Goal: Task Accomplishment & Management: Manage account settings

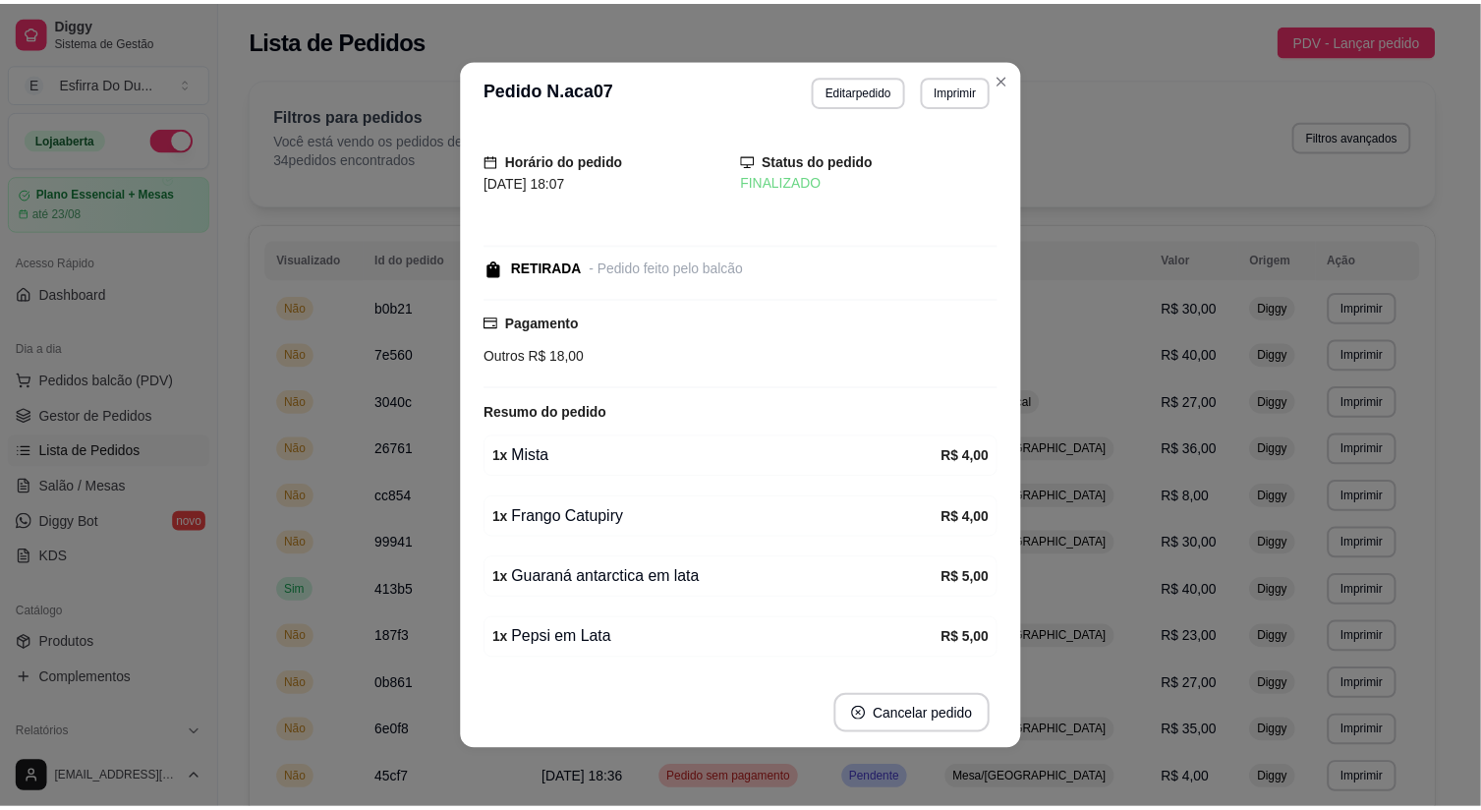
scroll to position [112, 0]
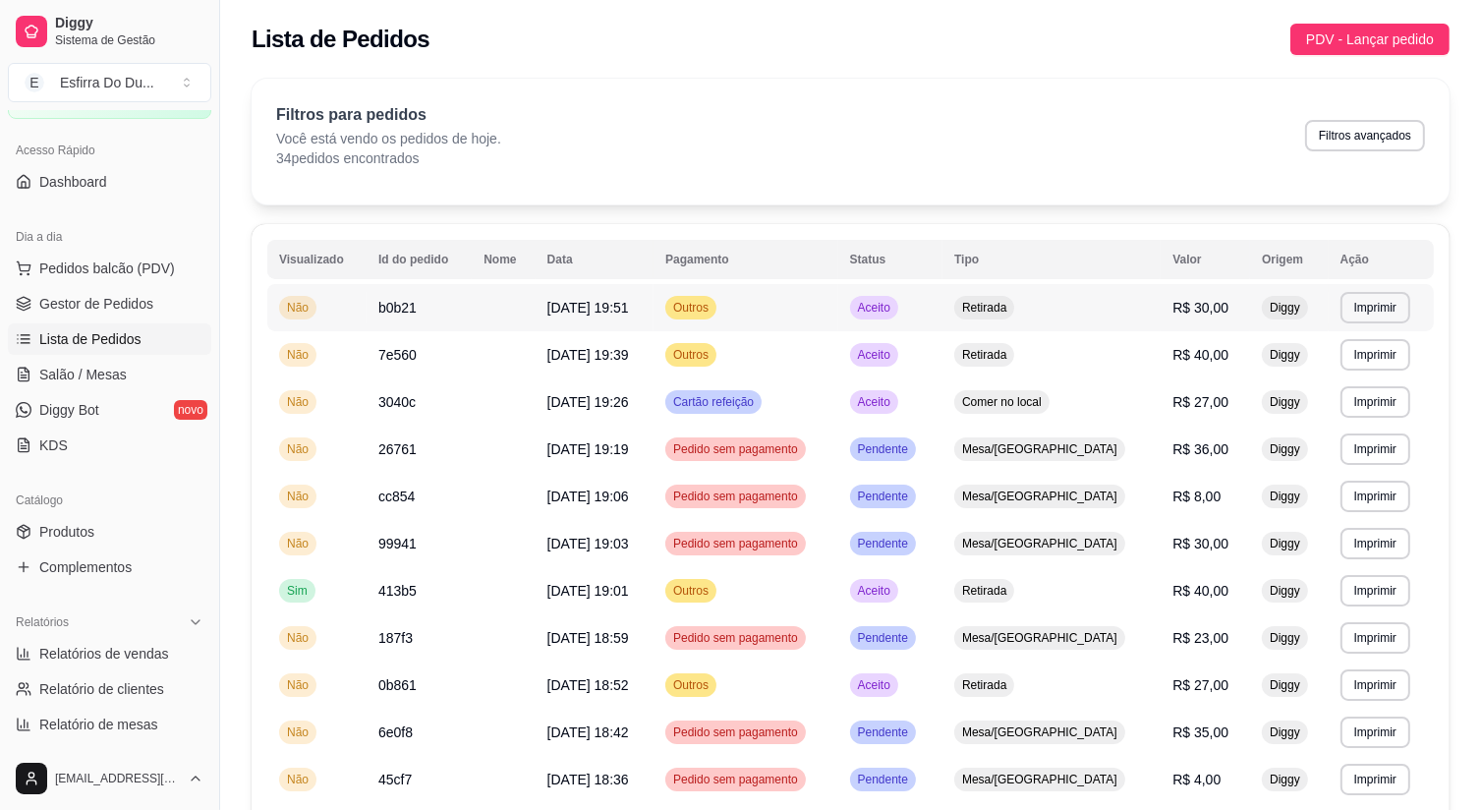
click at [894, 302] on span "Aceito" at bounding box center [874, 308] width 40 height 16
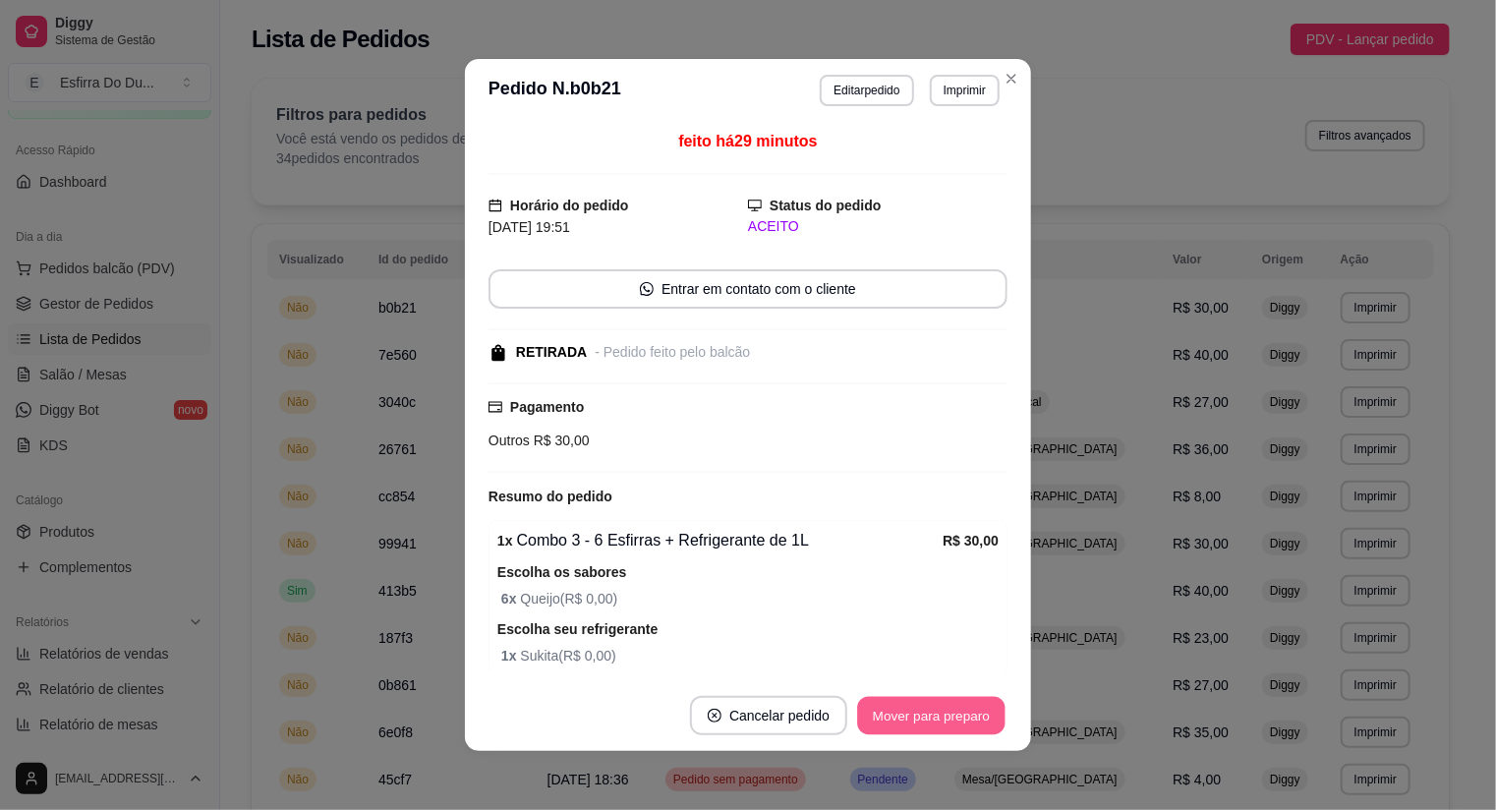
click at [941, 712] on button "Mover para preparo" at bounding box center [930, 716] width 147 height 38
click at [941, 712] on div "Mover para preparo" at bounding box center [918, 715] width 180 height 39
click at [941, 712] on button "Mover para retirada disponível" at bounding box center [898, 715] width 217 height 39
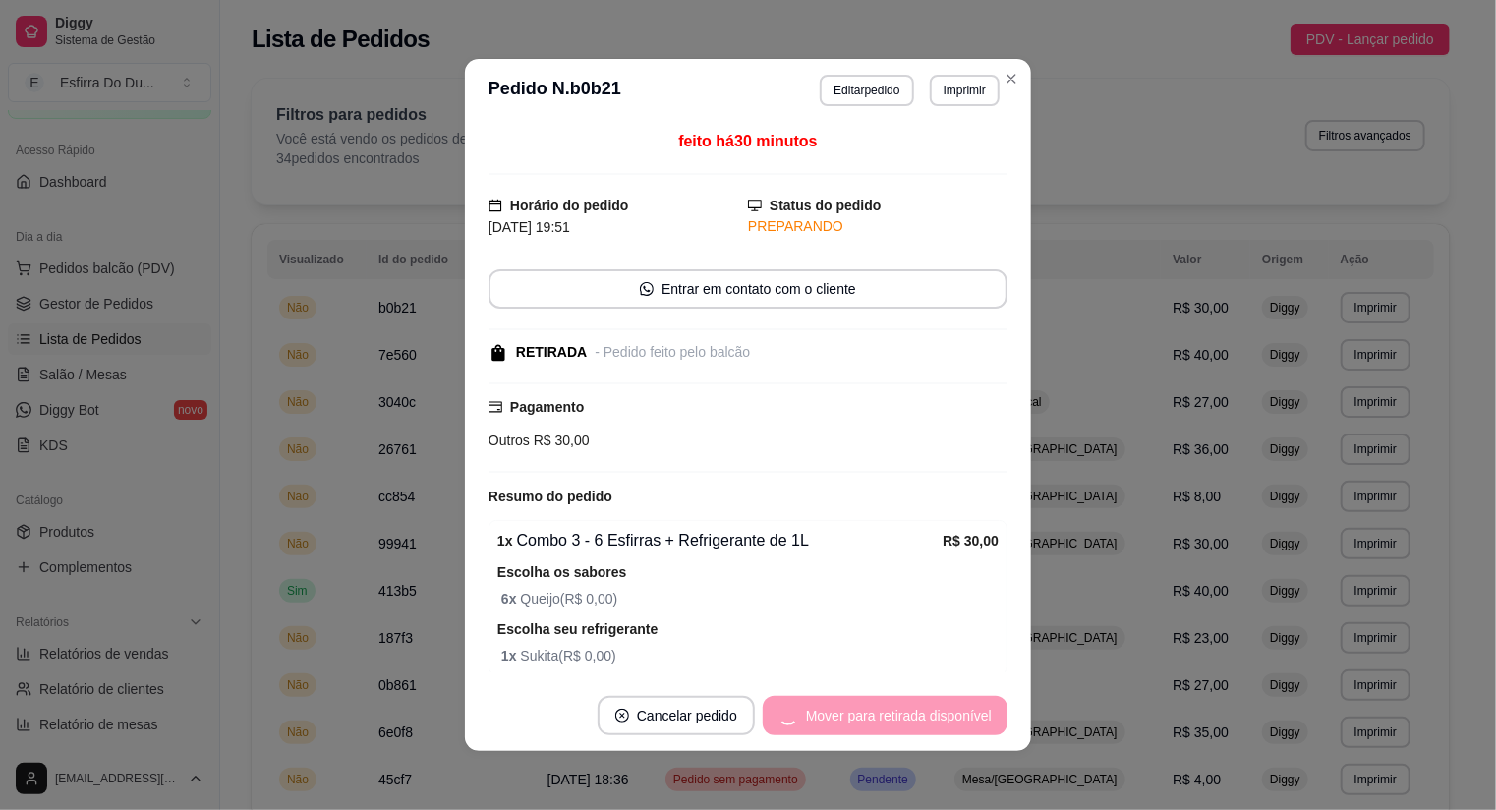
click at [941, 712] on div "Mover para retirada disponível" at bounding box center [885, 715] width 245 height 39
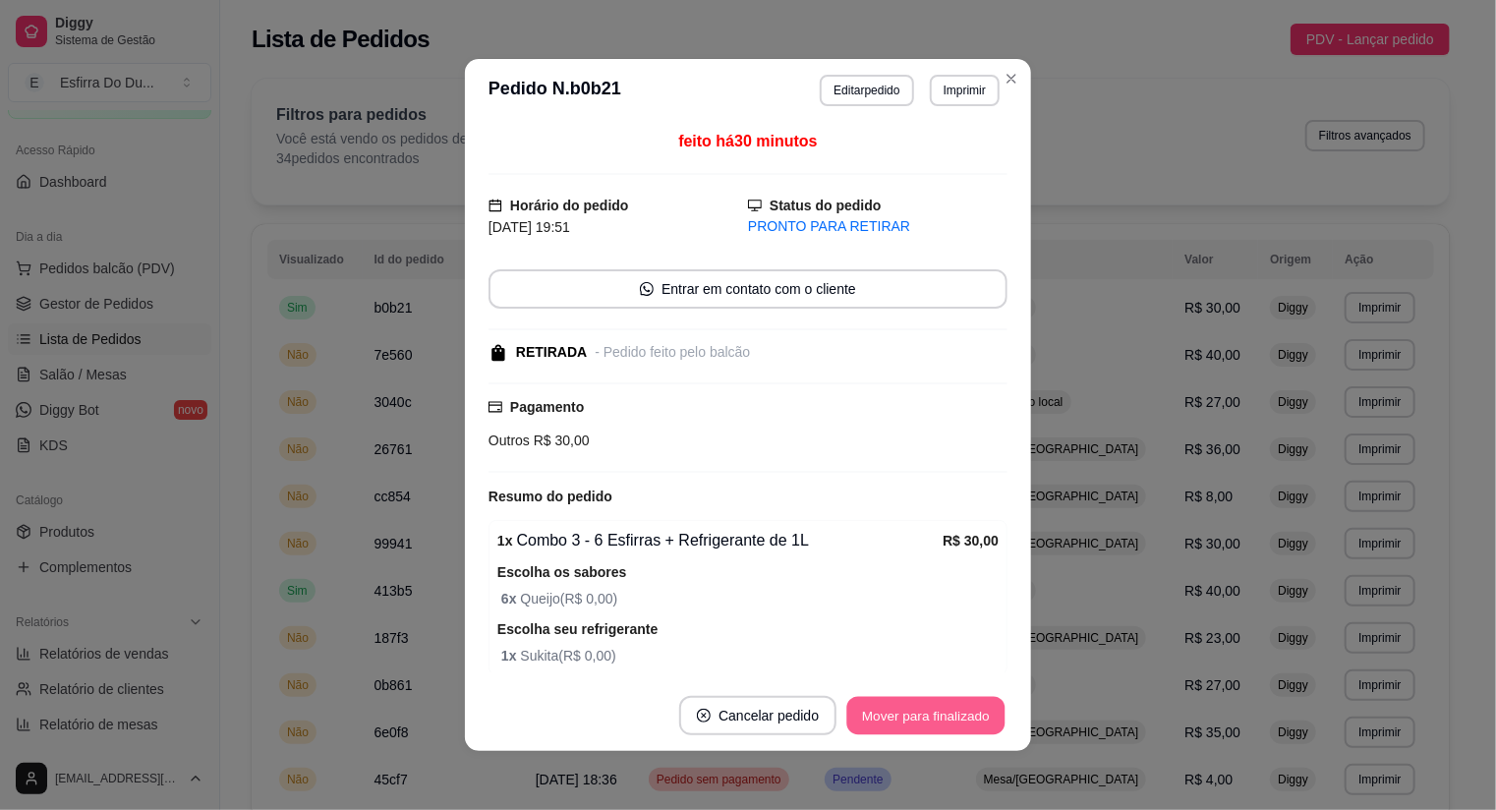
click at [951, 719] on button "Mover para finalizado" at bounding box center [926, 716] width 158 height 38
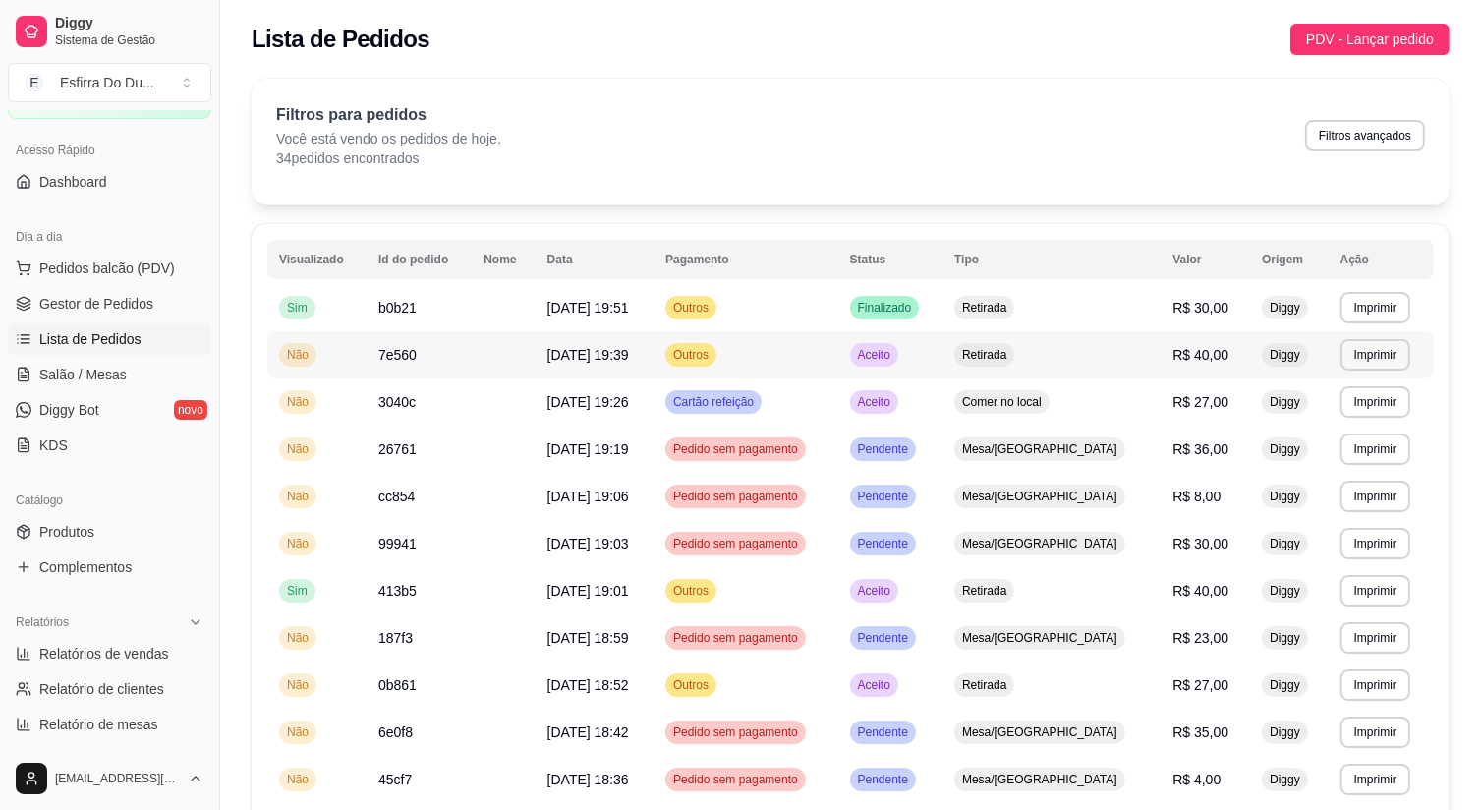
click at [944, 369] on td "Aceito" at bounding box center [890, 354] width 105 height 47
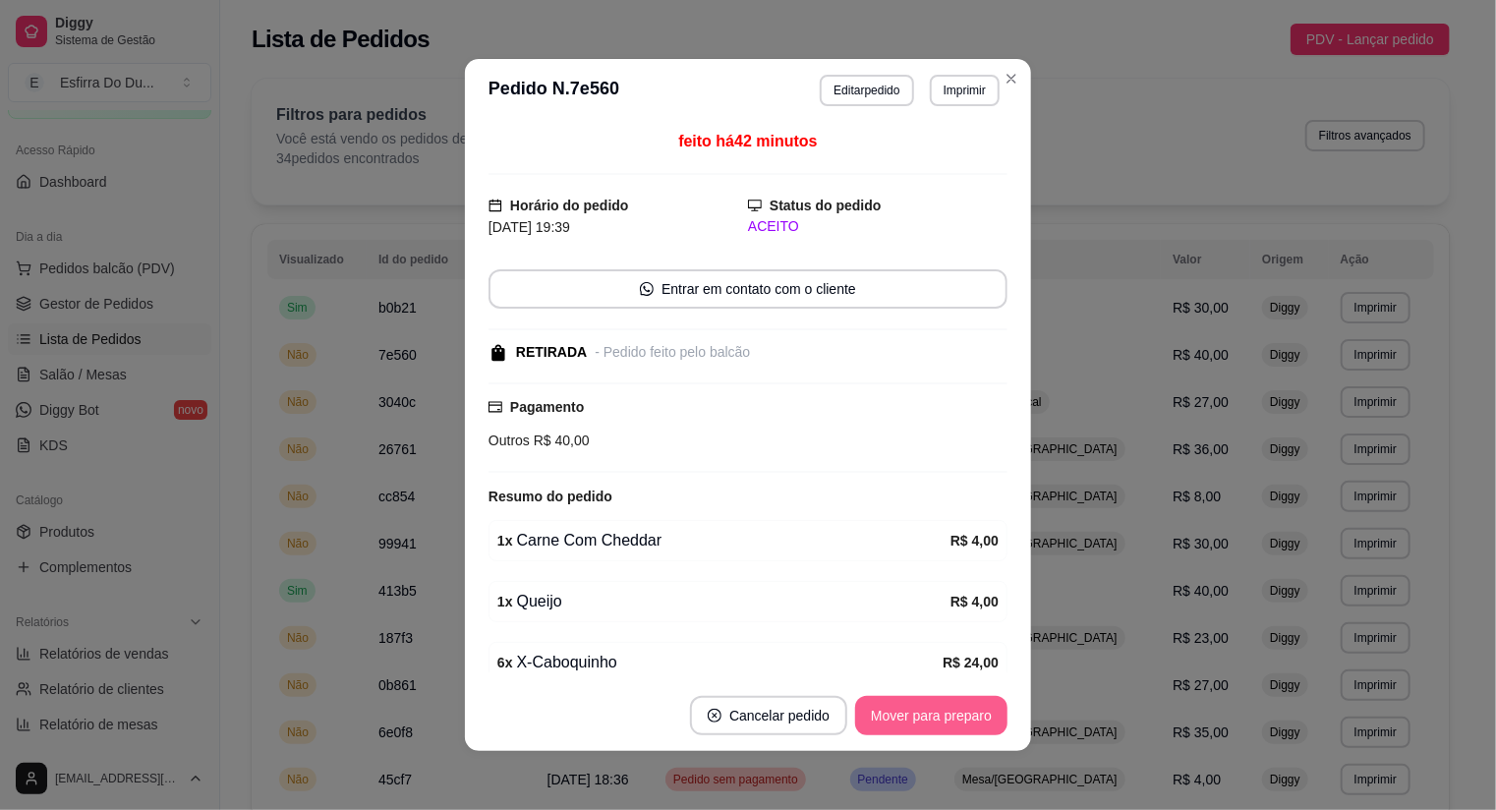
click at [953, 726] on button "Mover para preparo" at bounding box center [931, 715] width 152 height 39
click at [953, 726] on button "Mover para retirada disponível" at bounding box center [898, 716] width 210 height 38
click at [953, 726] on div "Mover para retirada disponível" at bounding box center [898, 715] width 217 height 39
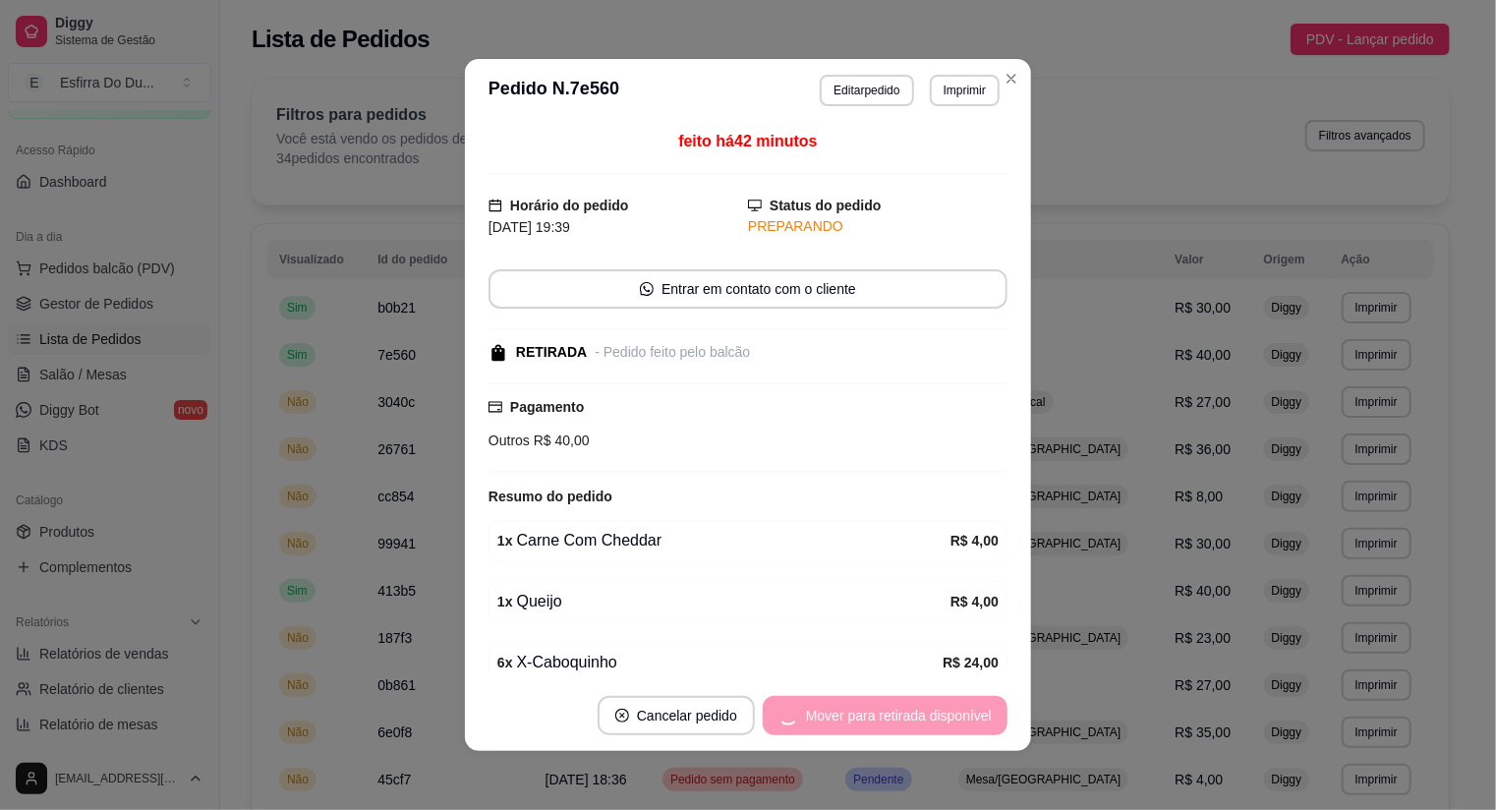
click at [953, 726] on div "Mover para retirada disponível" at bounding box center [885, 715] width 245 height 39
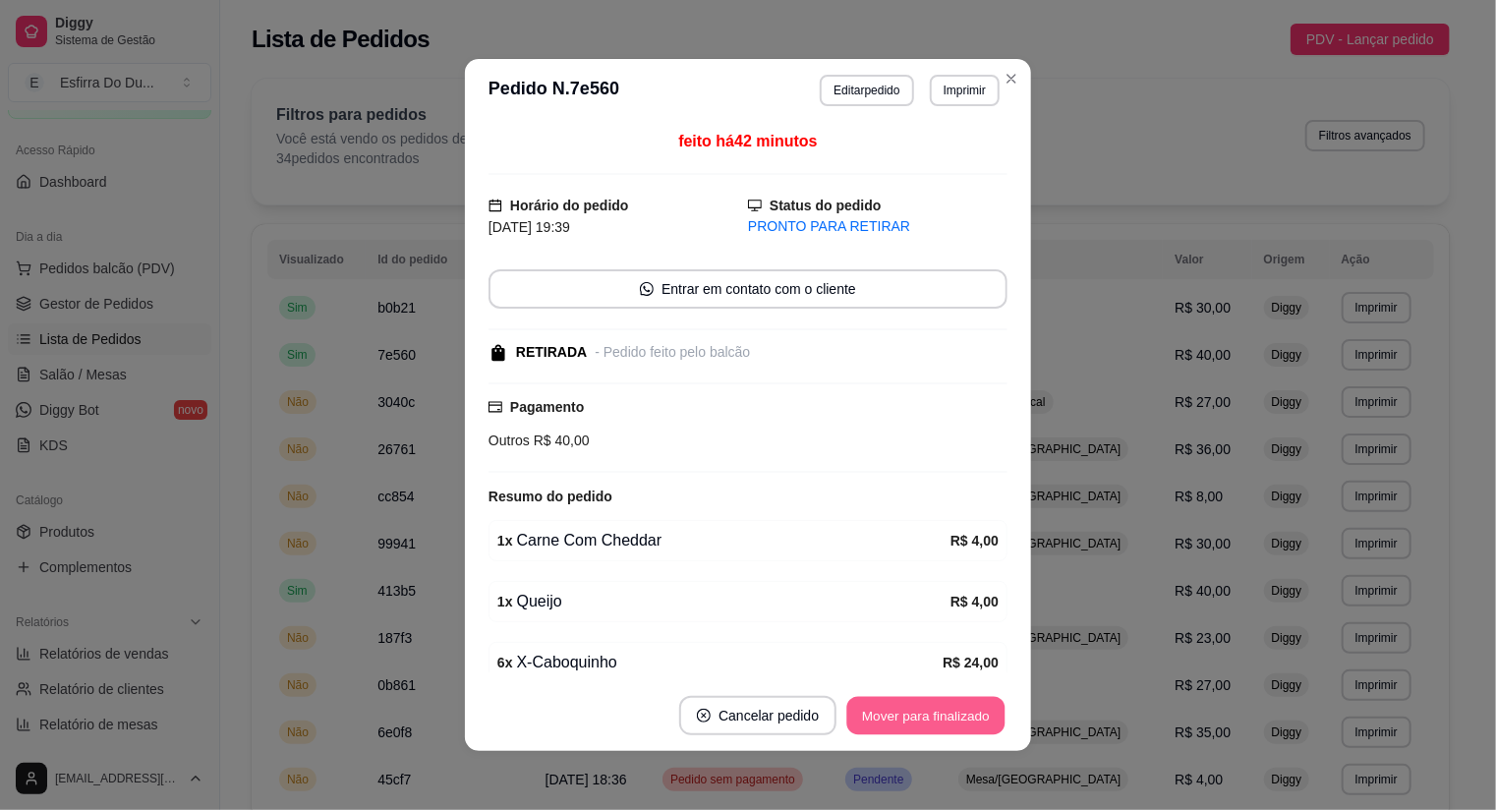
click at [953, 726] on button "Mover para finalizado" at bounding box center [926, 716] width 158 height 38
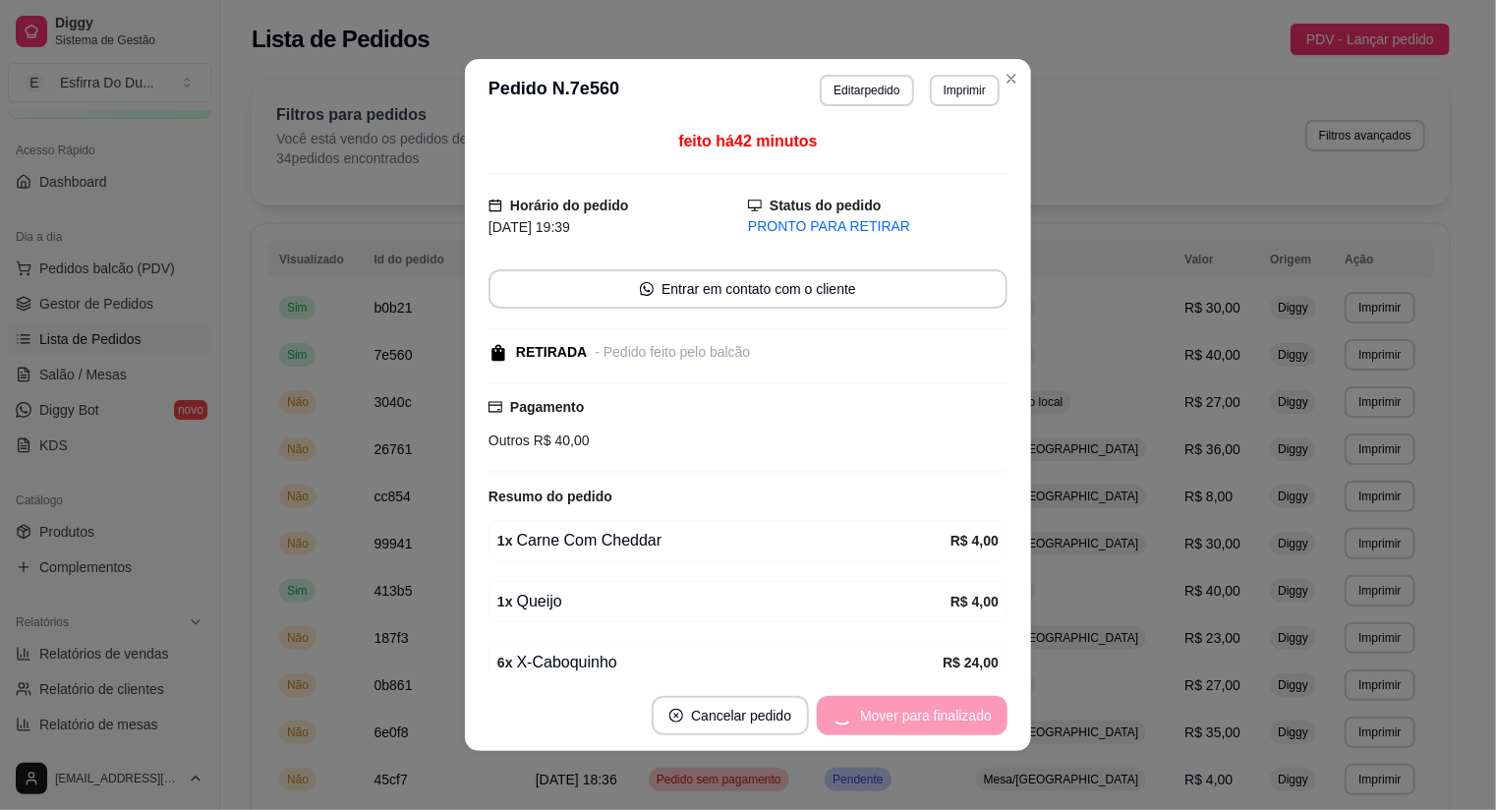
click at [953, 726] on div "Mover para finalizado" at bounding box center [912, 715] width 191 height 39
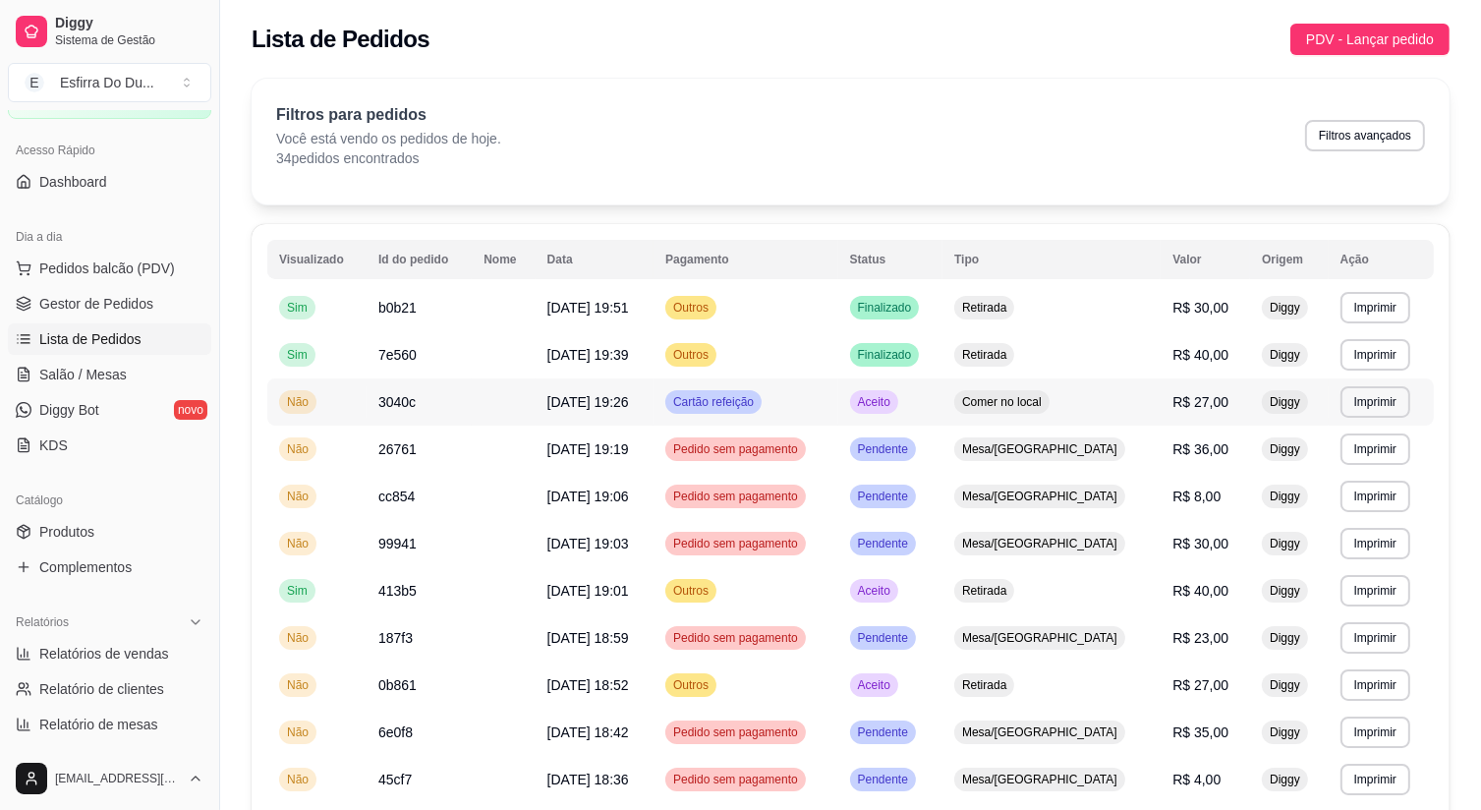
click at [894, 404] on span "Aceito" at bounding box center [874, 402] width 40 height 16
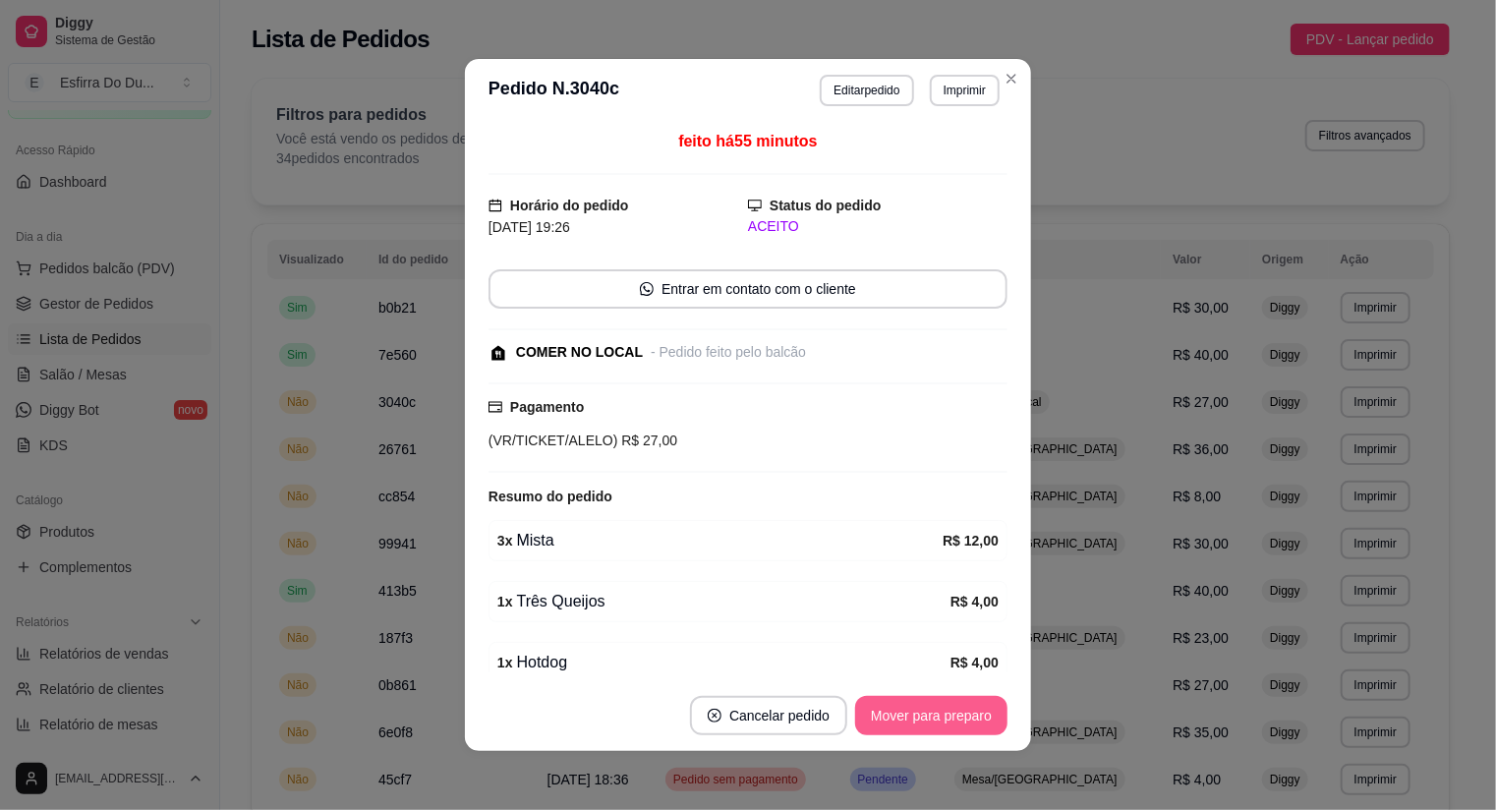
click at [932, 716] on button "Mover para preparo" at bounding box center [931, 715] width 152 height 39
click at [932, 716] on div "Mover para preparo" at bounding box center [918, 715] width 180 height 39
click at [932, 716] on button "Mover para retirada disponível" at bounding box center [898, 716] width 210 height 38
click at [932, 716] on div "Mover para retirada disponível" at bounding box center [898, 715] width 217 height 39
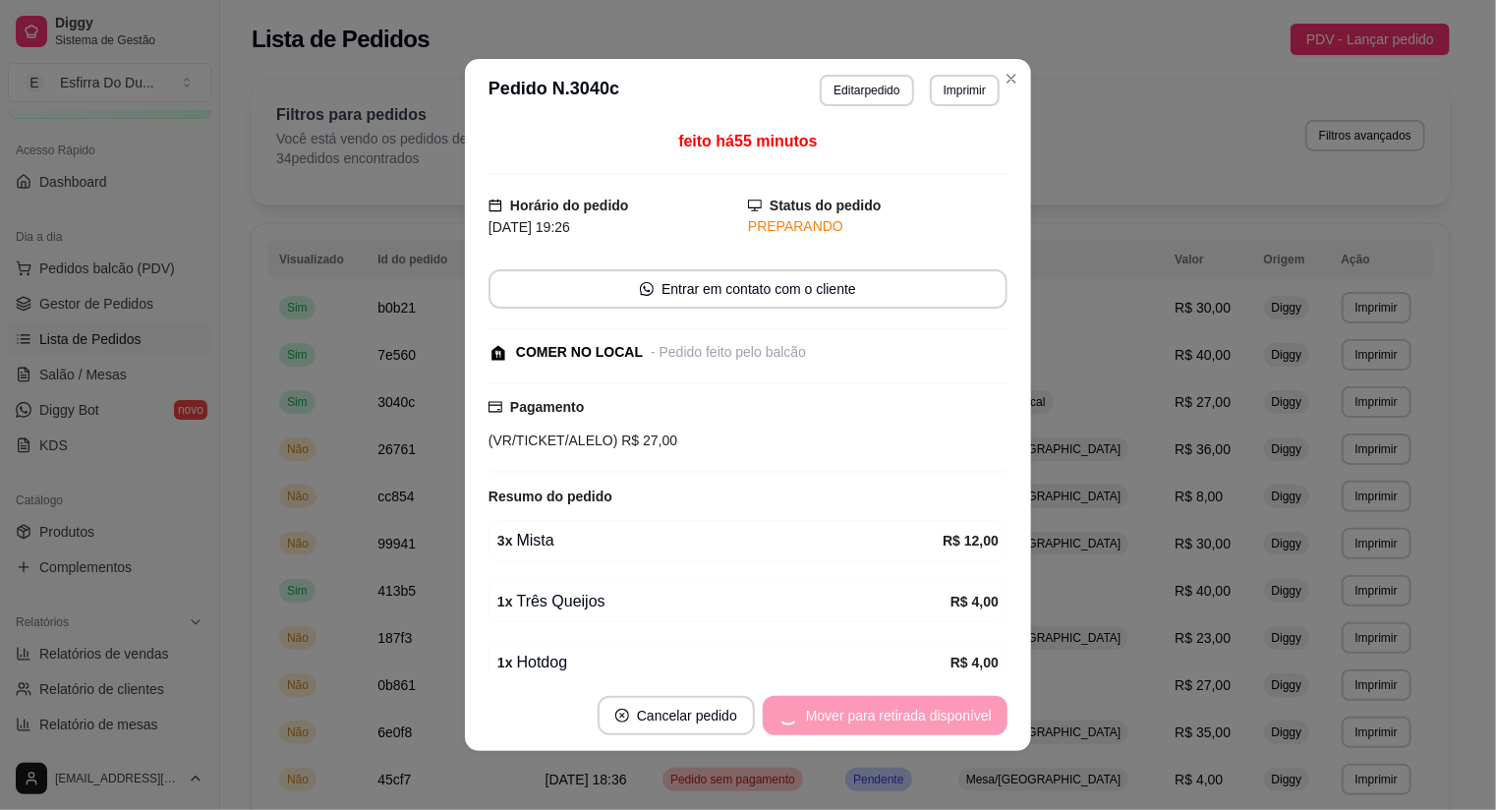
click at [932, 716] on div "Mover para retirada disponível" at bounding box center [885, 715] width 245 height 39
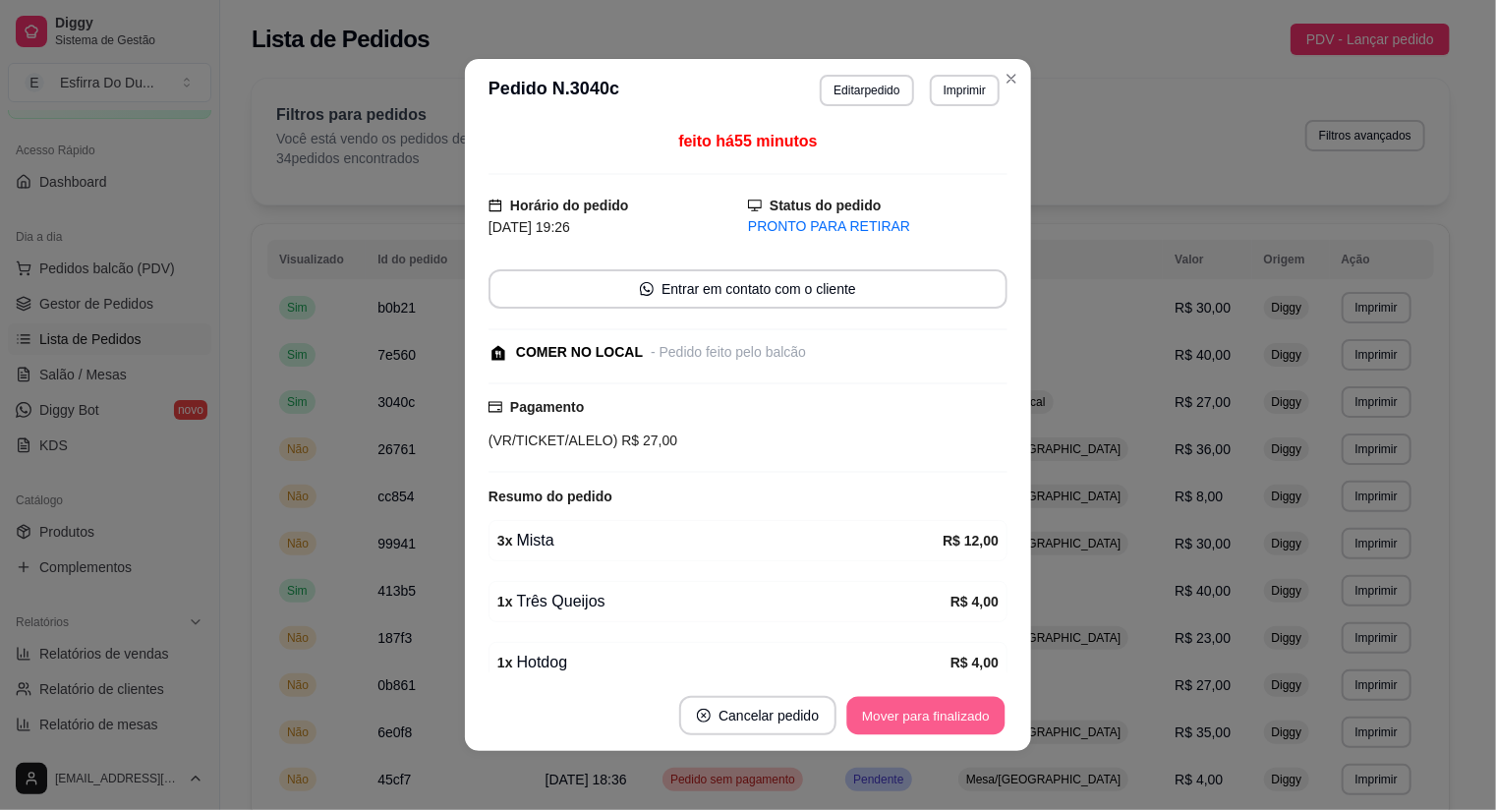
click at [932, 716] on button "Mover para finalizado" at bounding box center [926, 716] width 158 height 38
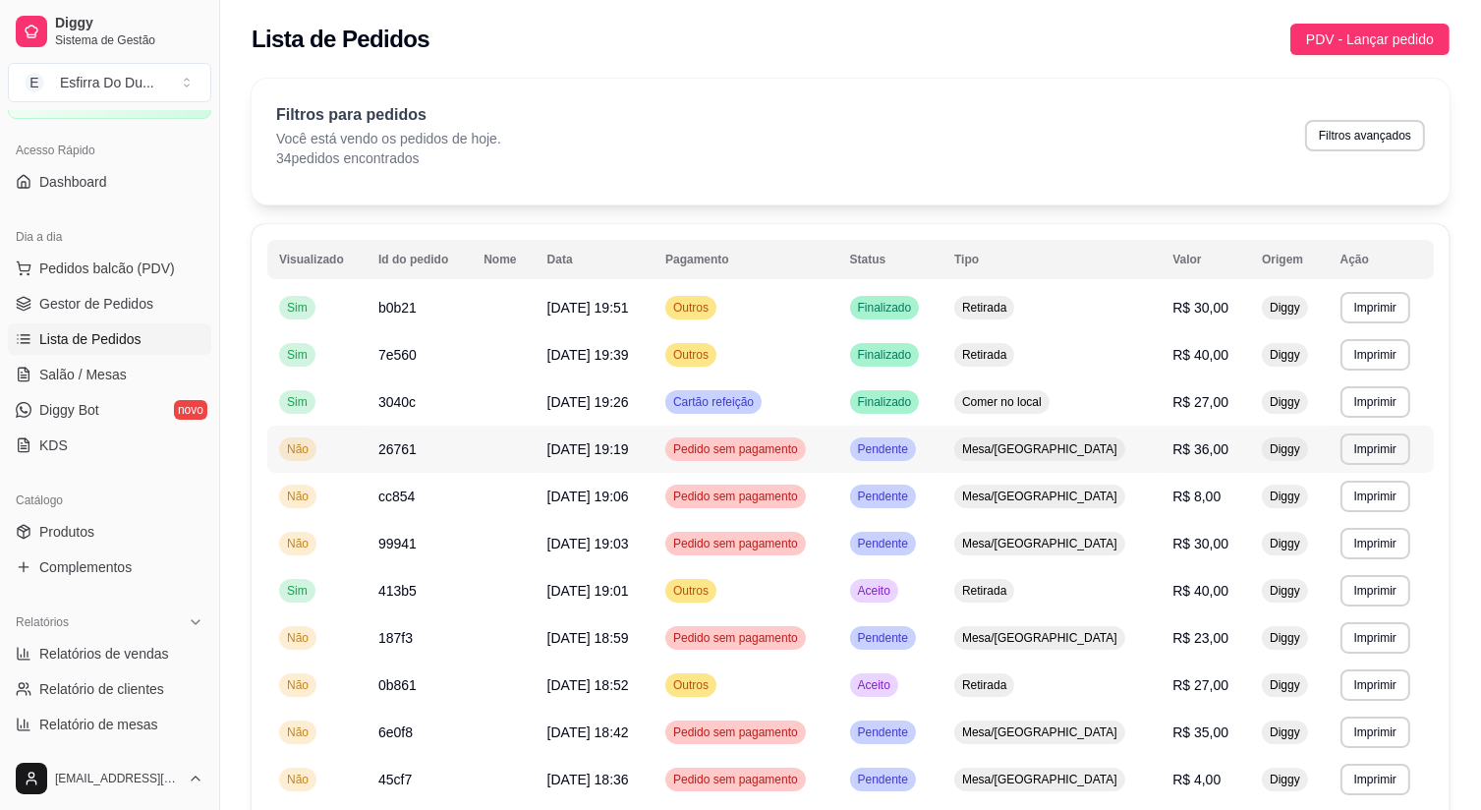
click at [912, 455] on span "Pendente" at bounding box center [883, 449] width 58 height 16
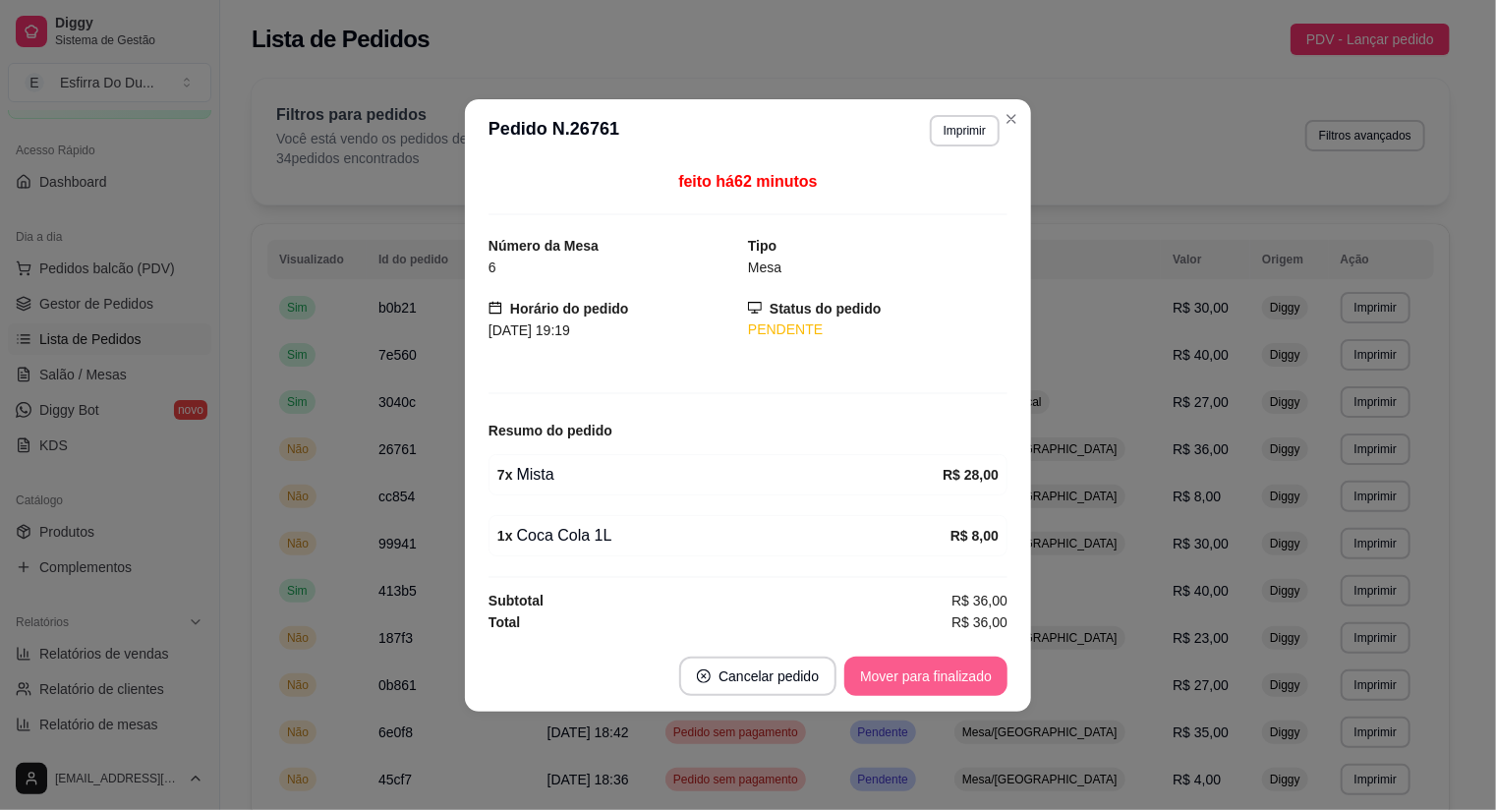
click at [935, 677] on button "Mover para finalizado" at bounding box center [925, 676] width 163 height 39
click at [935, 677] on div "Mover para finalizado" at bounding box center [912, 676] width 191 height 39
click at [935, 677] on footer "Cancelar pedido Mover para finalizado" at bounding box center [748, 676] width 566 height 71
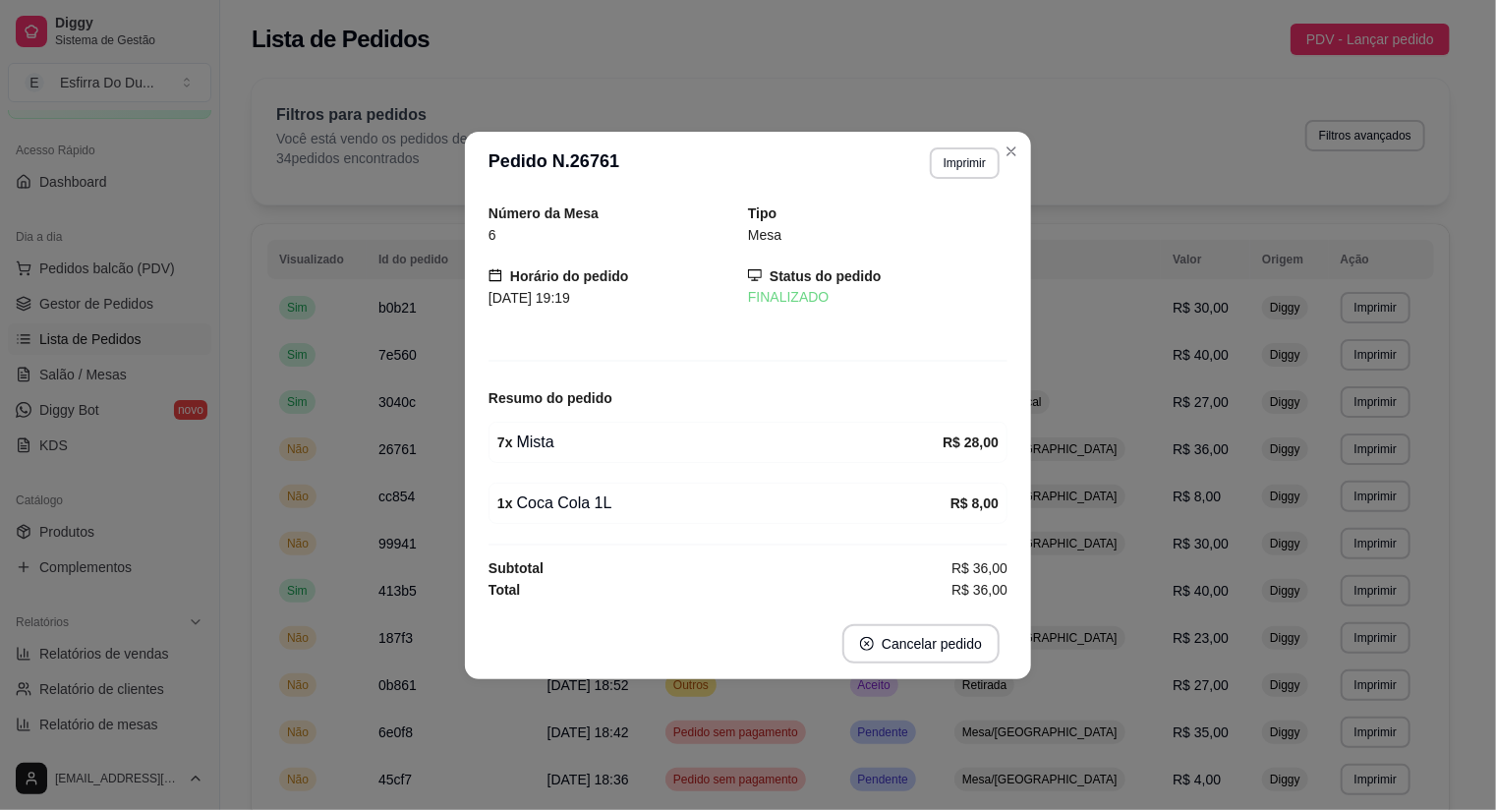
click at [935, 677] on footer "Cancelar pedido" at bounding box center [748, 643] width 566 height 71
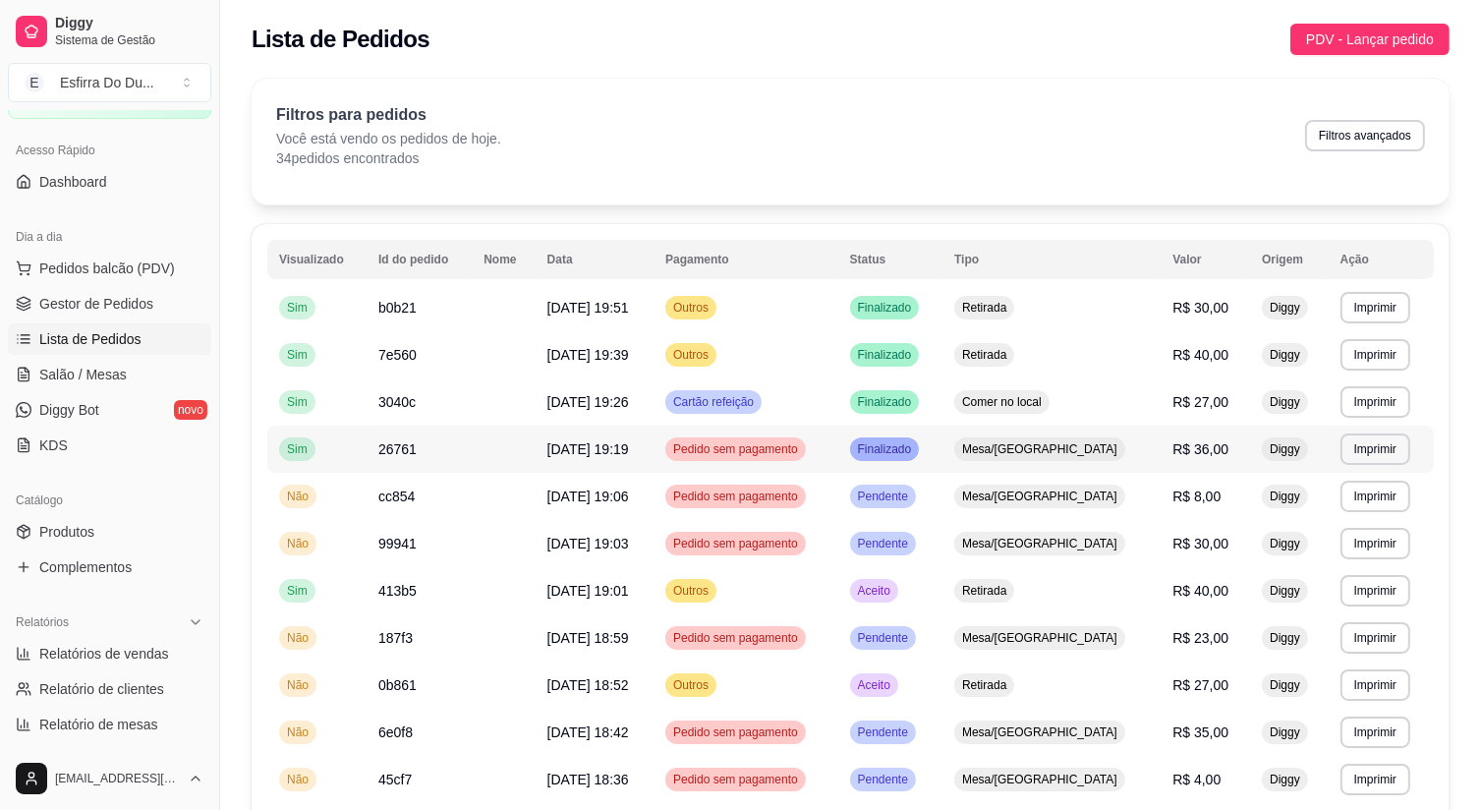
click at [916, 443] on span "Finalizado" at bounding box center [885, 449] width 62 height 16
click at [912, 497] on span "Pendente" at bounding box center [883, 497] width 58 height 16
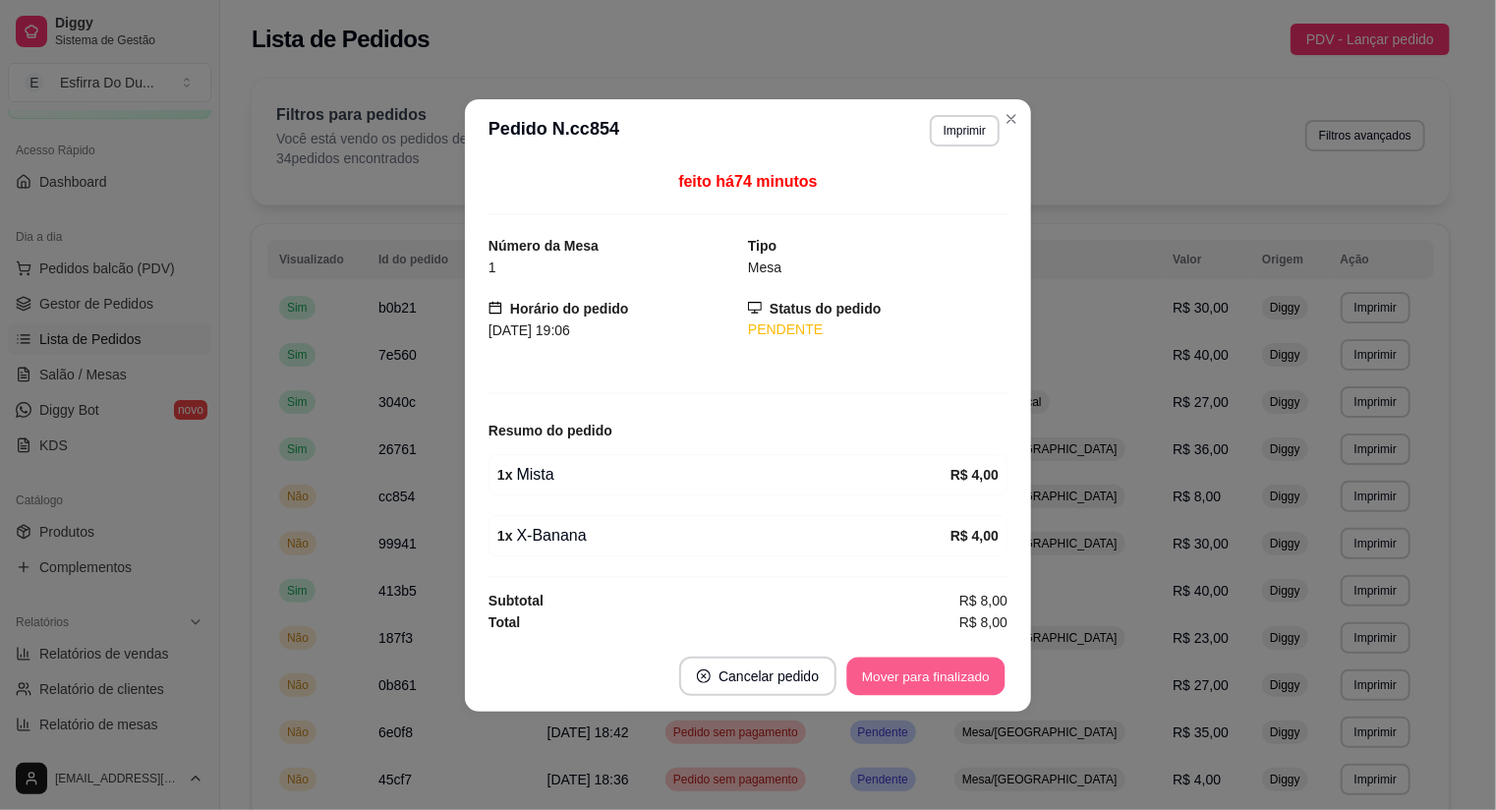
click at [948, 667] on button "Mover para finalizado" at bounding box center [926, 676] width 158 height 38
click at [948, 666] on div "Mover para finalizado" at bounding box center [912, 676] width 191 height 39
click at [948, 666] on footer "Cancelar pedido Mover para finalizado" at bounding box center [748, 676] width 566 height 71
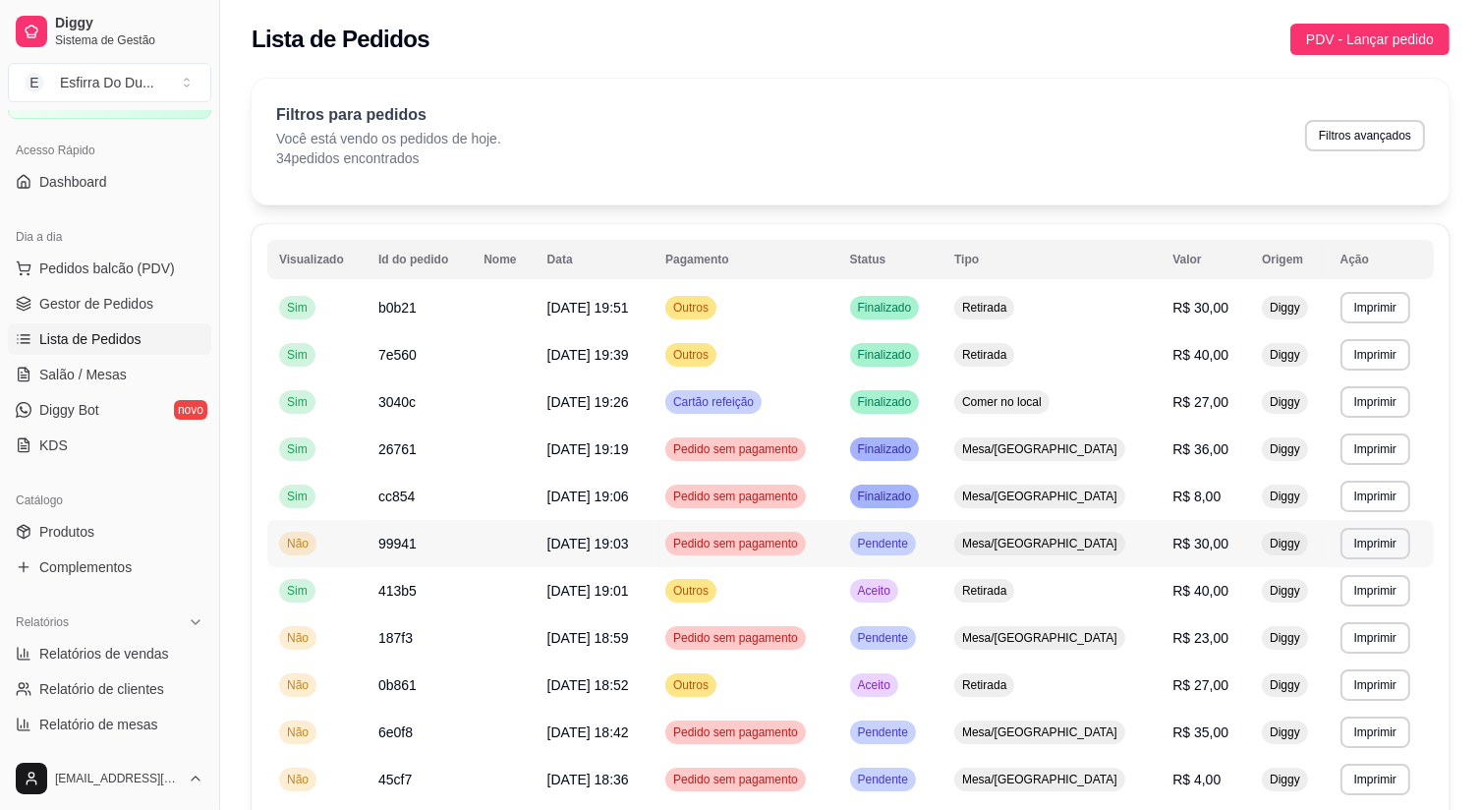
click at [943, 555] on td "Pendente" at bounding box center [890, 543] width 105 height 47
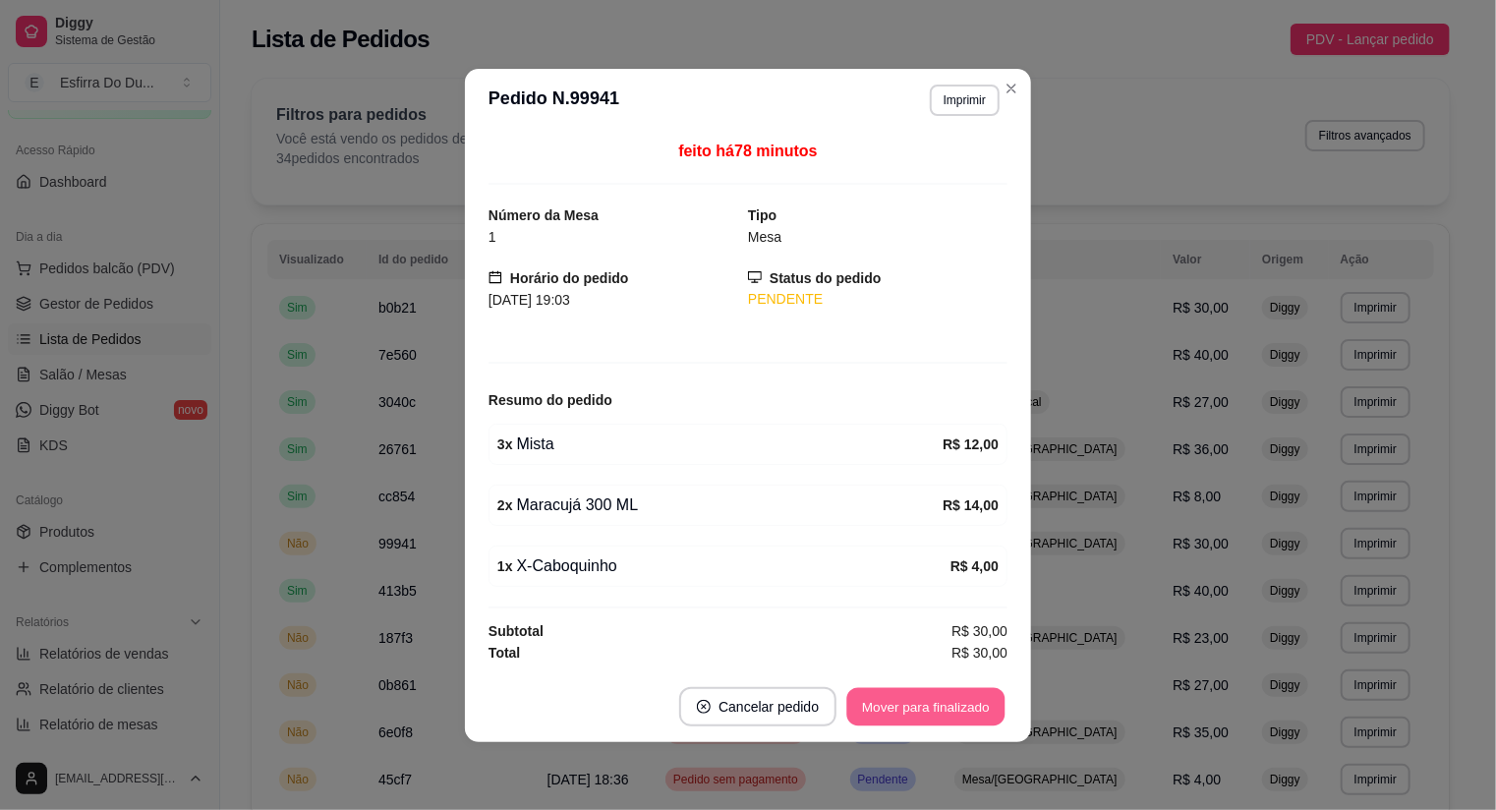
click at [916, 710] on button "Mover para finalizado" at bounding box center [926, 706] width 158 height 38
click at [916, 710] on div "Mover para finalizado" at bounding box center [912, 706] width 191 height 39
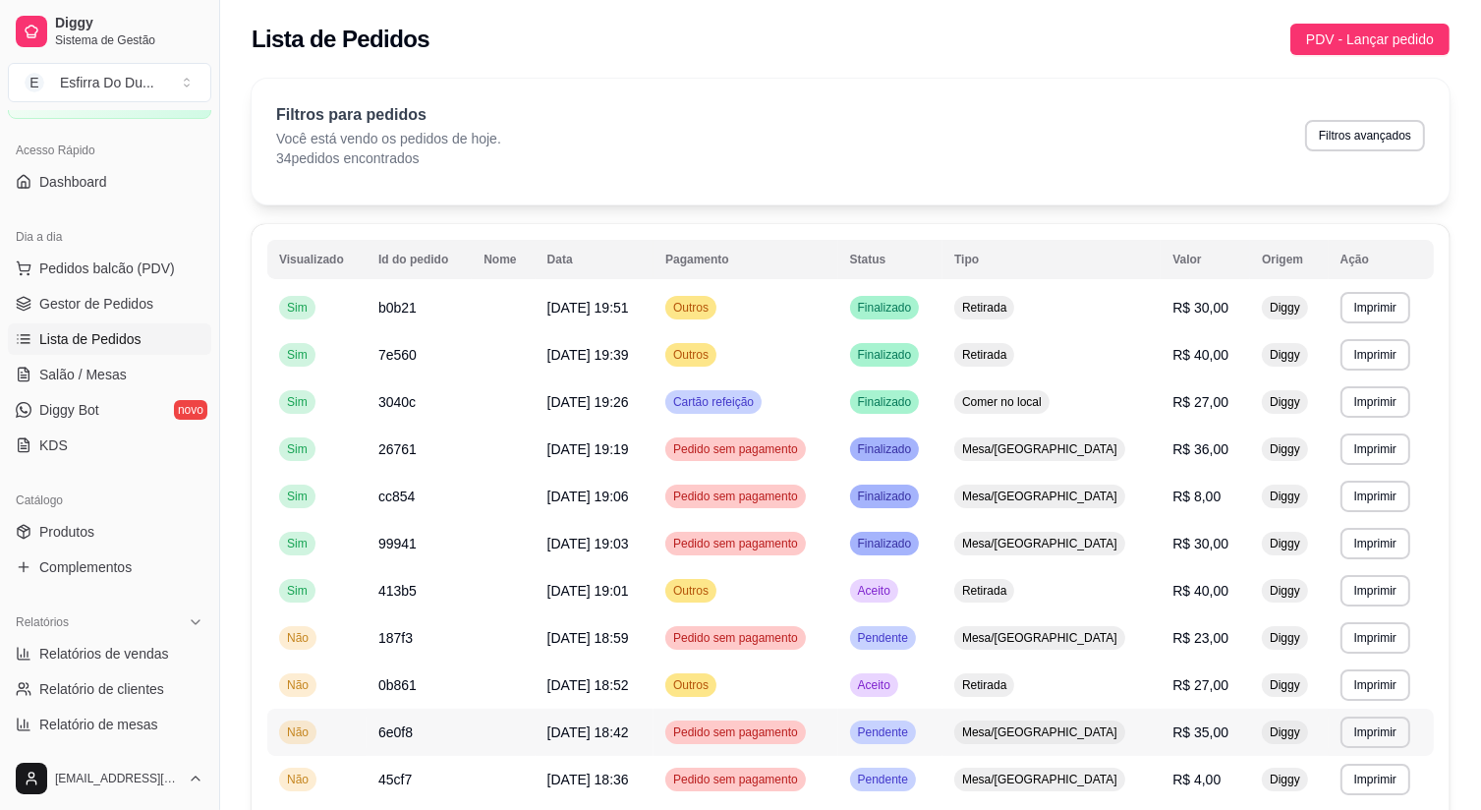
click at [916, 710] on td "Pendente" at bounding box center [890, 732] width 105 height 47
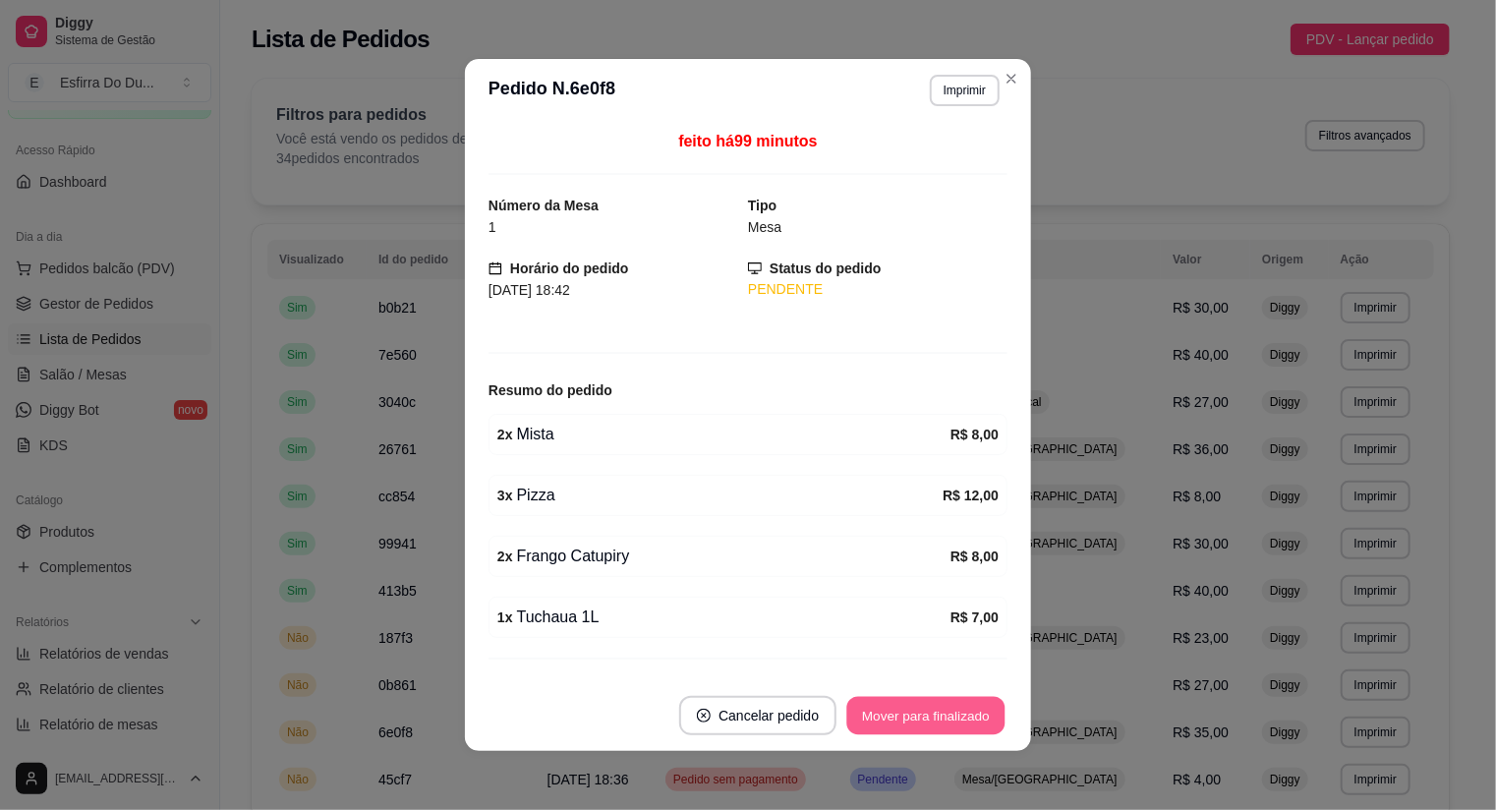
click at [946, 719] on button "Mover para finalizado" at bounding box center [926, 716] width 158 height 38
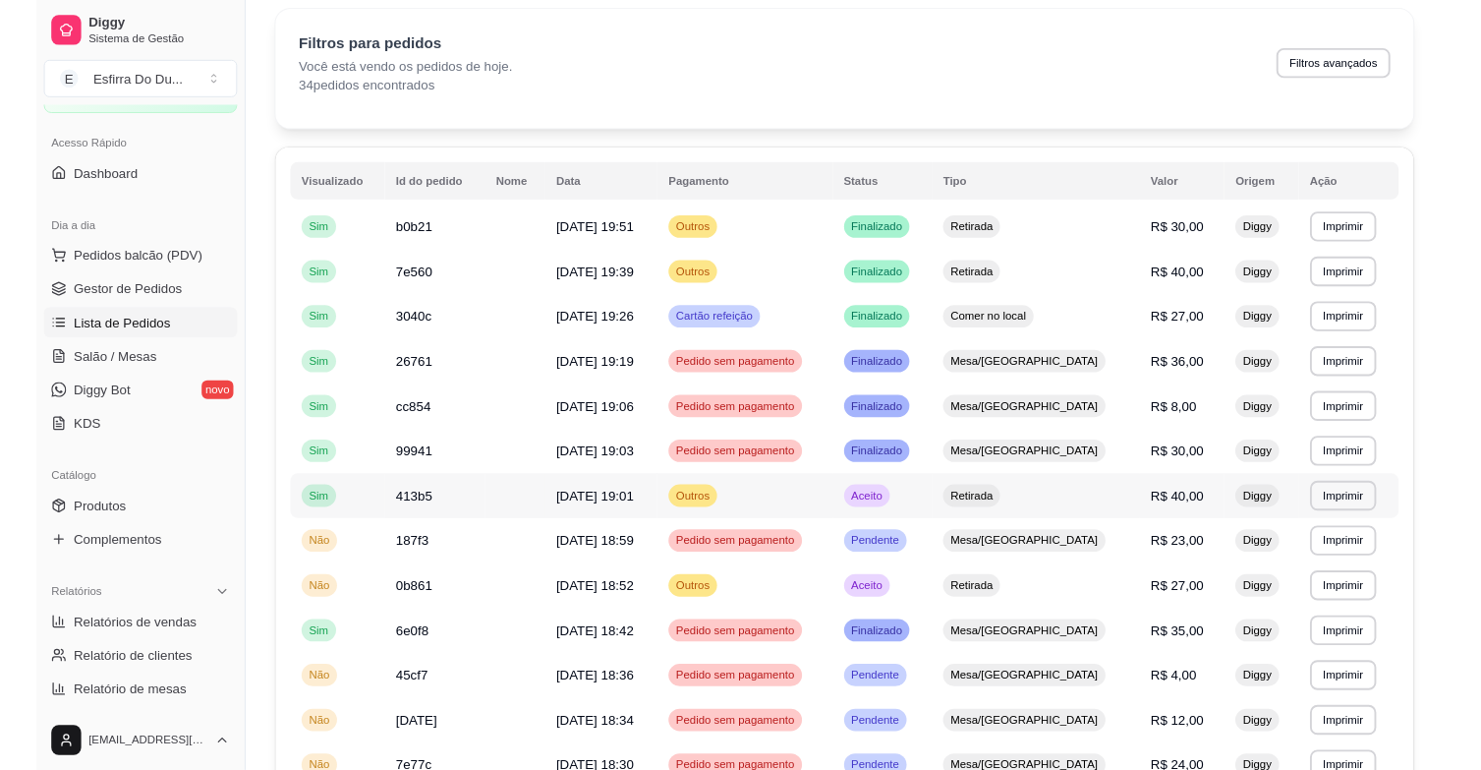
scroll to position [98, 0]
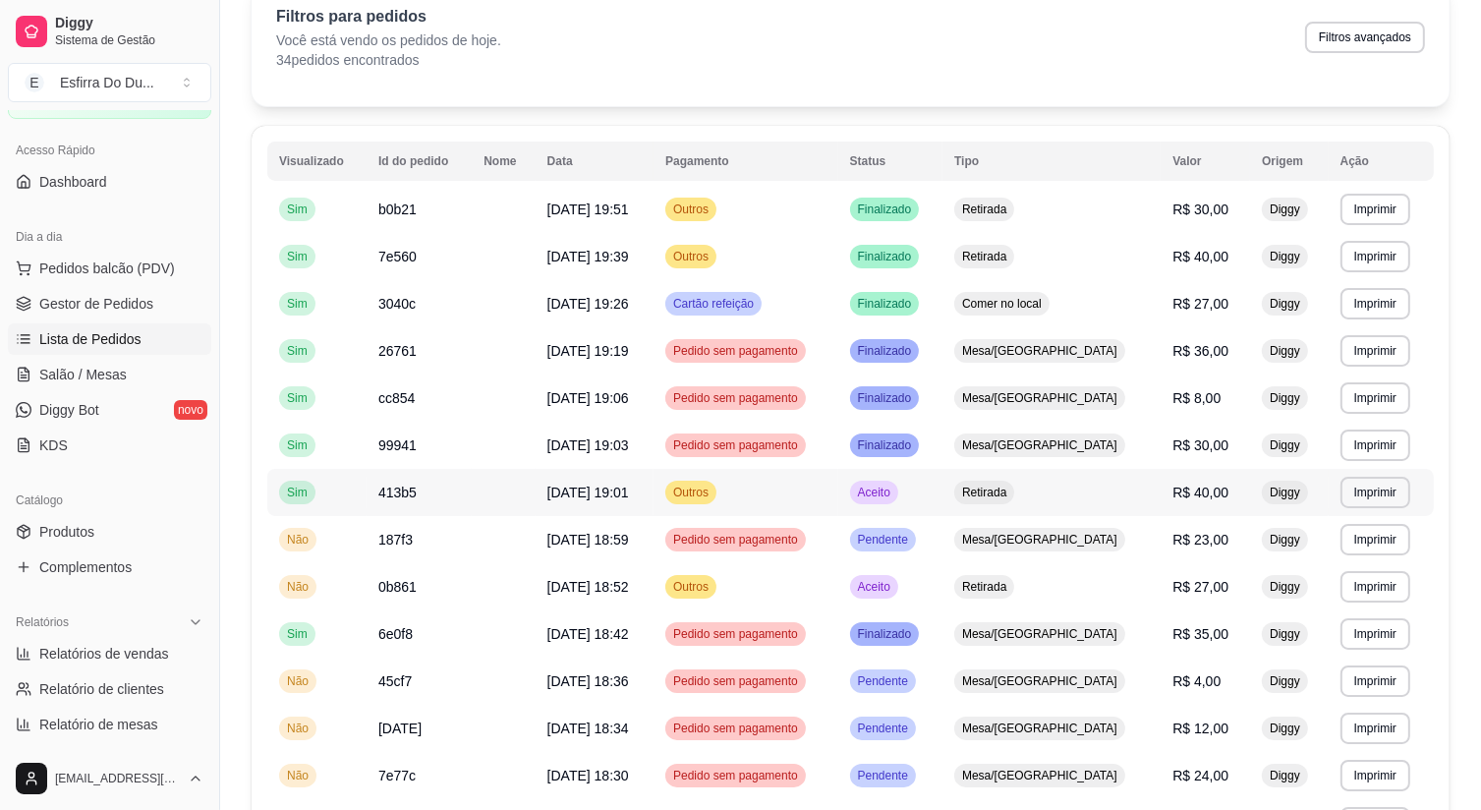
click at [894, 496] on span "Aceito" at bounding box center [874, 493] width 40 height 16
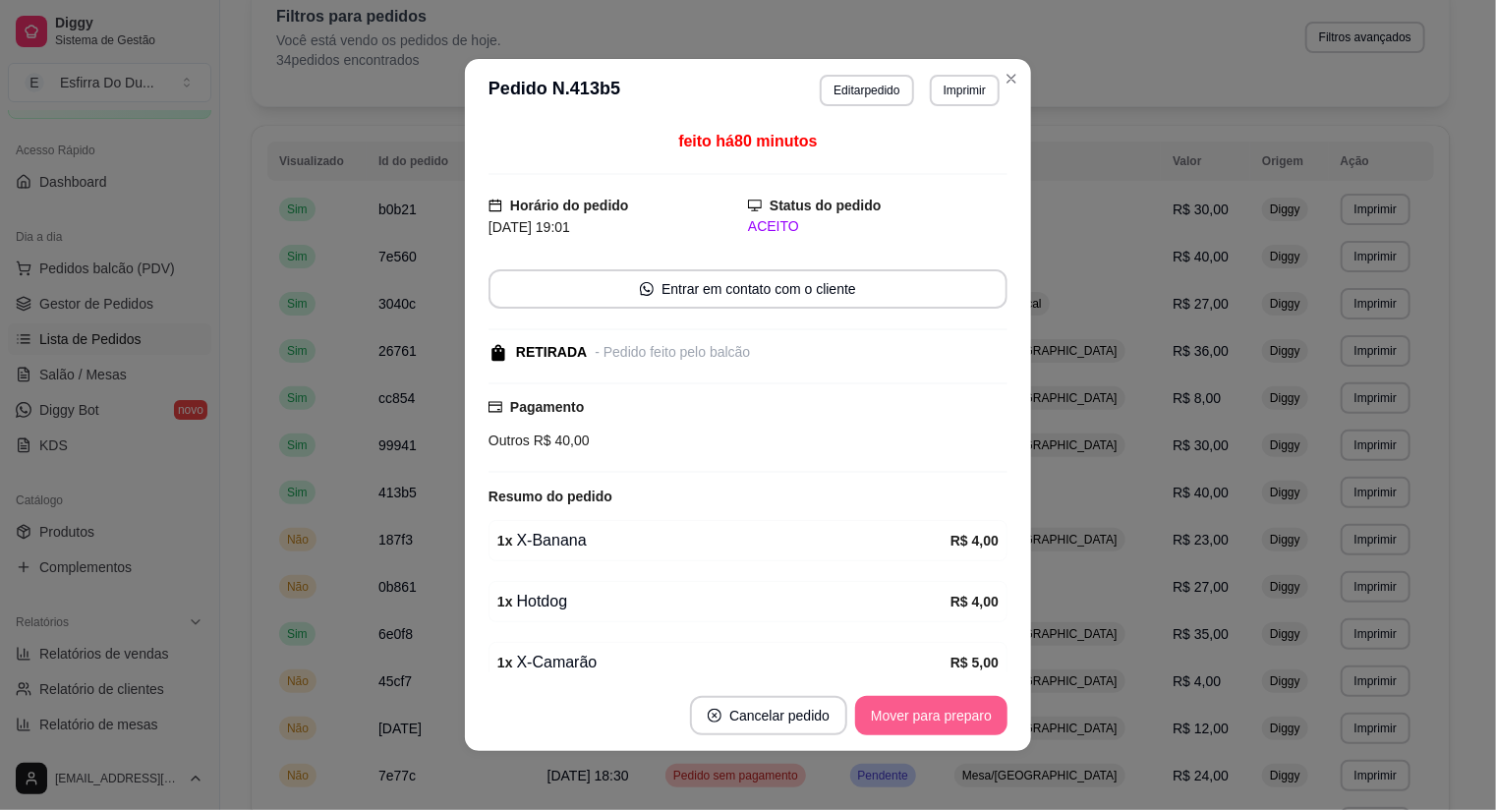
click at [932, 711] on button "Mover para preparo" at bounding box center [931, 715] width 152 height 39
click at [932, 711] on div "Mover para preparo" at bounding box center [918, 715] width 180 height 39
click at [933, 711] on div "Mover para preparo" at bounding box center [918, 715] width 180 height 39
click at [935, 711] on div "Mover para preparo" at bounding box center [918, 715] width 180 height 39
click at [936, 711] on div "Mover para preparo" at bounding box center [918, 715] width 180 height 39
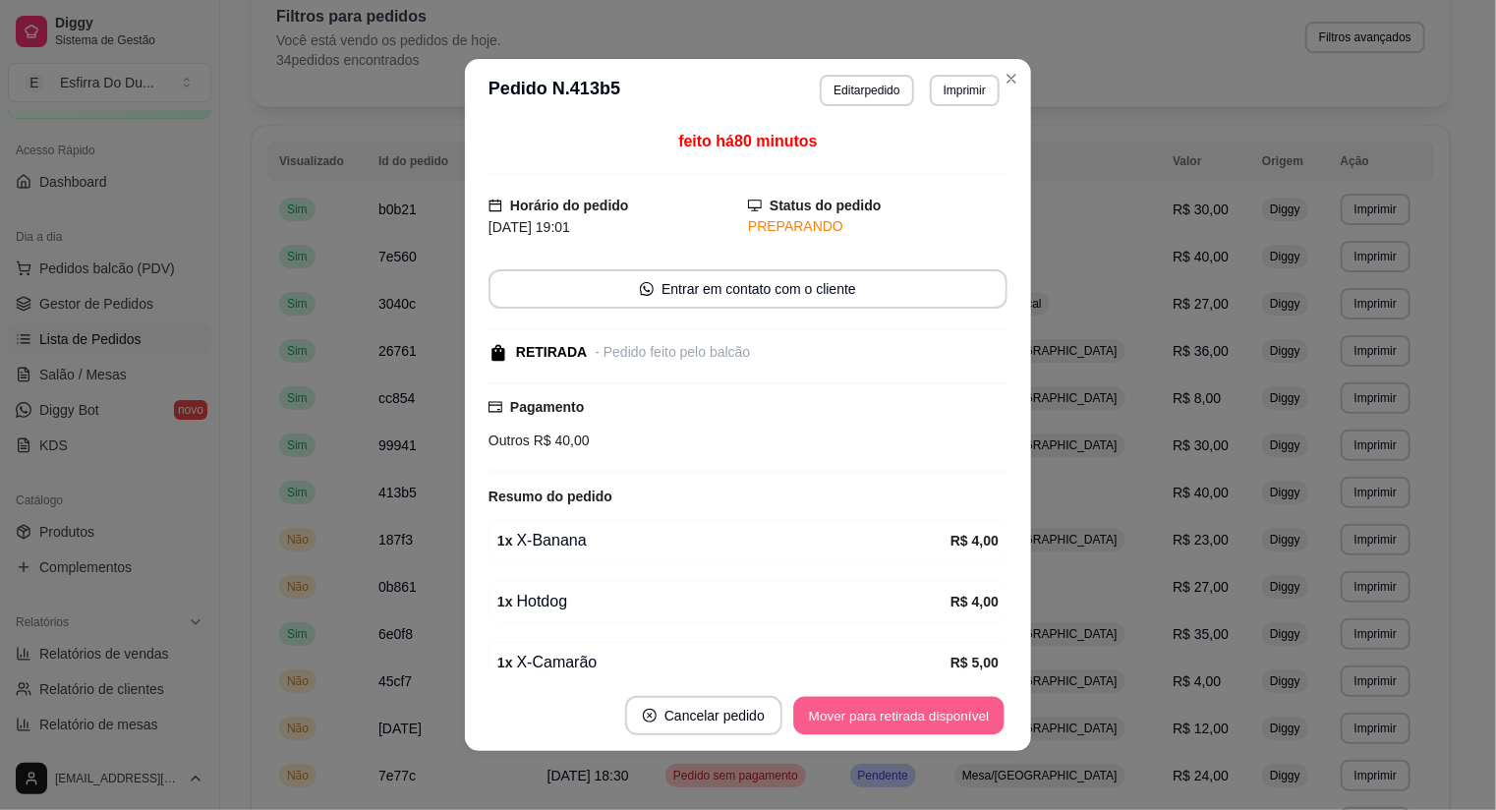
click at [936, 711] on button "Mover para retirada disponível" at bounding box center [898, 716] width 210 height 38
click at [936, 711] on div "Mover para retirada disponível" at bounding box center [885, 715] width 245 height 39
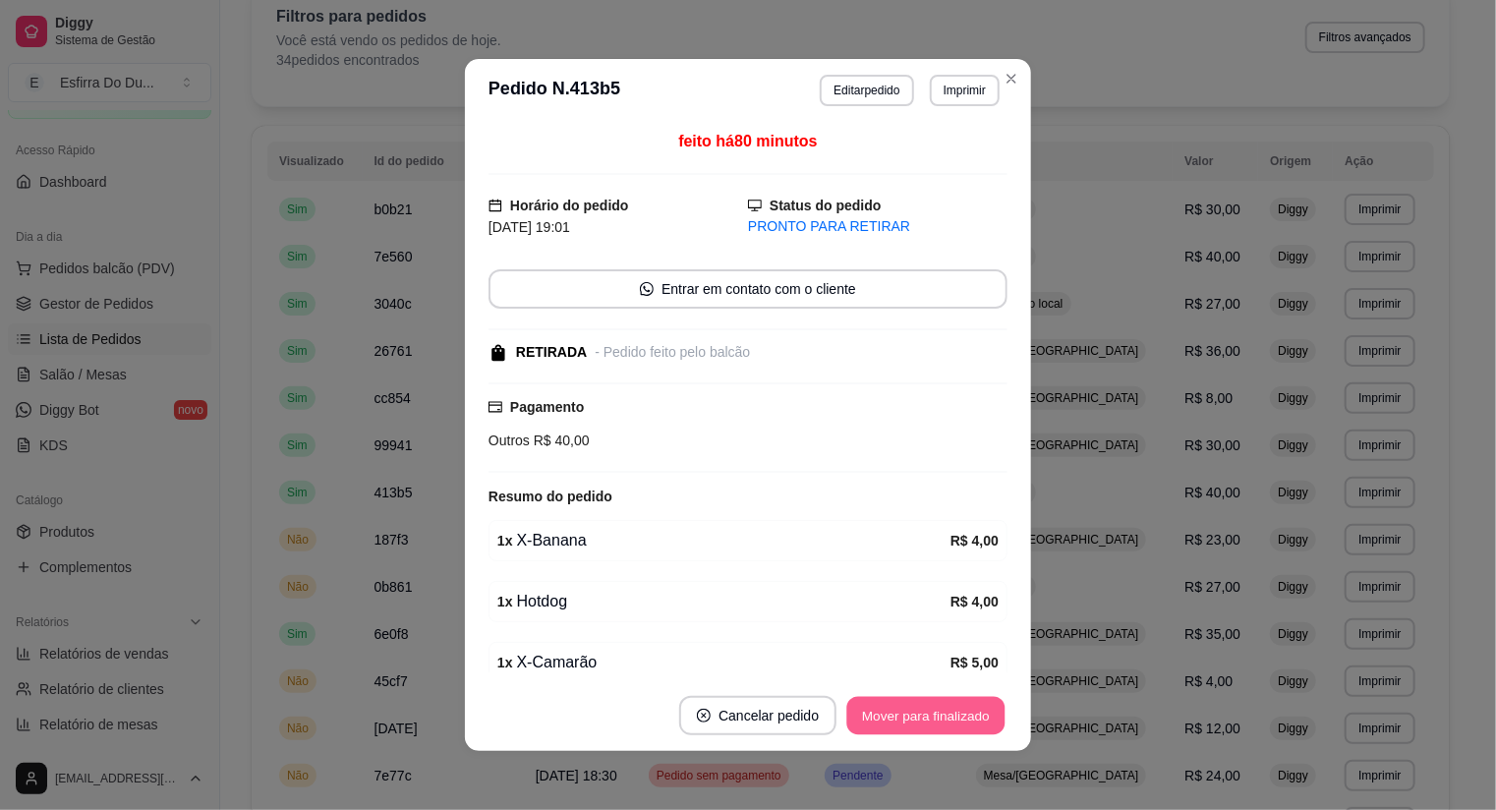
click at [942, 711] on button "Mover para finalizado" at bounding box center [926, 716] width 158 height 38
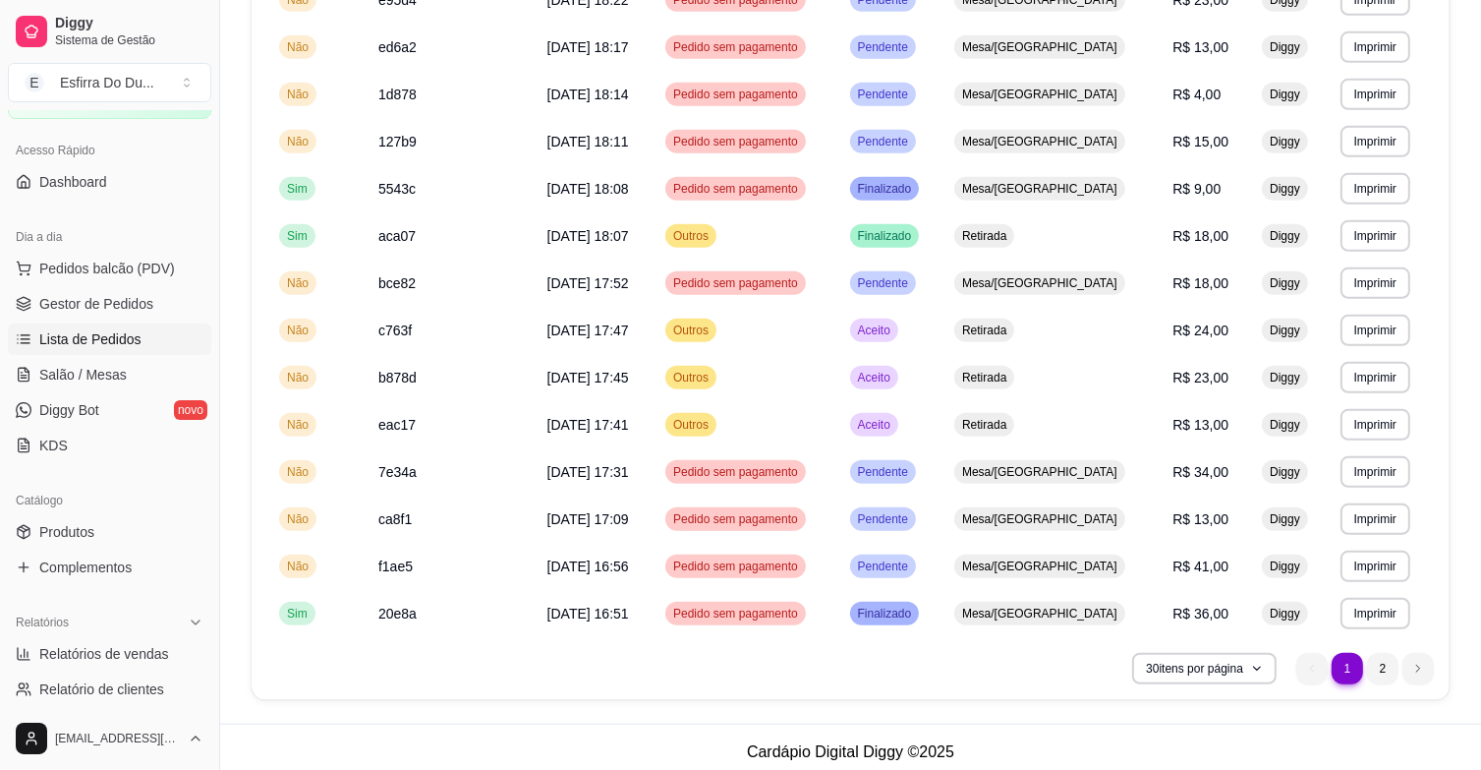
scroll to position [1071, 0]
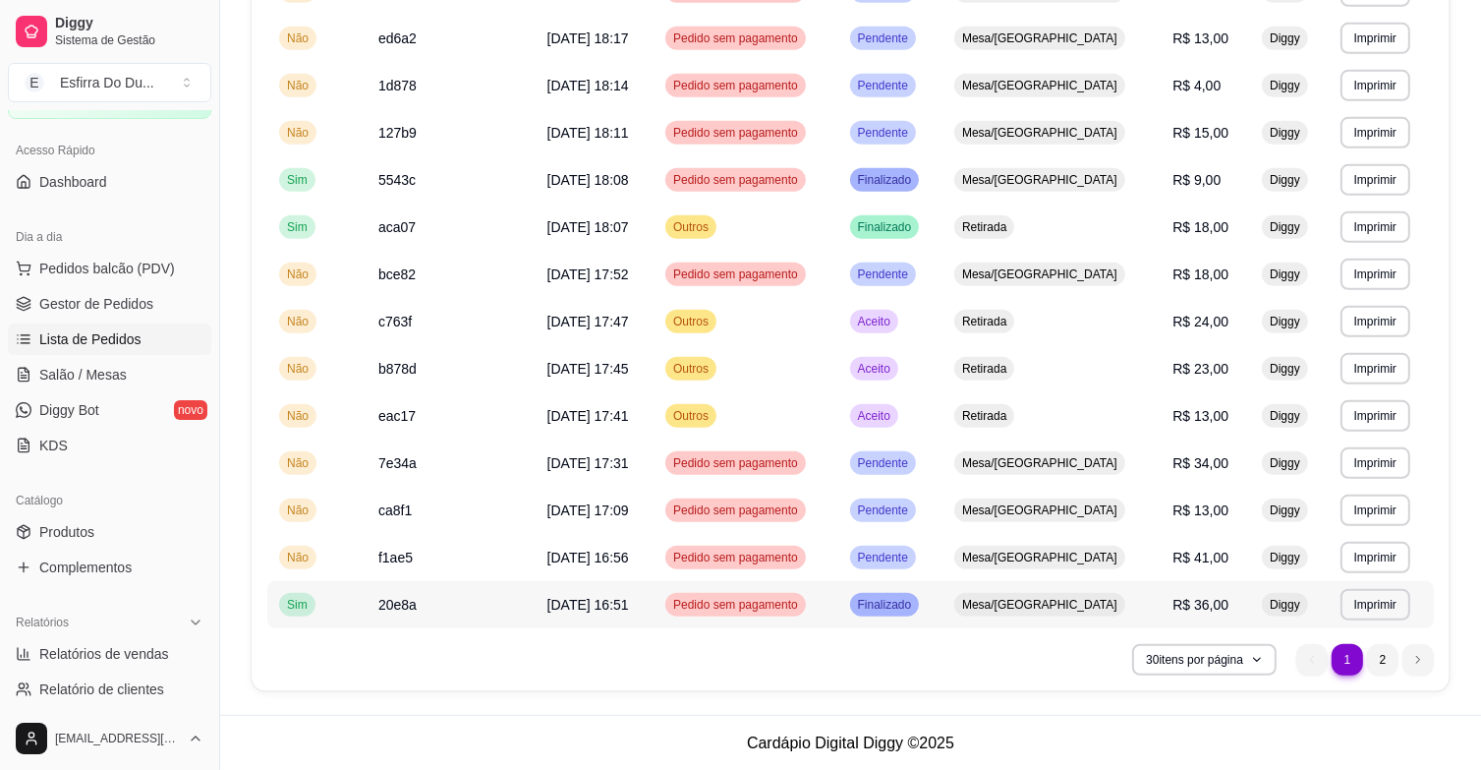
click at [920, 612] on div "Finalizado" at bounding box center [885, 605] width 70 height 24
click at [894, 415] on span "Aceito" at bounding box center [874, 416] width 40 height 16
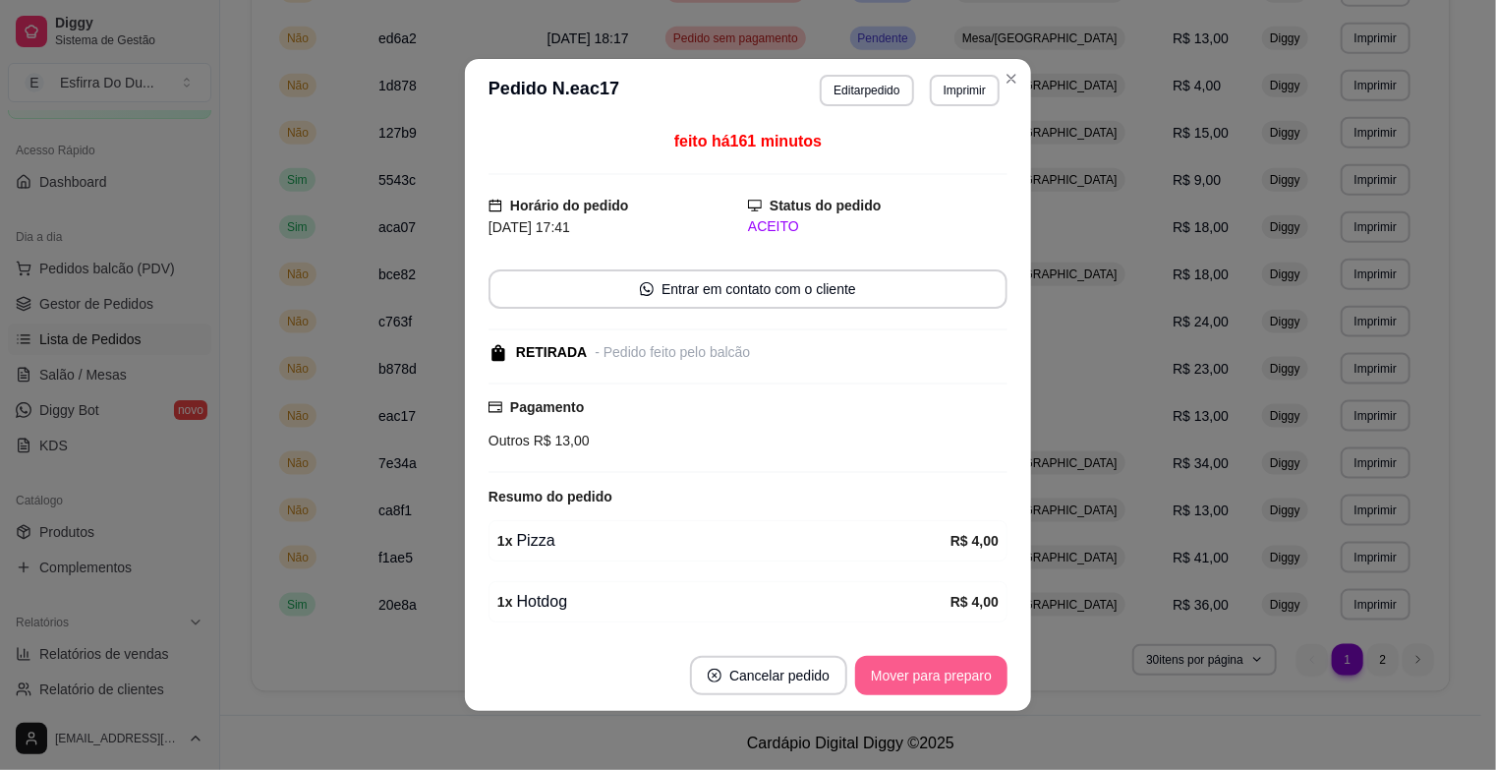
click at [929, 677] on button "Mover para preparo" at bounding box center [931, 675] width 152 height 39
click at [929, 677] on div "Mover para preparo" at bounding box center [918, 675] width 180 height 39
click at [929, 677] on button "Mover para retirada disponível" at bounding box center [898, 676] width 210 height 38
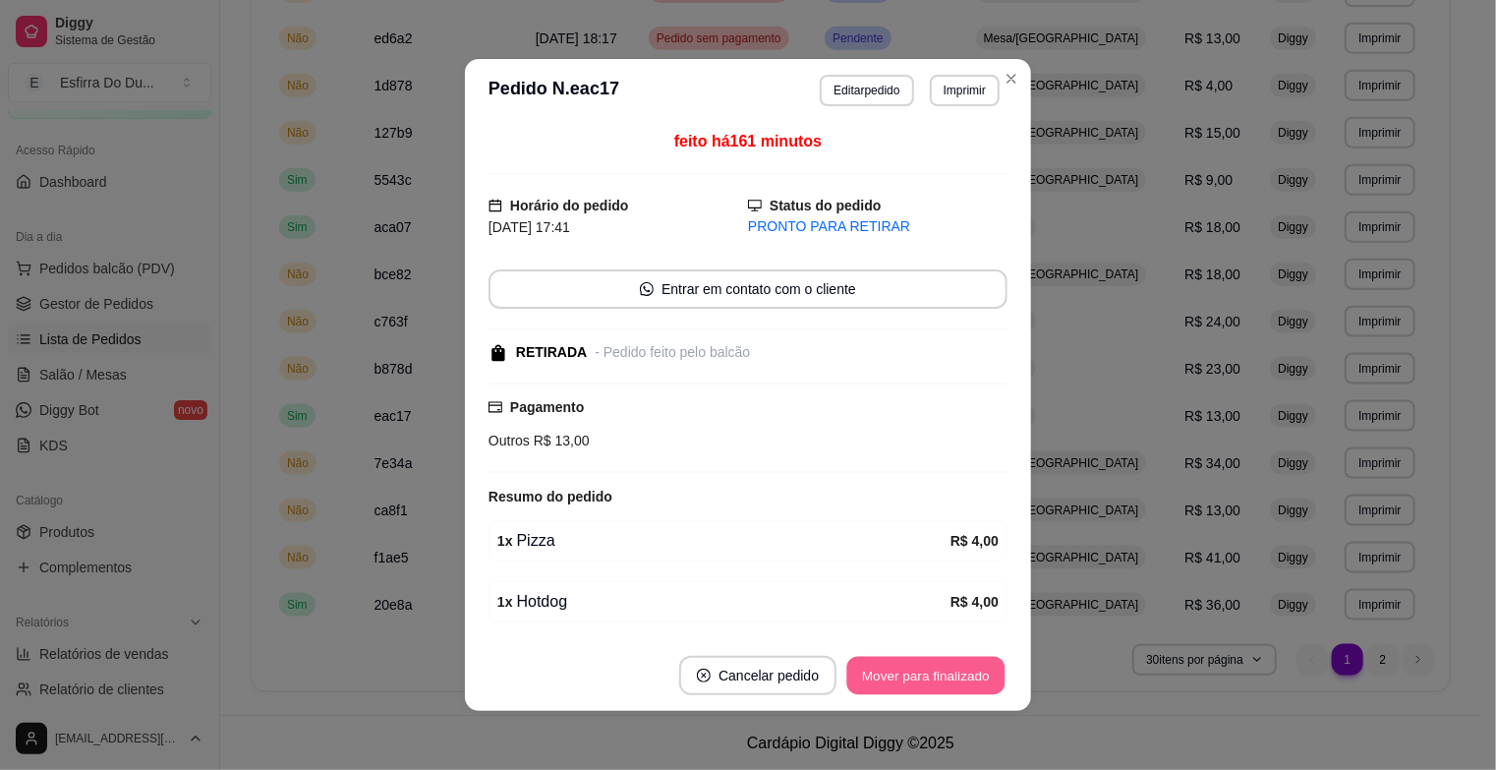
click at [929, 677] on button "Mover para finalizado" at bounding box center [926, 676] width 158 height 38
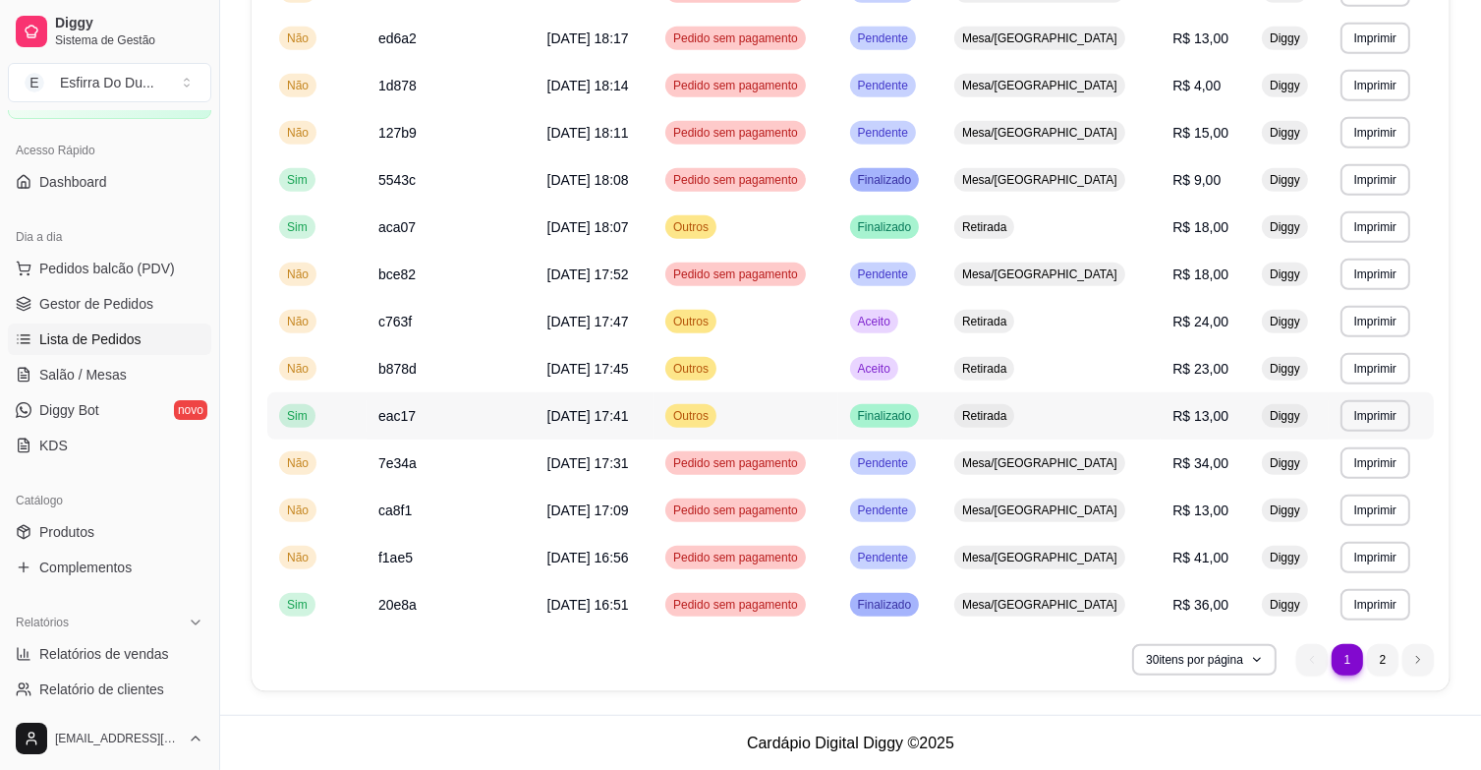
click at [916, 416] on span "Finalizado" at bounding box center [885, 416] width 62 height 16
click at [942, 568] on td "Pendente" at bounding box center [890, 557] width 105 height 47
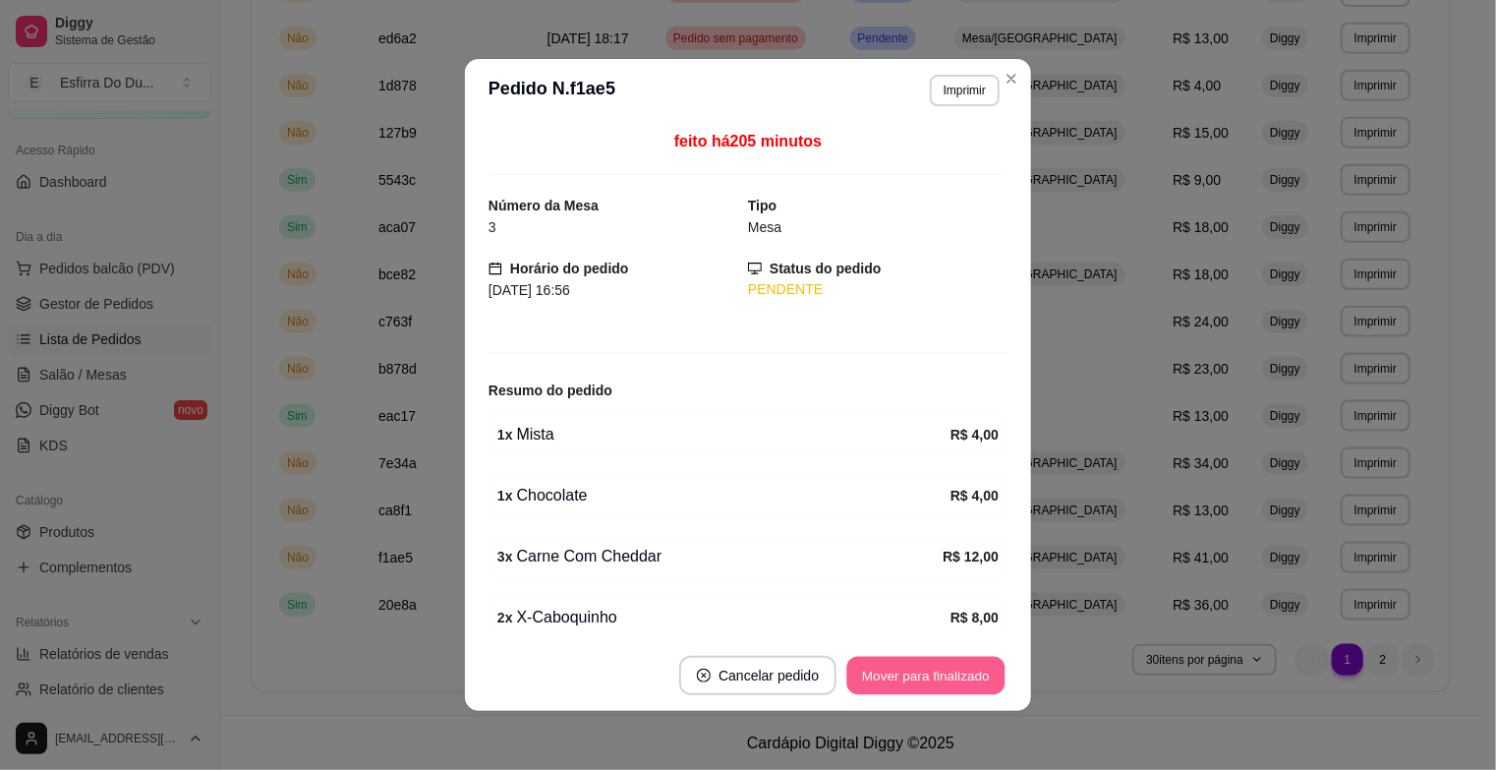
click at [936, 681] on button "Mover para finalizado" at bounding box center [926, 676] width 158 height 38
click at [936, 681] on div "Mover para finalizado" at bounding box center [912, 675] width 191 height 39
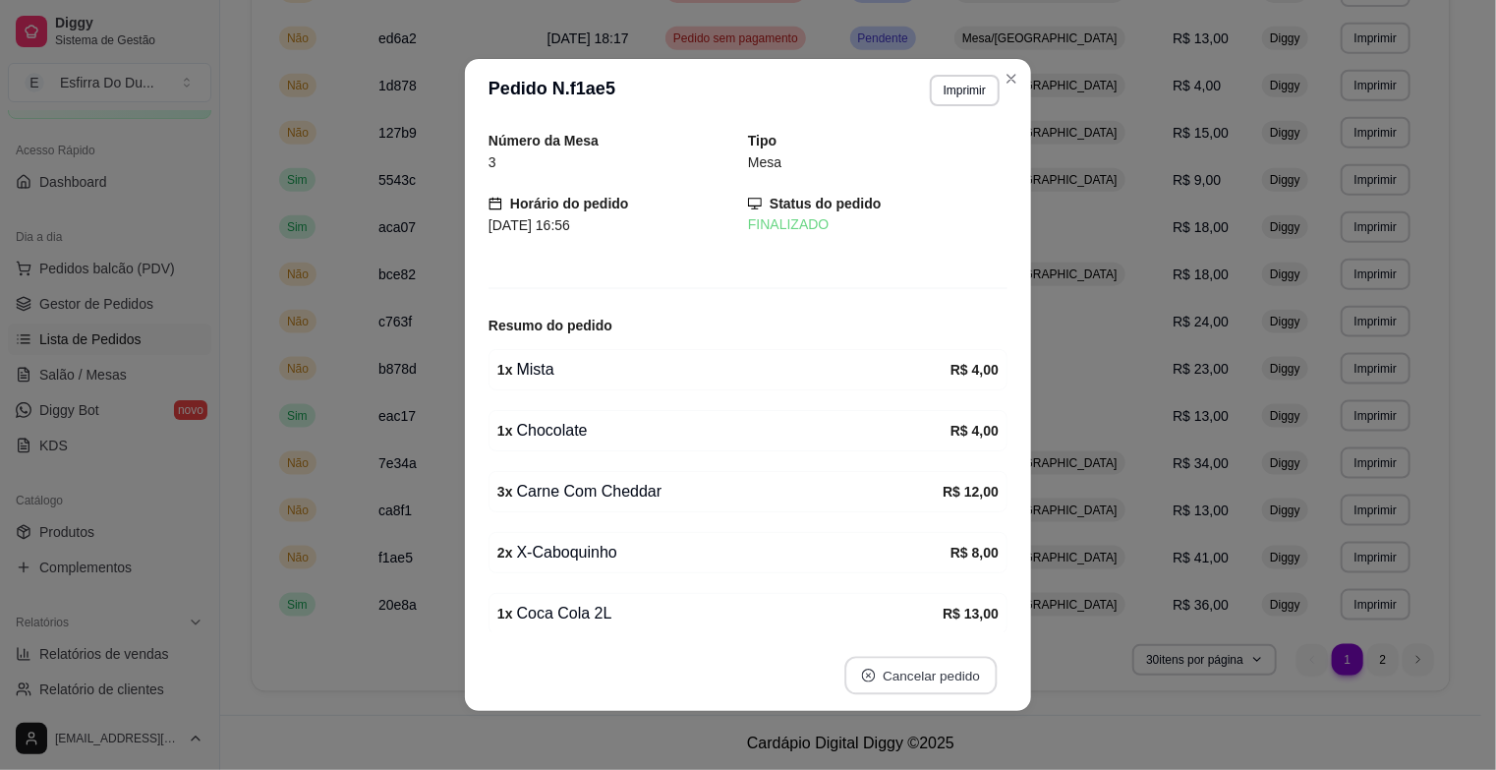
click at [936, 681] on button "Cancelar pedido" at bounding box center [920, 676] width 152 height 38
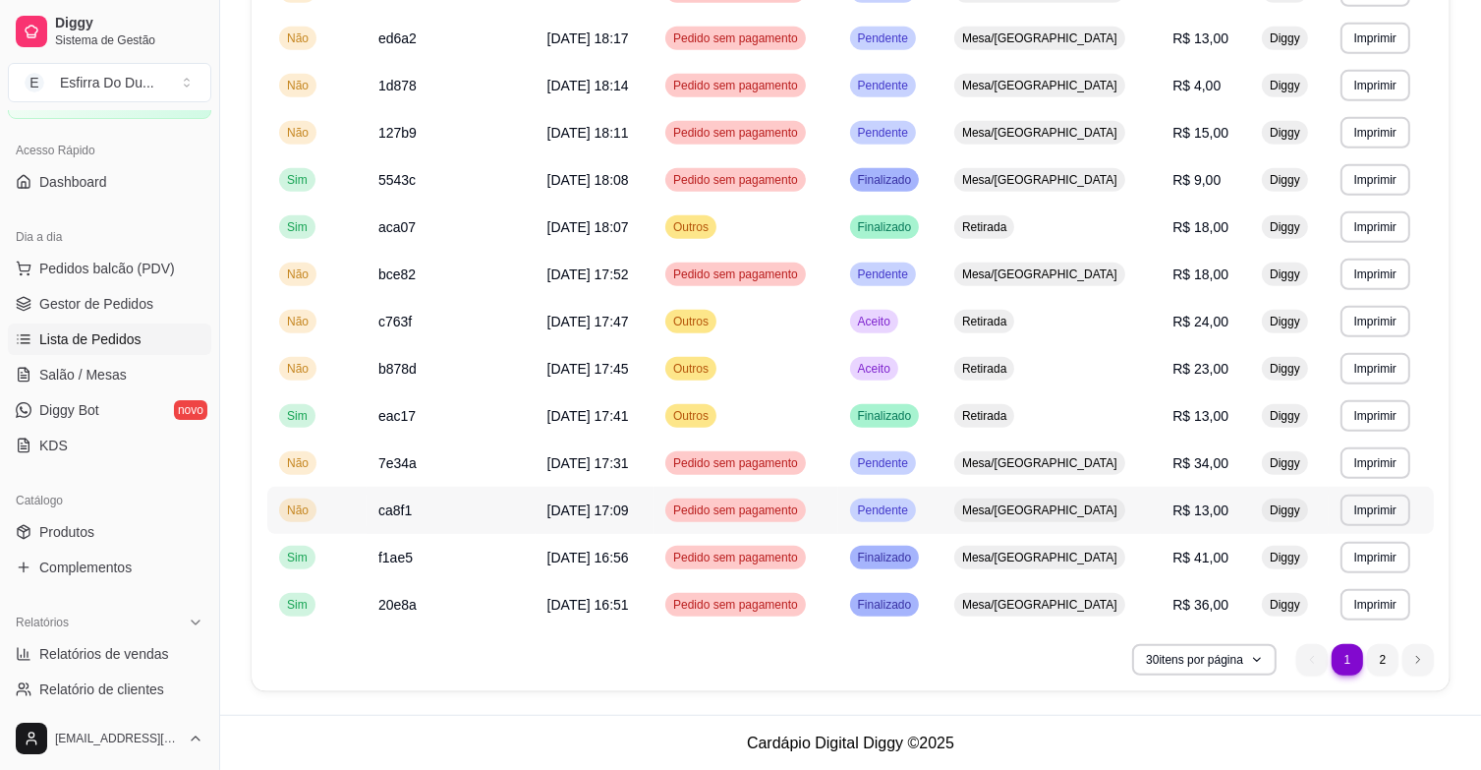
click at [912, 507] on span "Pendente" at bounding box center [883, 510] width 58 height 16
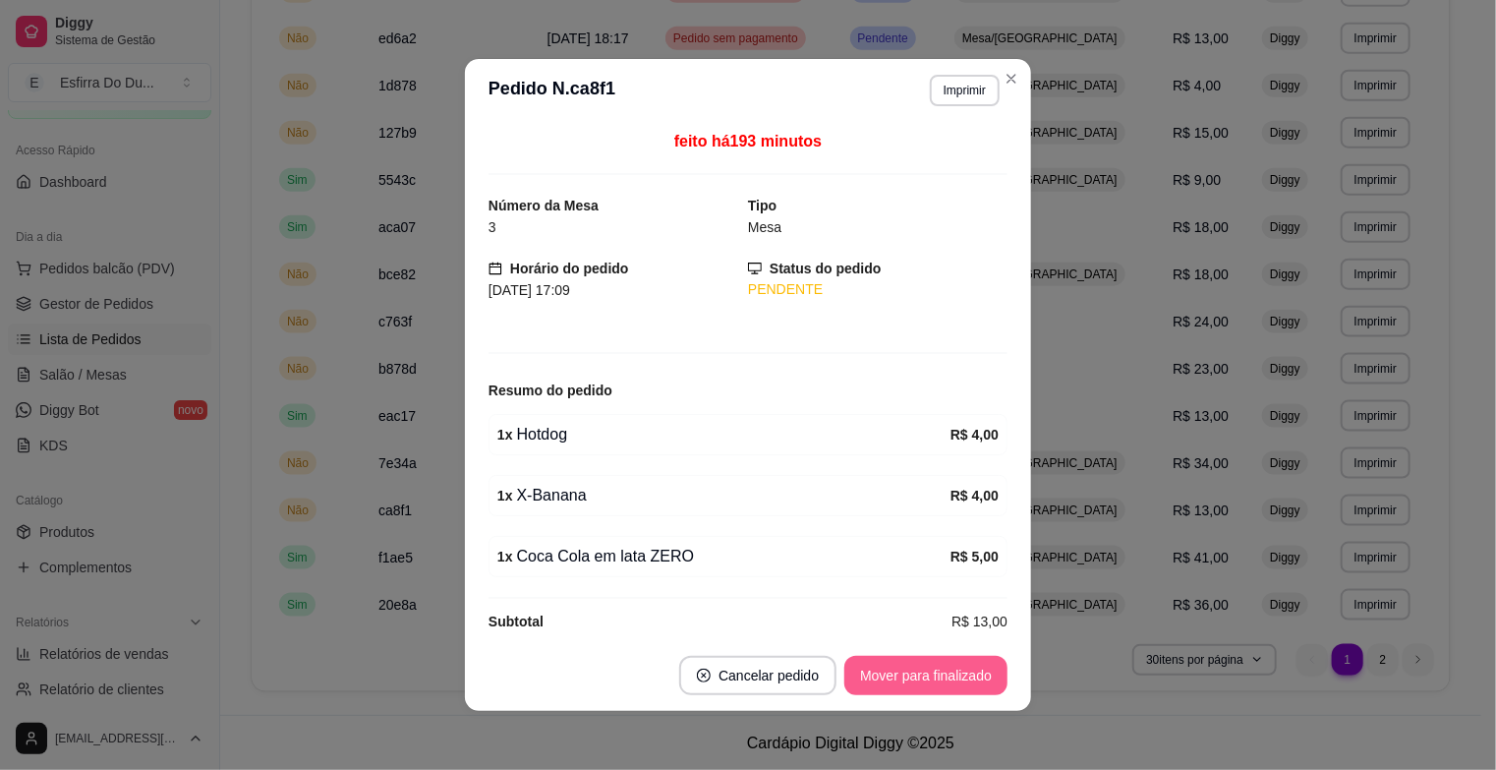
click at [870, 677] on button "Mover para finalizado" at bounding box center [925, 675] width 163 height 39
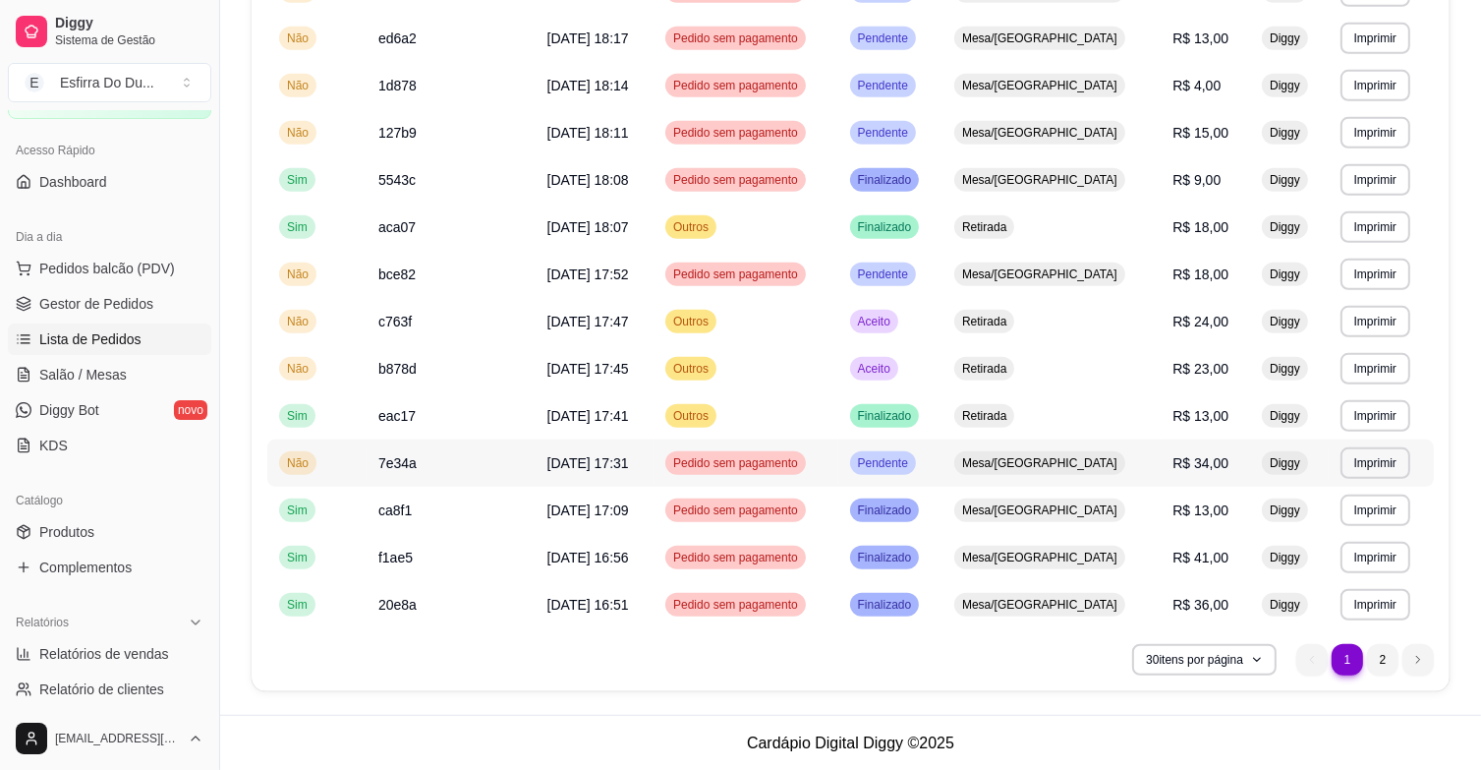
click at [912, 462] on span "Pendente" at bounding box center [883, 463] width 58 height 16
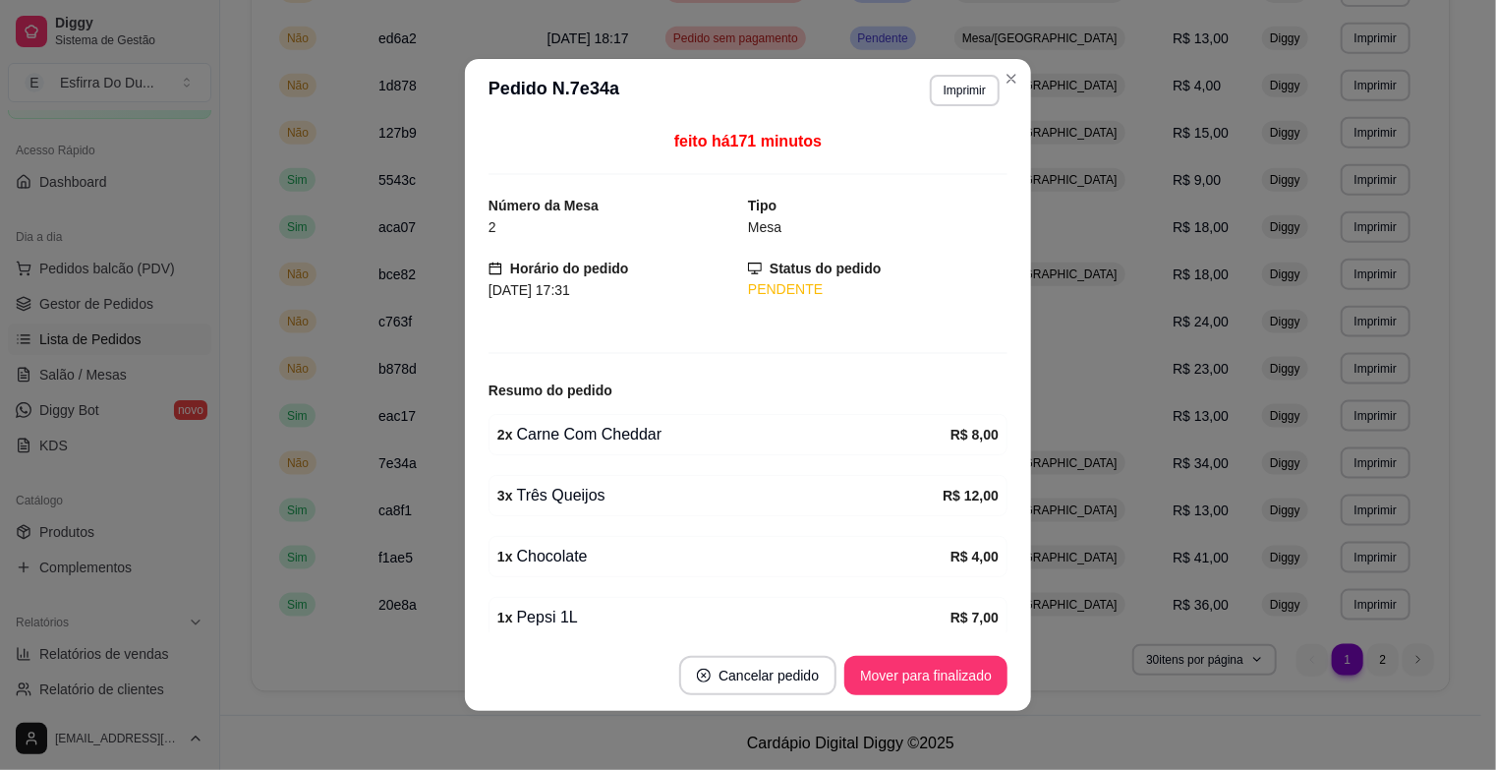
click at [916, 696] on footer "Cancelar pedido Mover para finalizado" at bounding box center [748, 675] width 566 height 71
click at [912, 674] on button "Mover para finalizado" at bounding box center [926, 676] width 158 height 38
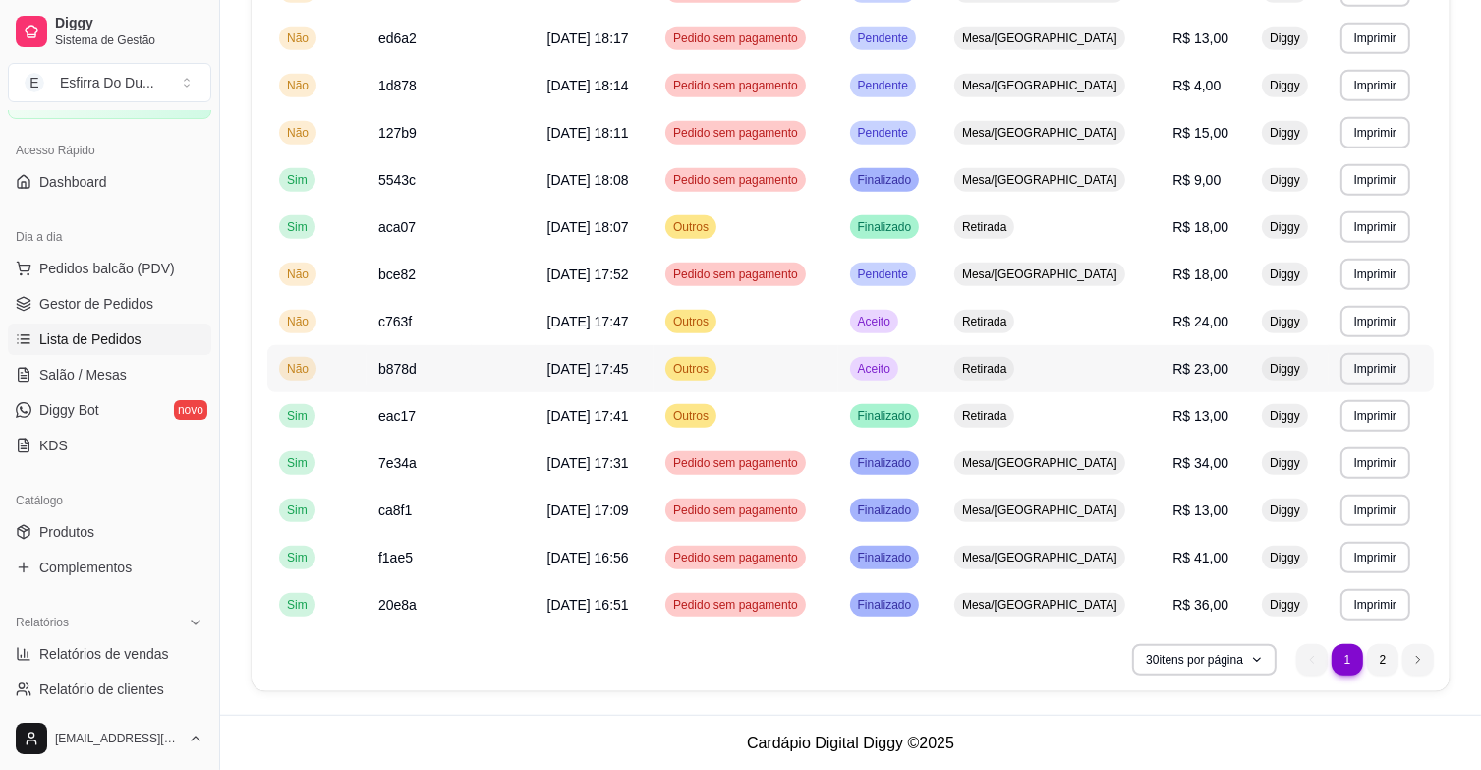
click at [898, 375] on div "Aceito" at bounding box center [874, 369] width 48 height 24
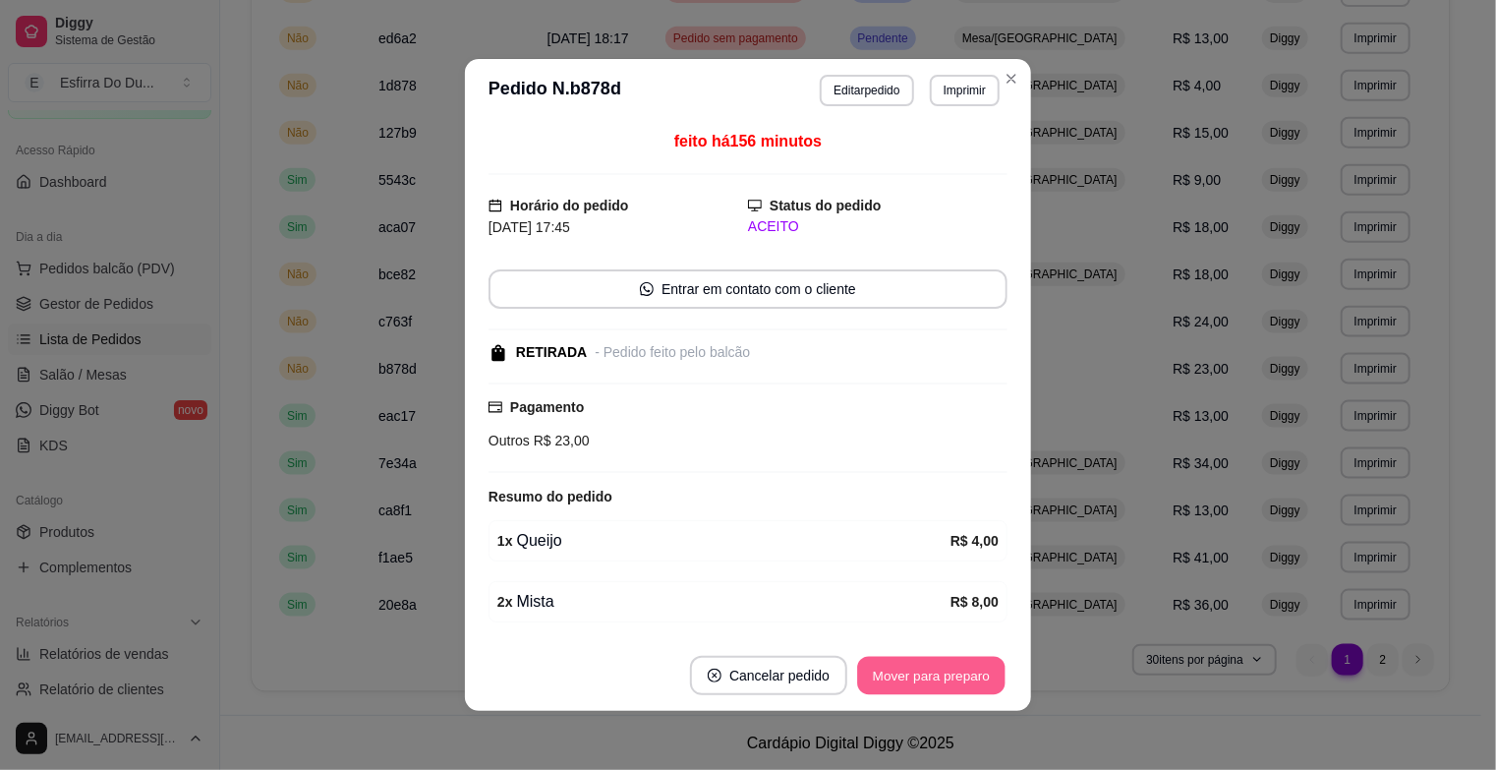
click at [911, 687] on button "Mover para preparo" at bounding box center [930, 676] width 147 height 38
click at [920, 688] on button "Mover para retirada disponível" at bounding box center [898, 675] width 217 height 39
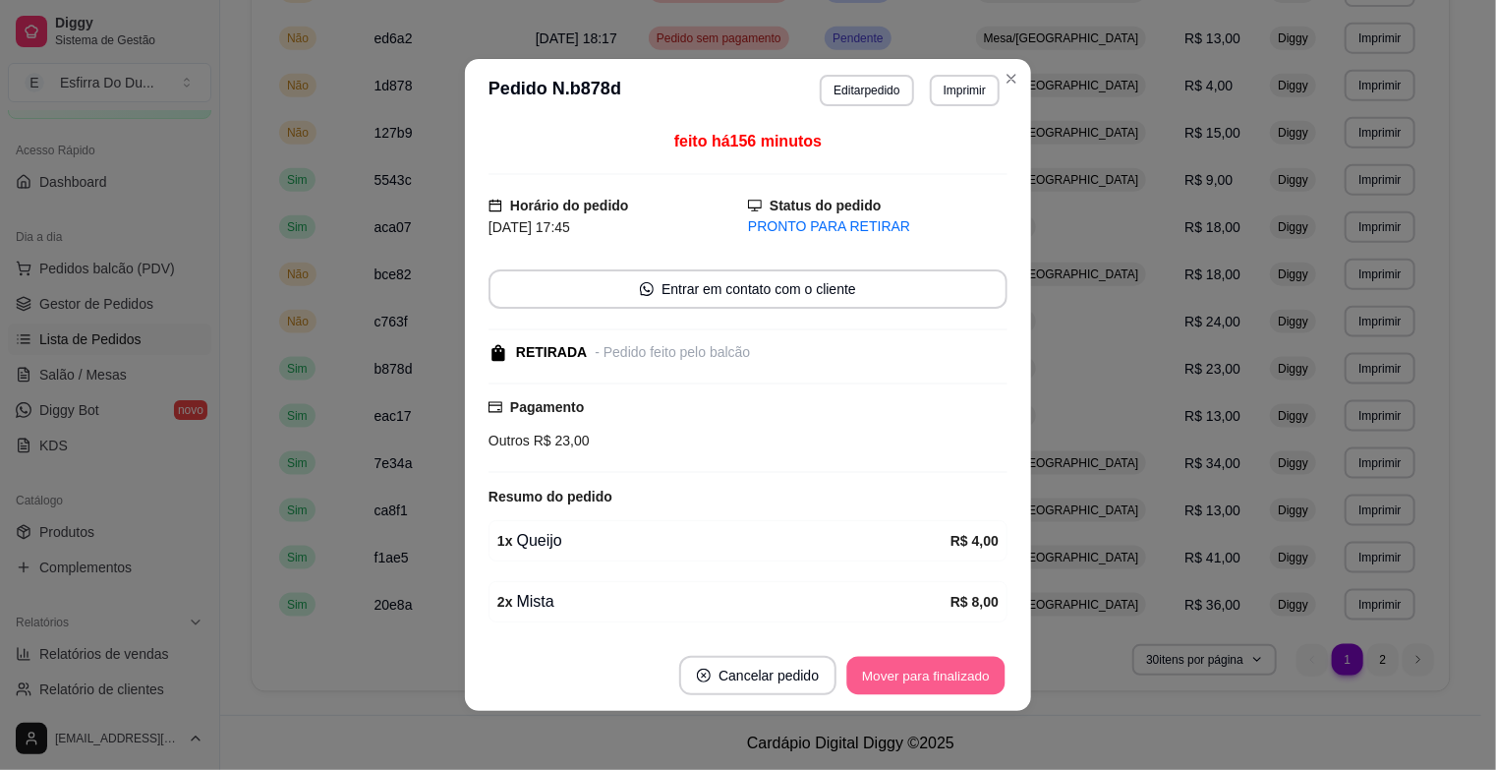
click at [926, 679] on button "Mover para finalizado" at bounding box center [926, 676] width 158 height 38
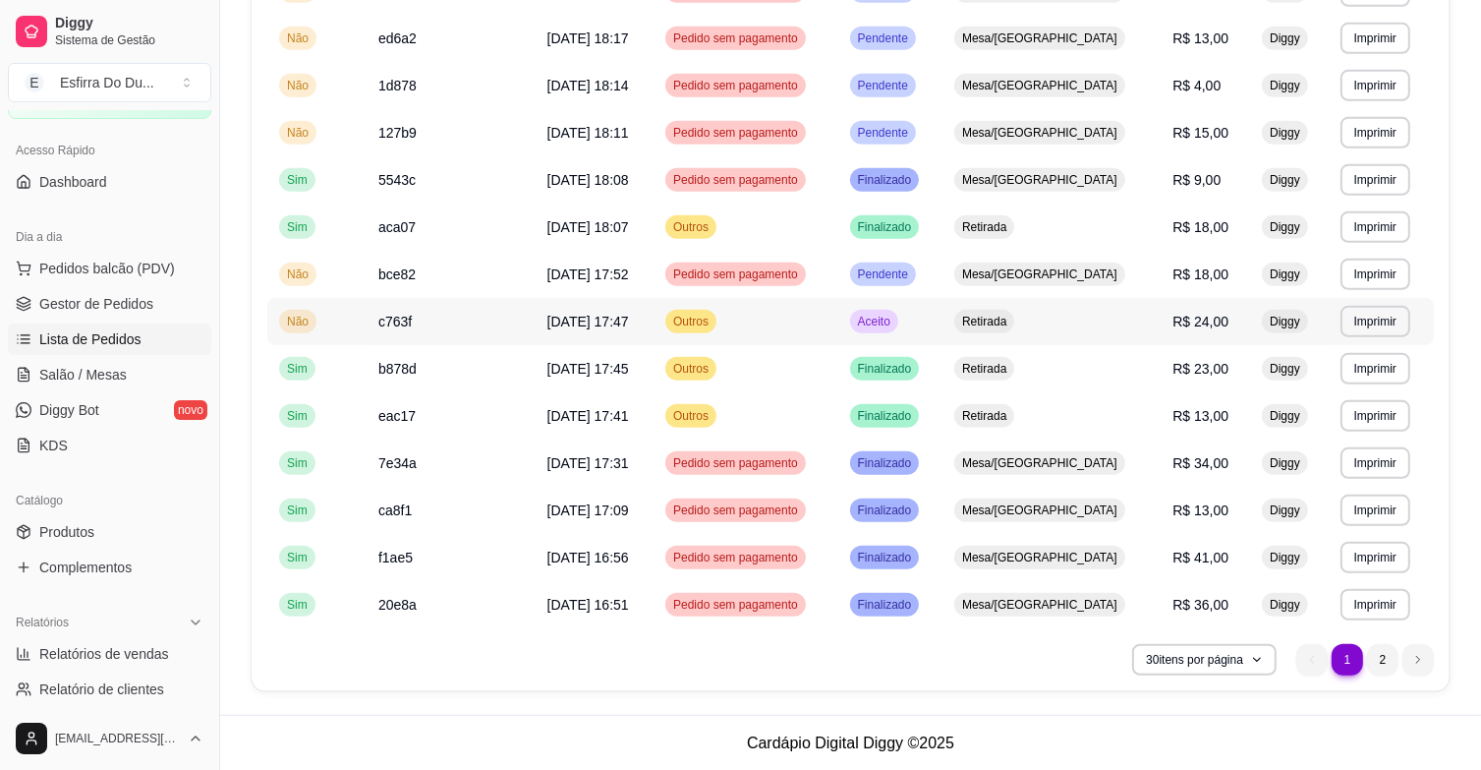
click at [894, 317] on span "Aceito" at bounding box center [874, 322] width 40 height 16
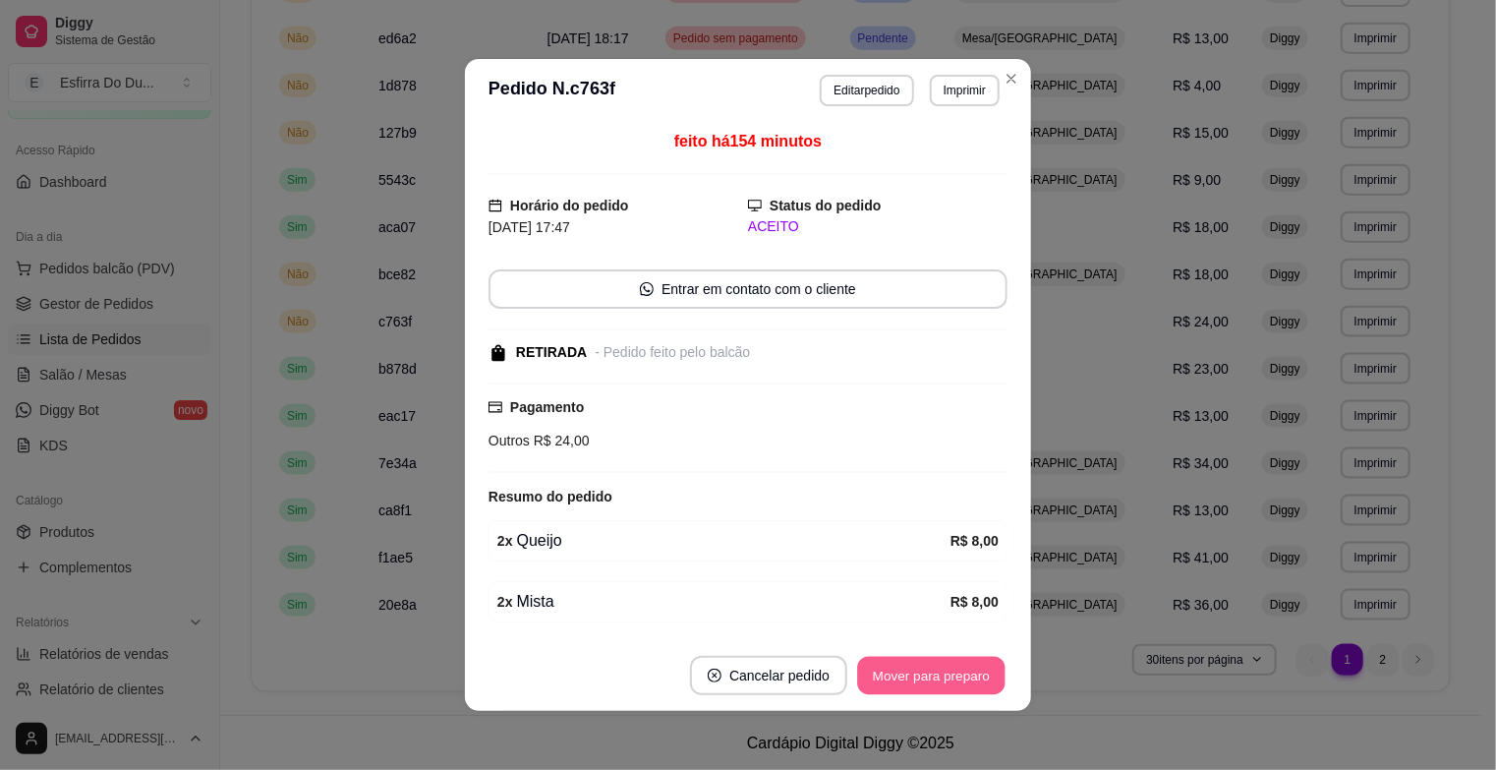
click at [896, 671] on button "Mover para preparo" at bounding box center [930, 676] width 147 height 38
click at [896, 671] on button "Mover para retirada disponível" at bounding box center [898, 675] width 217 height 39
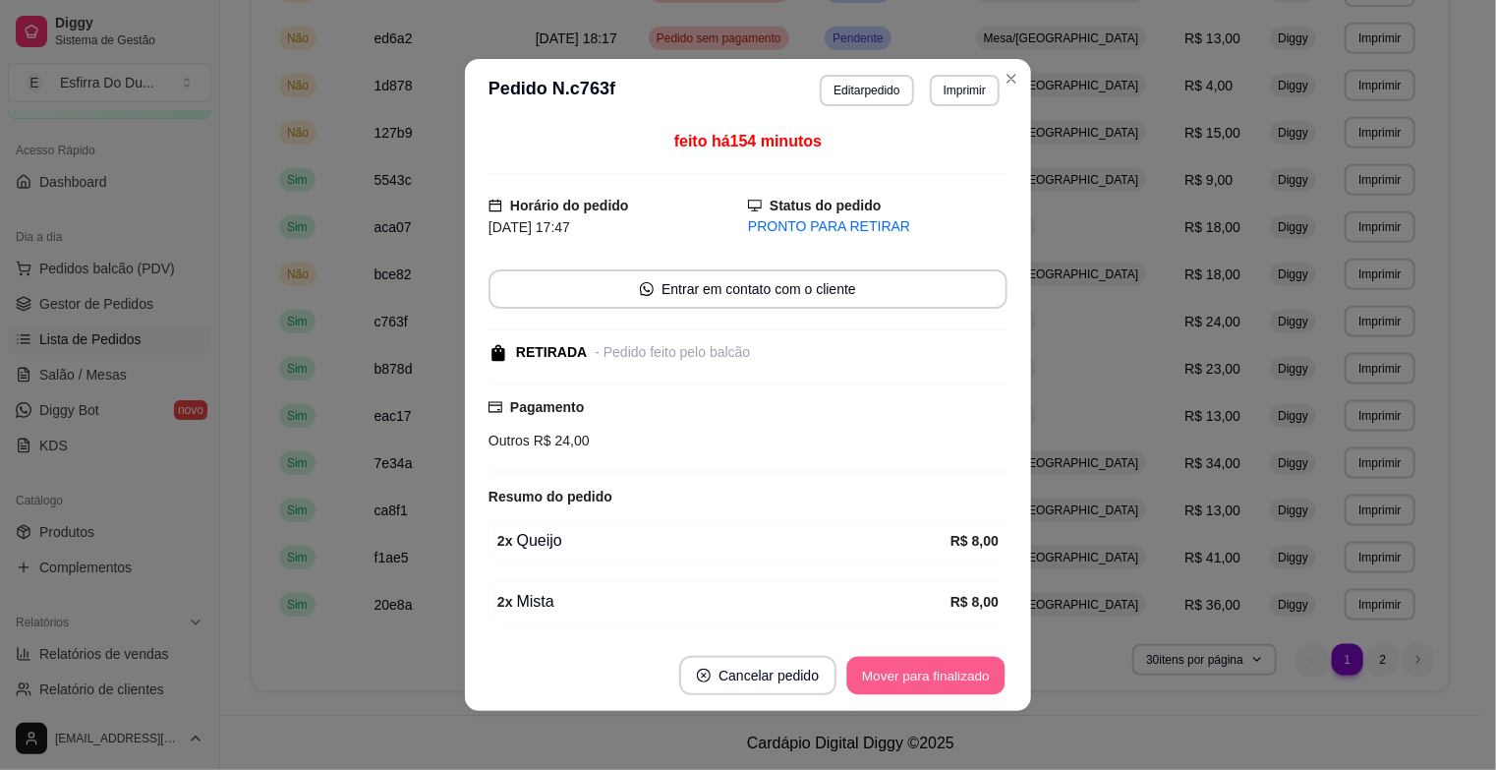
click at [896, 667] on button "Mover para finalizado" at bounding box center [926, 676] width 158 height 38
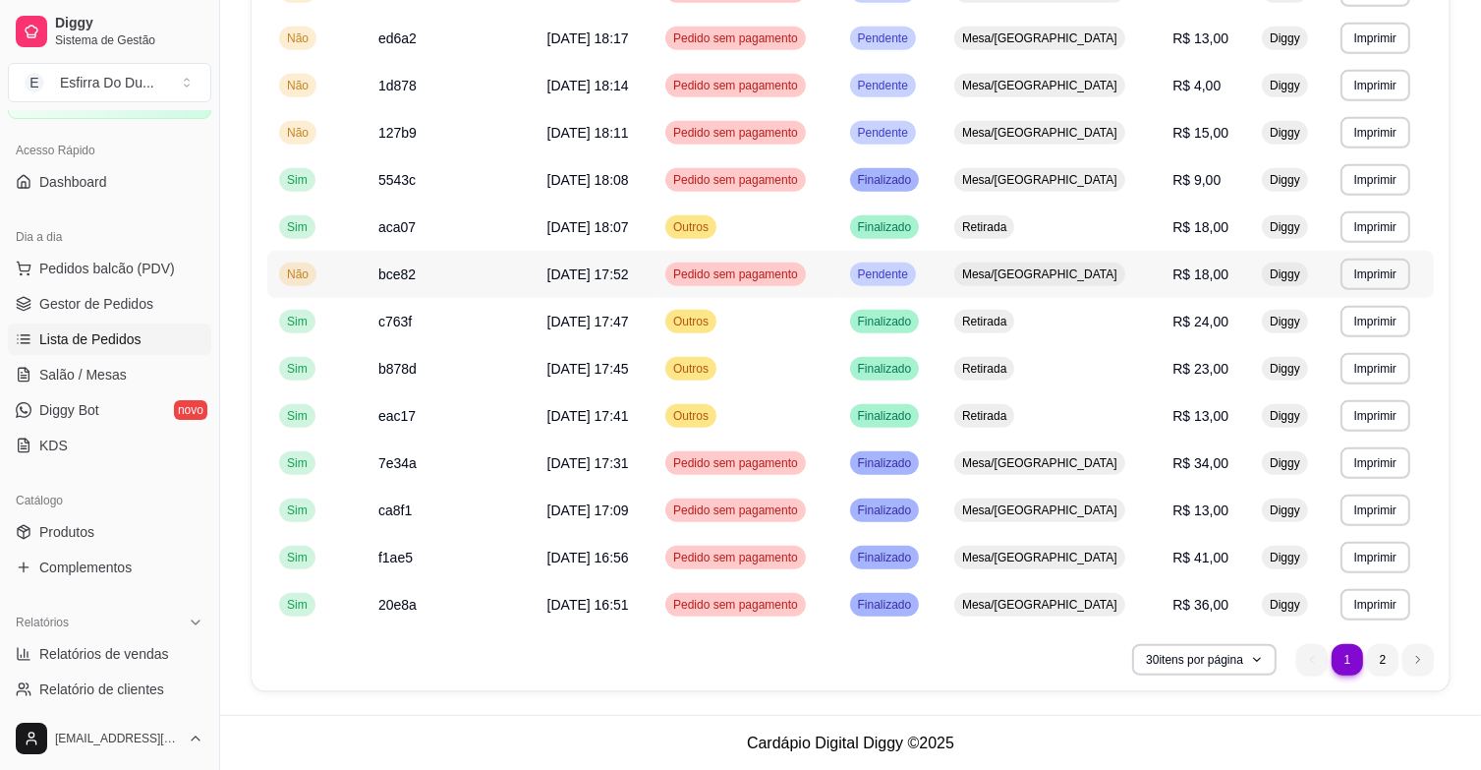
click at [912, 273] on span "Pendente" at bounding box center [883, 274] width 58 height 16
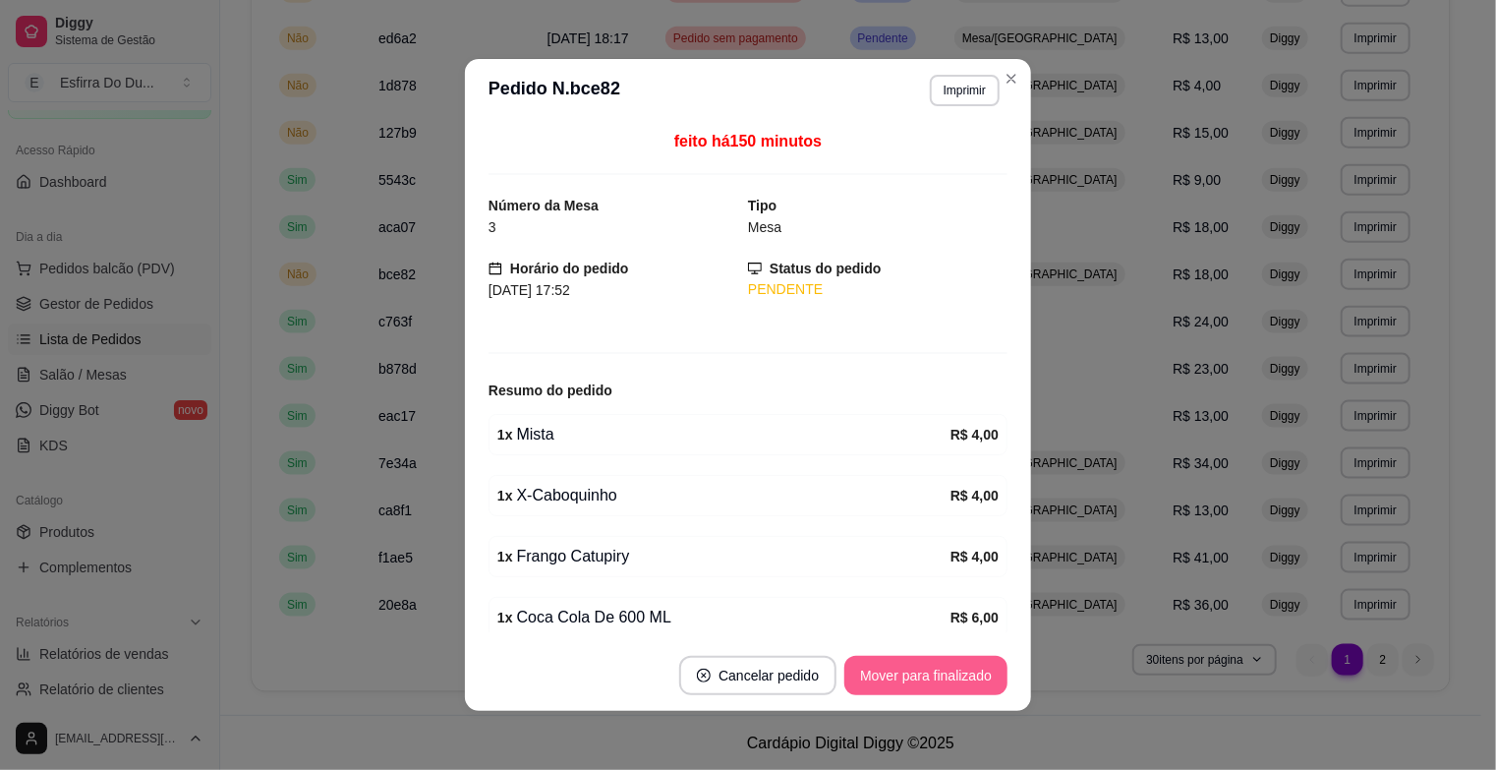
click at [861, 667] on button "Mover para finalizado" at bounding box center [925, 675] width 163 height 39
click at [683, 668] on icon "close-circle" at bounding box center [676, 675] width 14 height 14
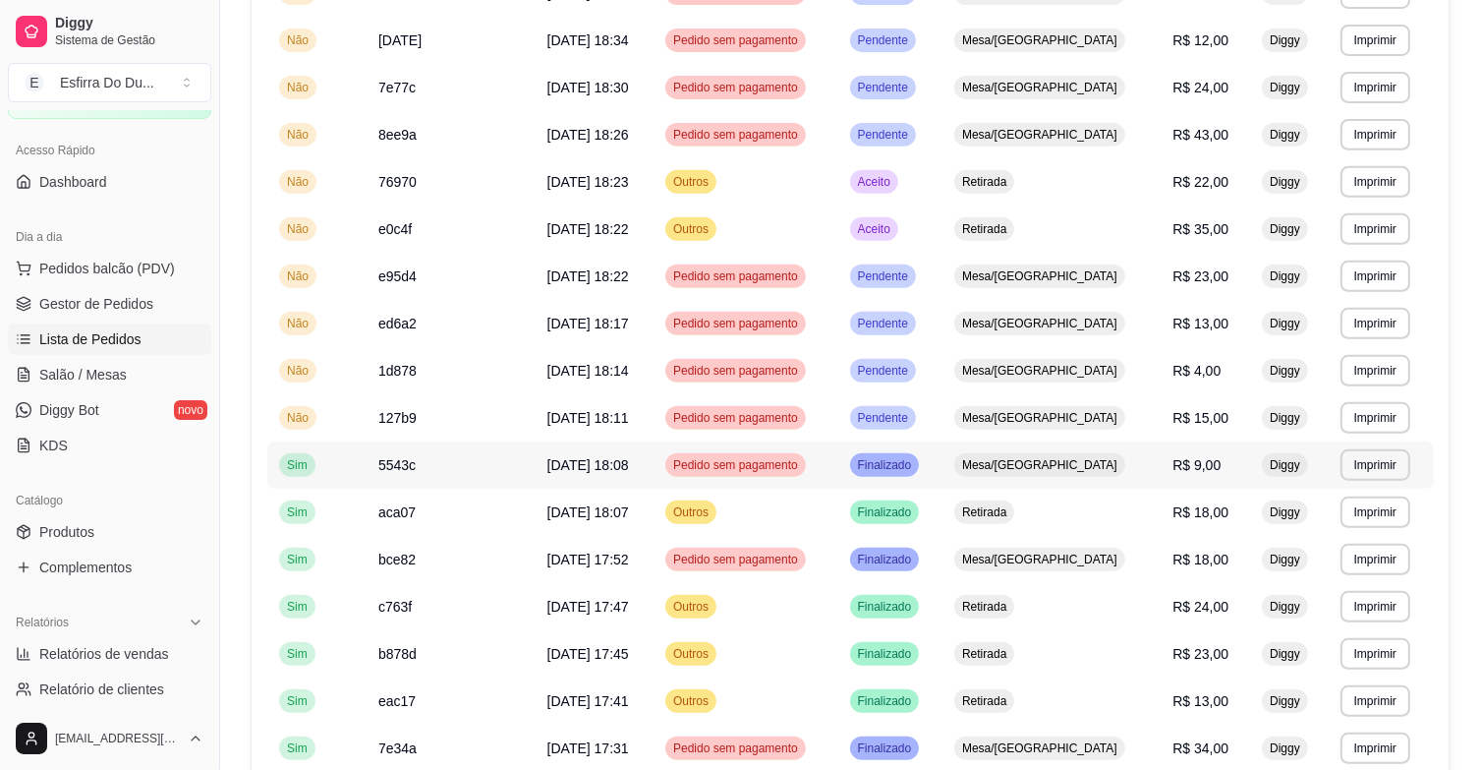
scroll to position [776, 0]
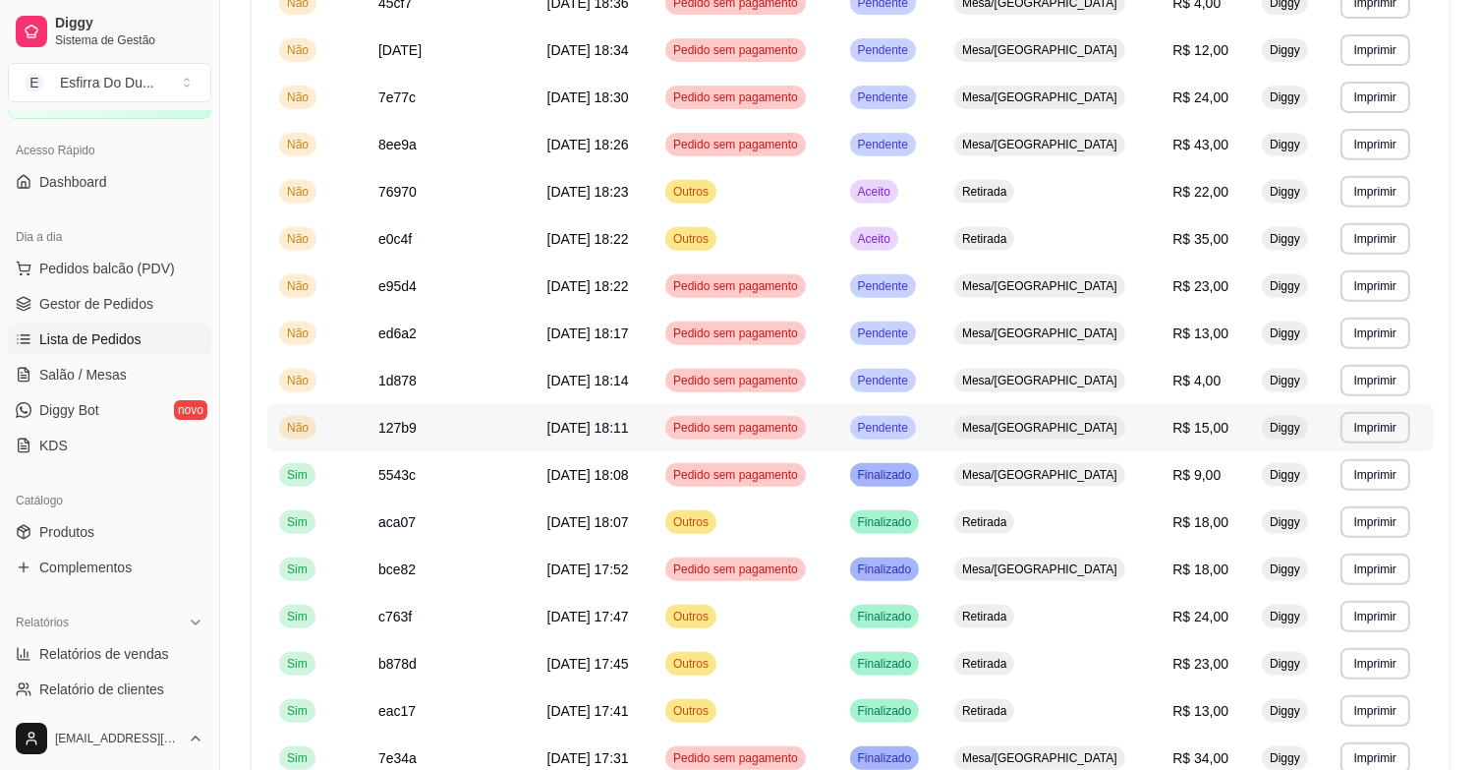
click at [912, 428] on span "Pendente" at bounding box center [883, 428] width 58 height 16
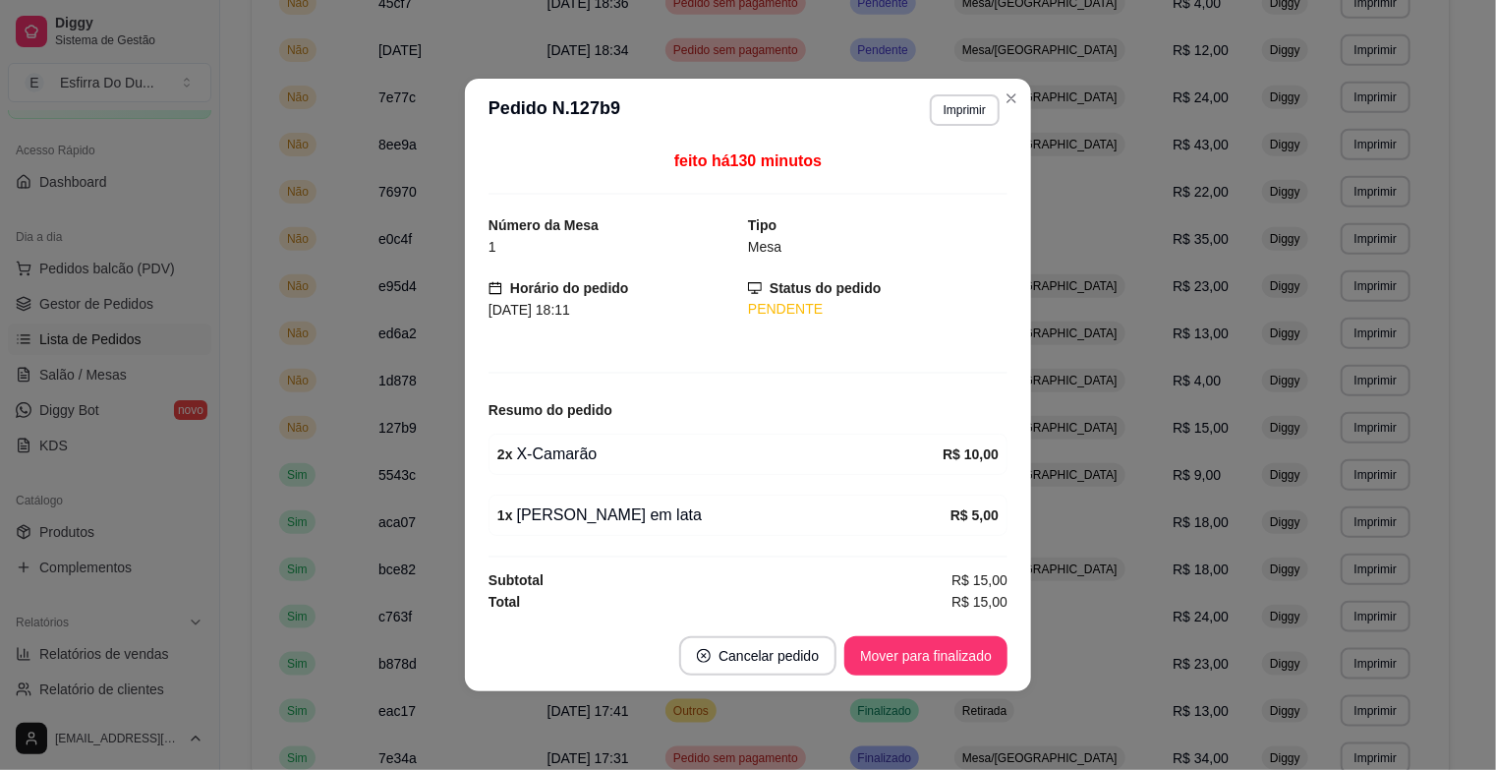
click at [955, 676] on footer "Cancelar pedido Mover para finalizado" at bounding box center [748, 655] width 566 height 71
click at [955, 661] on button "Mover para finalizado" at bounding box center [925, 655] width 163 height 39
click at [953, 653] on footer "Cancelar pedido Mover para finalizado" at bounding box center [748, 655] width 566 height 71
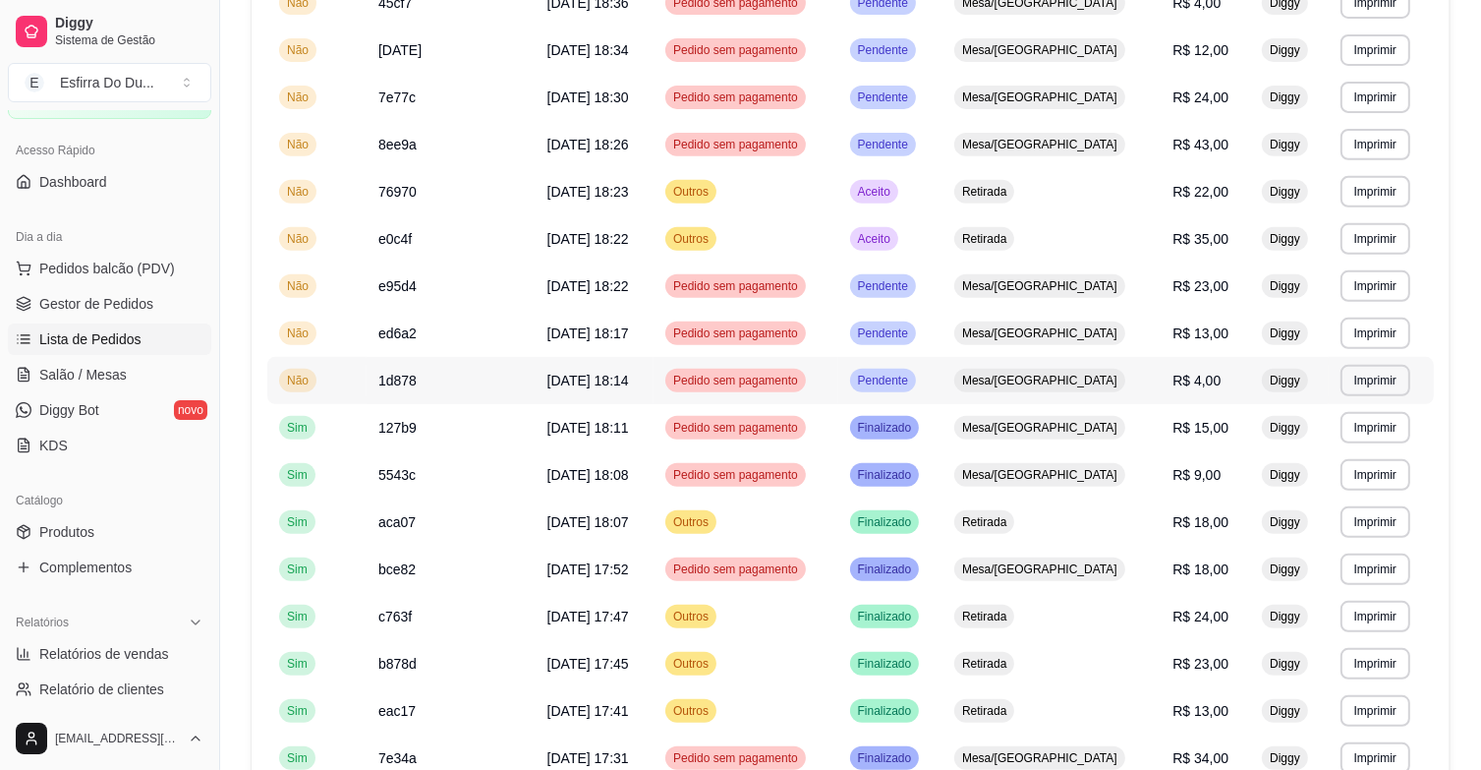
click at [912, 385] on span "Pendente" at bounding box center [883, 381] width 58 height 16
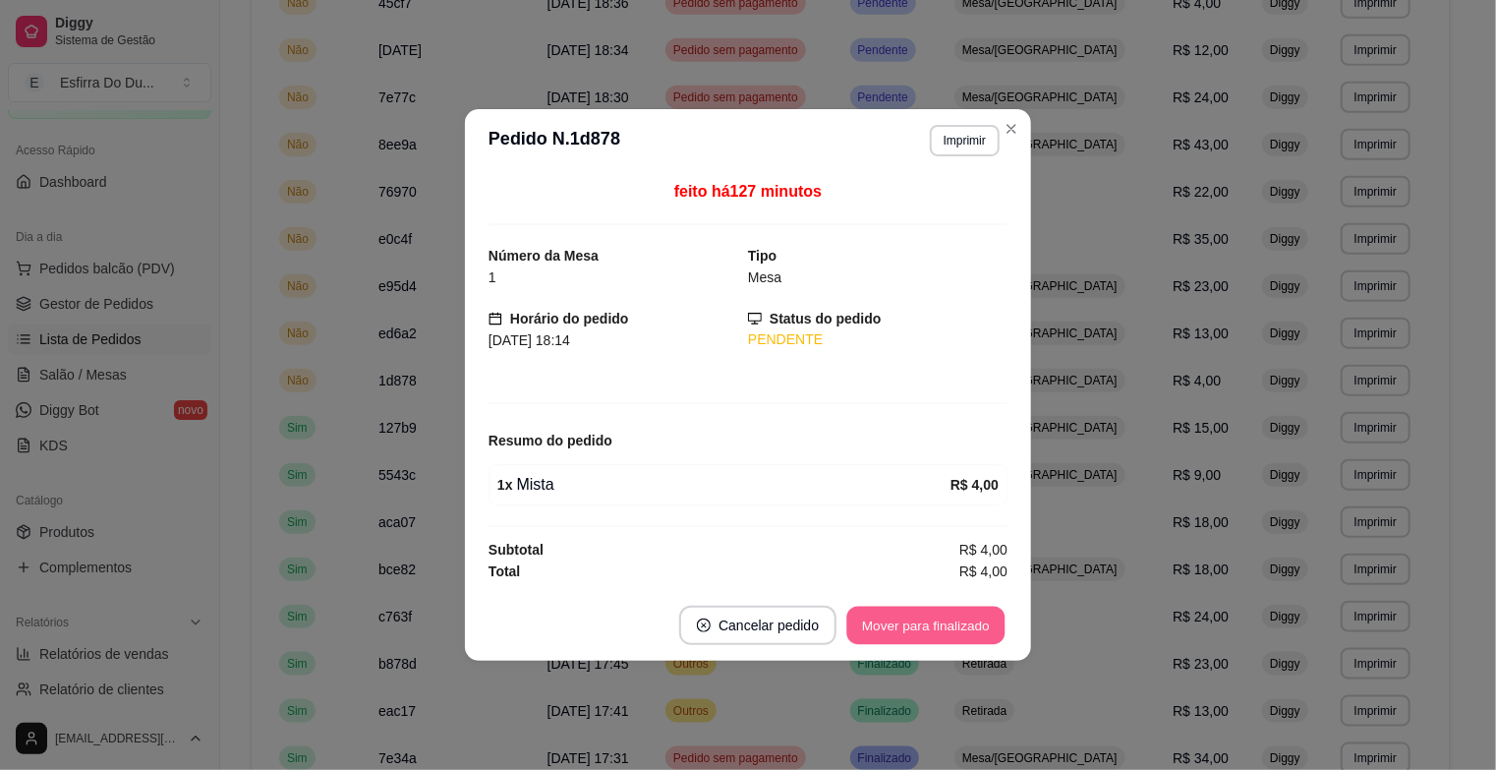
click at [929, 606] on button "Mover para finalizado" at bounding box center [926, 625] width 158 height 38
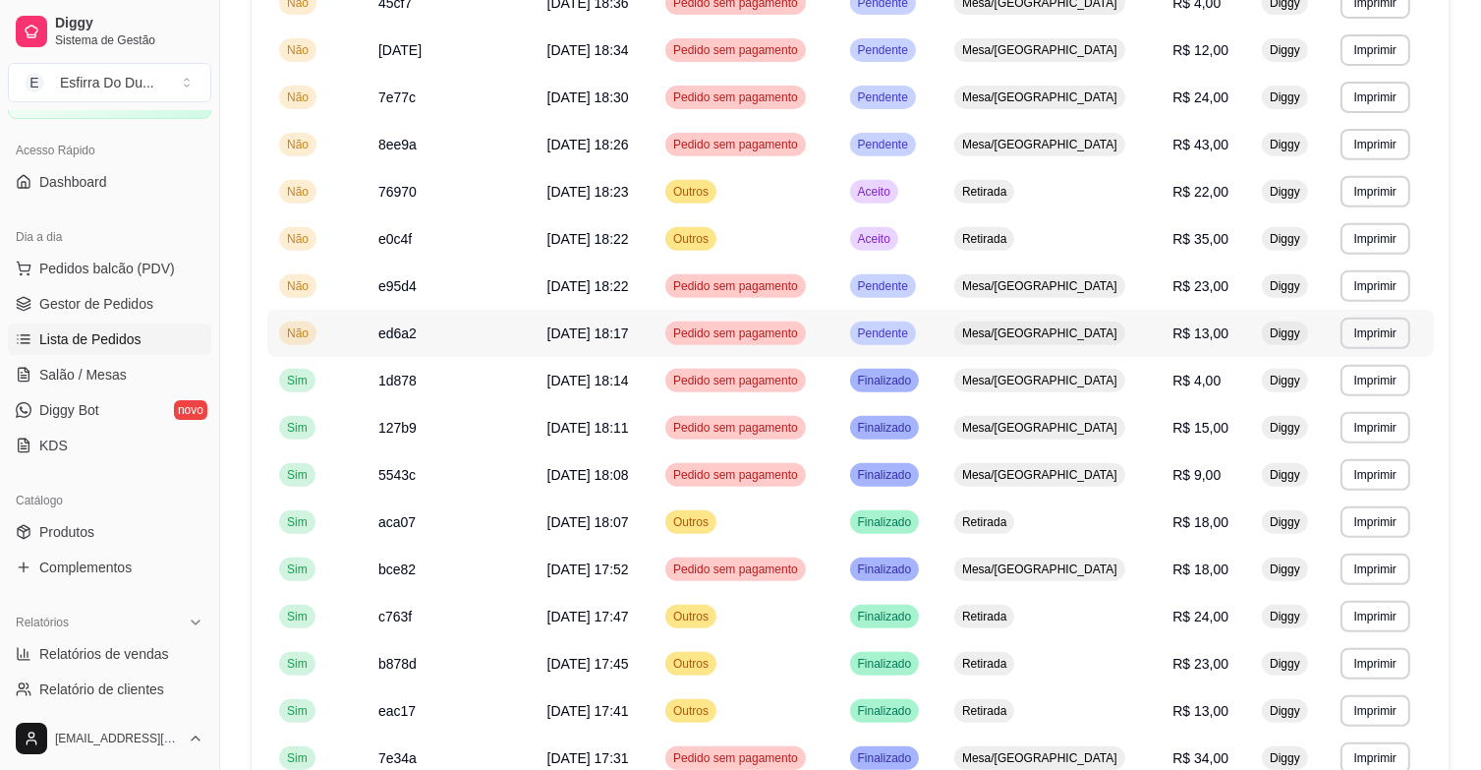
click at [915, 345] on td "Pendente" at bounding box center [890, 333] width 105 height 47
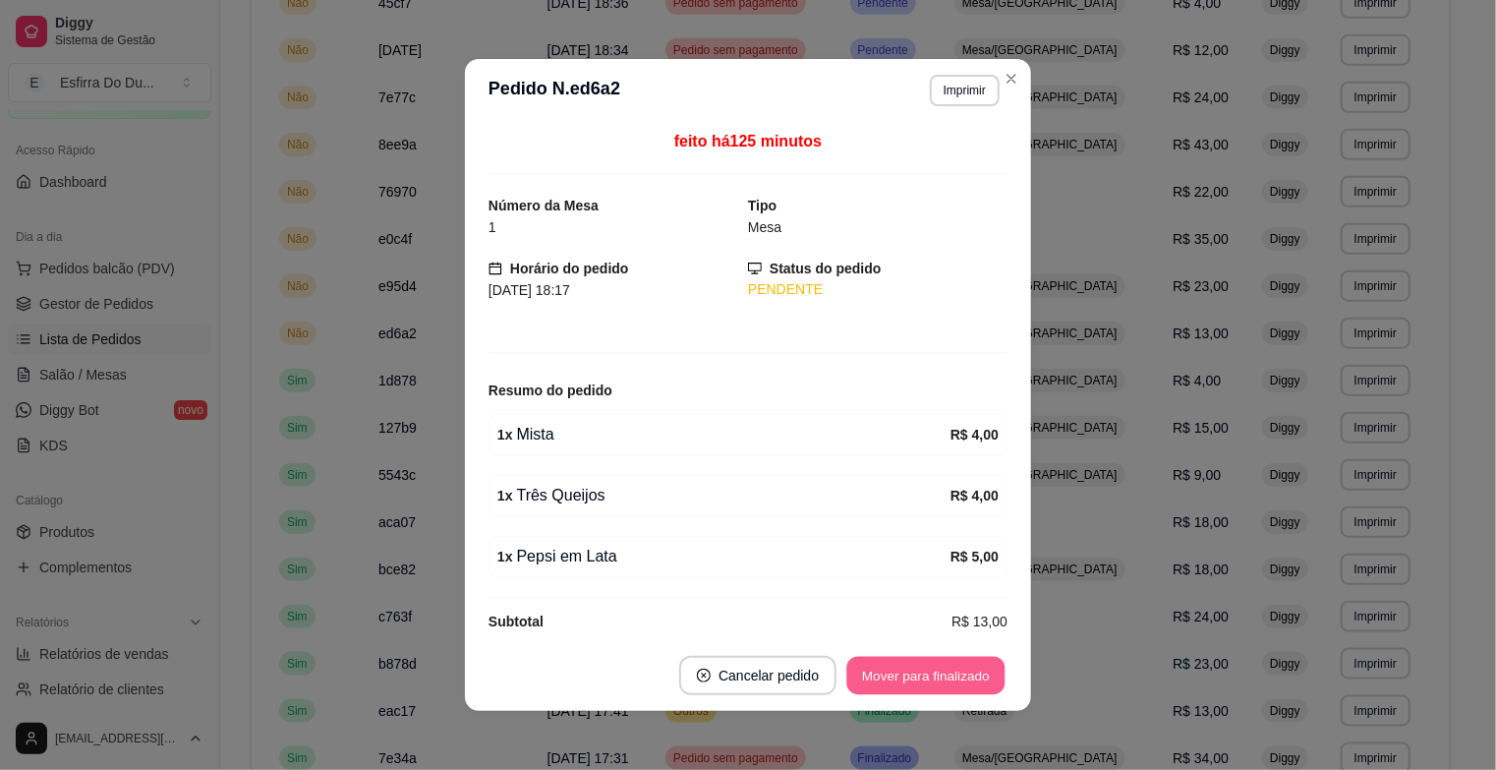
click at [908, 672] on button "Mover para finalizado" at bounding box center [926, 676] width 158 height 38
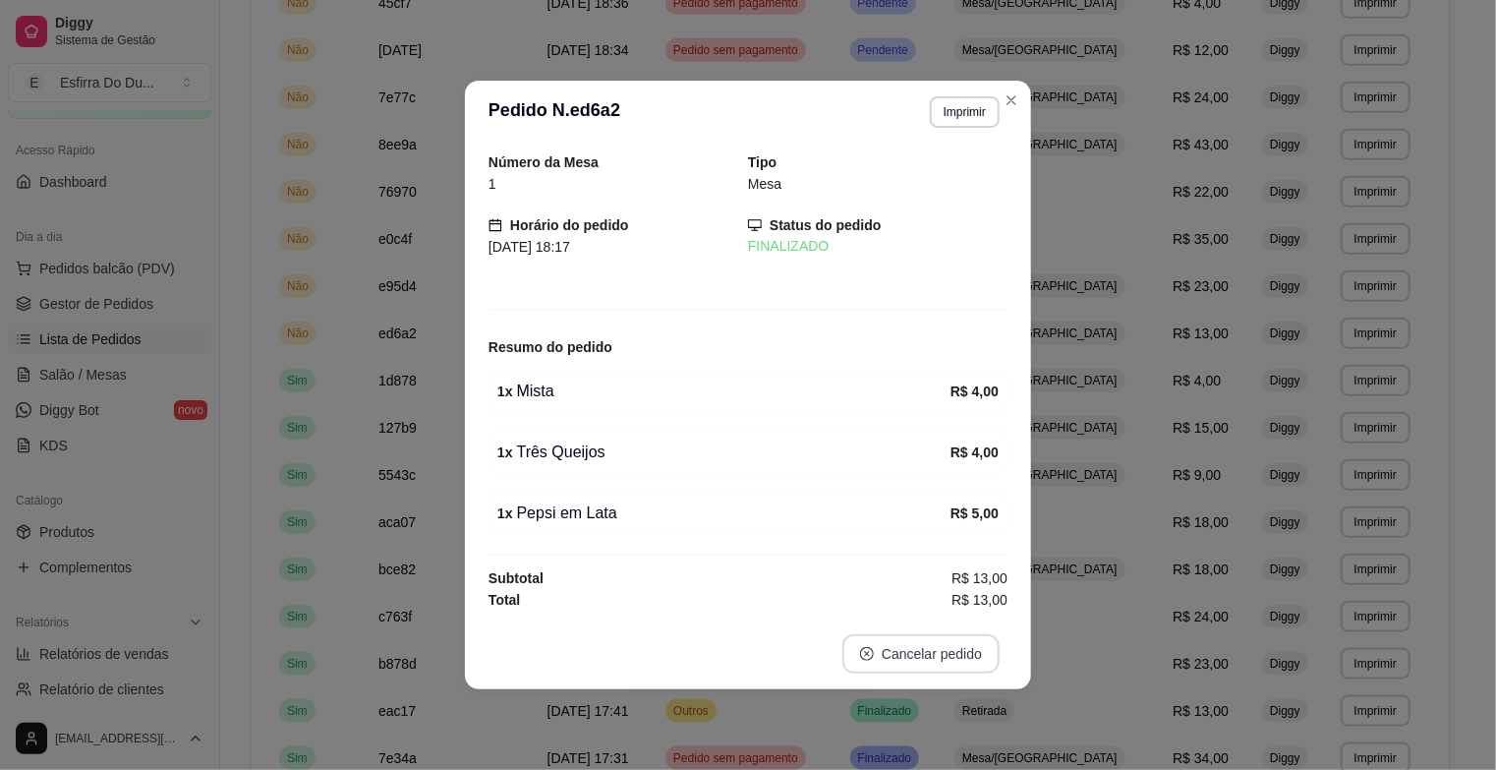
click at [910, 667] on button "Cancelar pedido" at bounding box center [920, 653] width 157 height 39
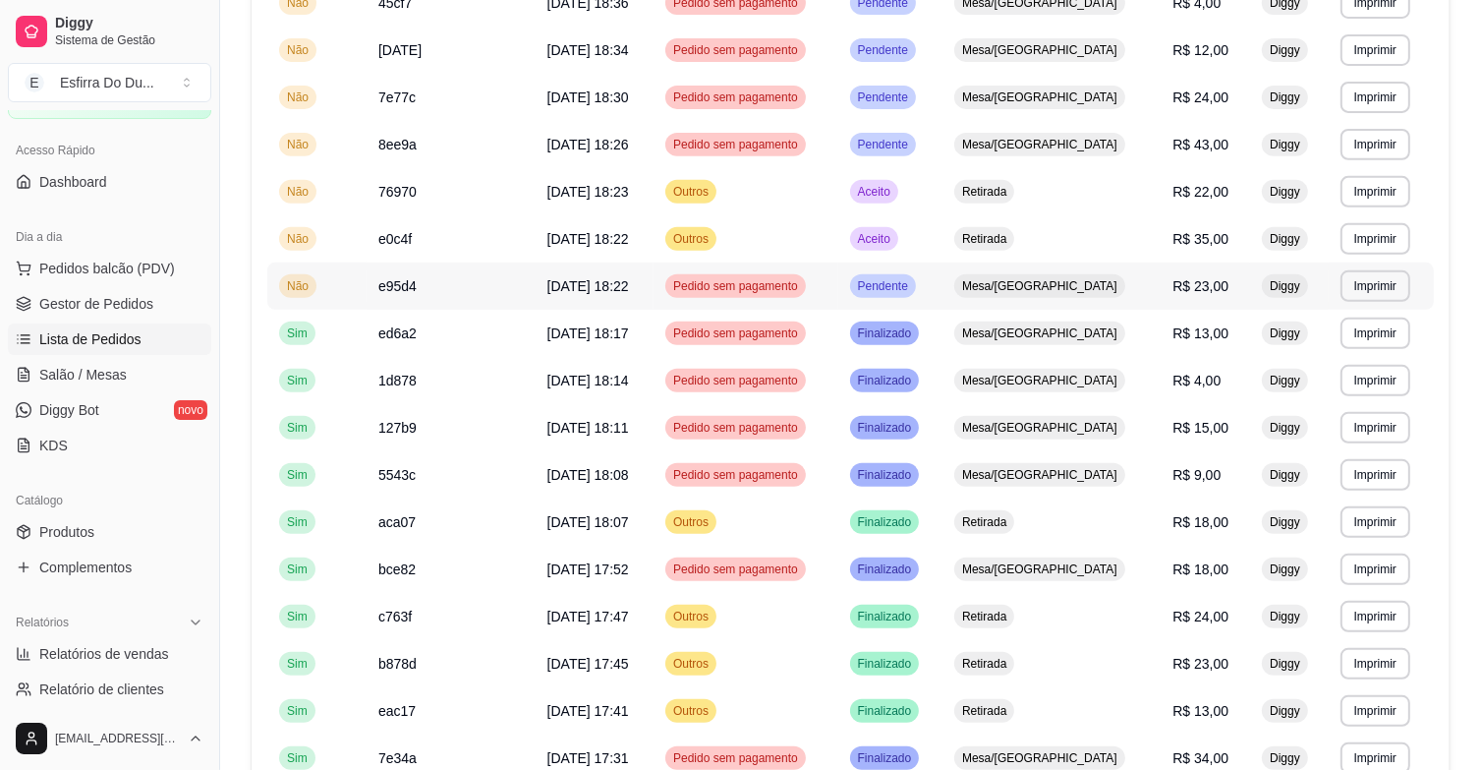
click at [927, 298] on td "Pendente" at bounding box center [890, 285] width 105 height 47
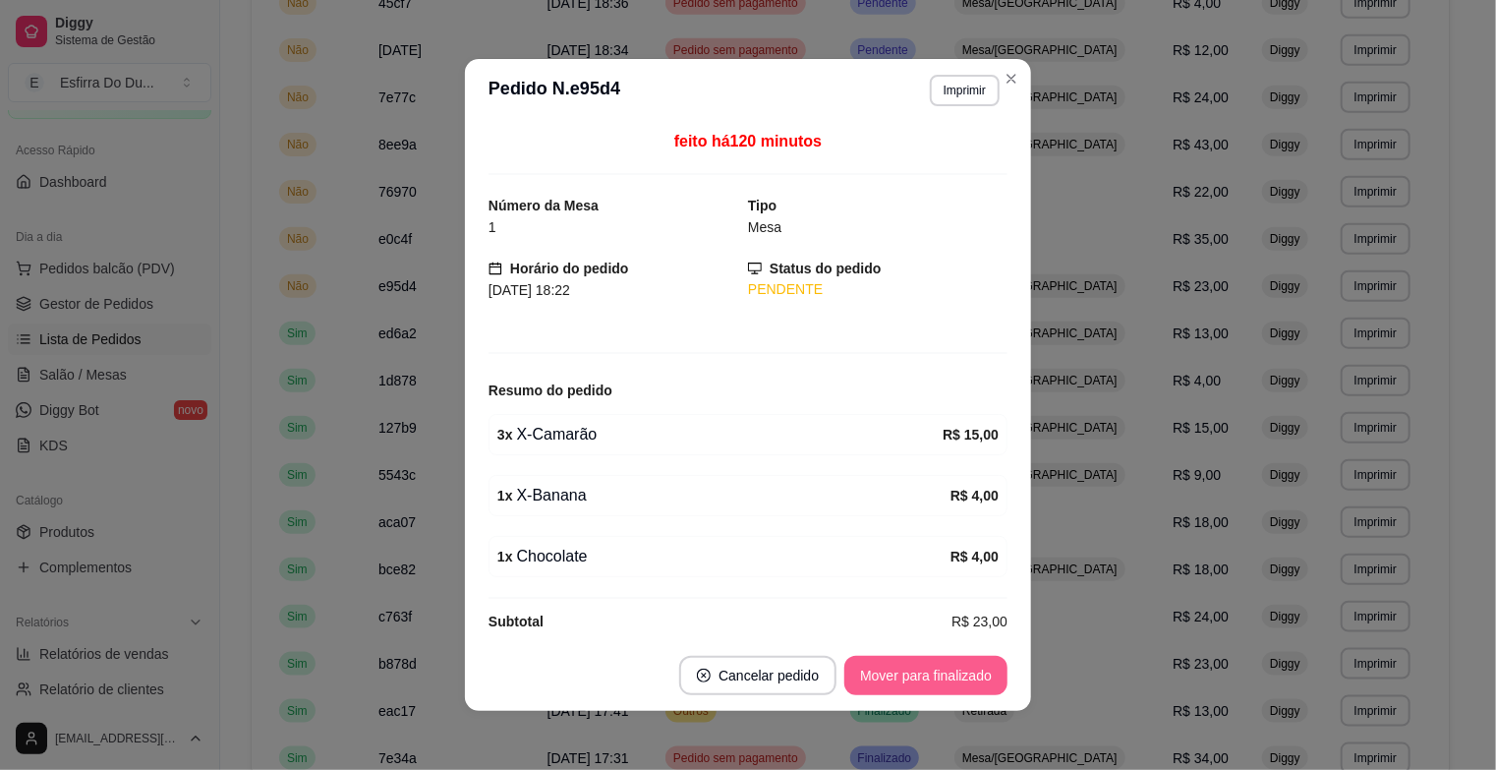
click at [952, 678] on button "Mover para finalizado" at bounding box center [925, 675] width 163 height 39
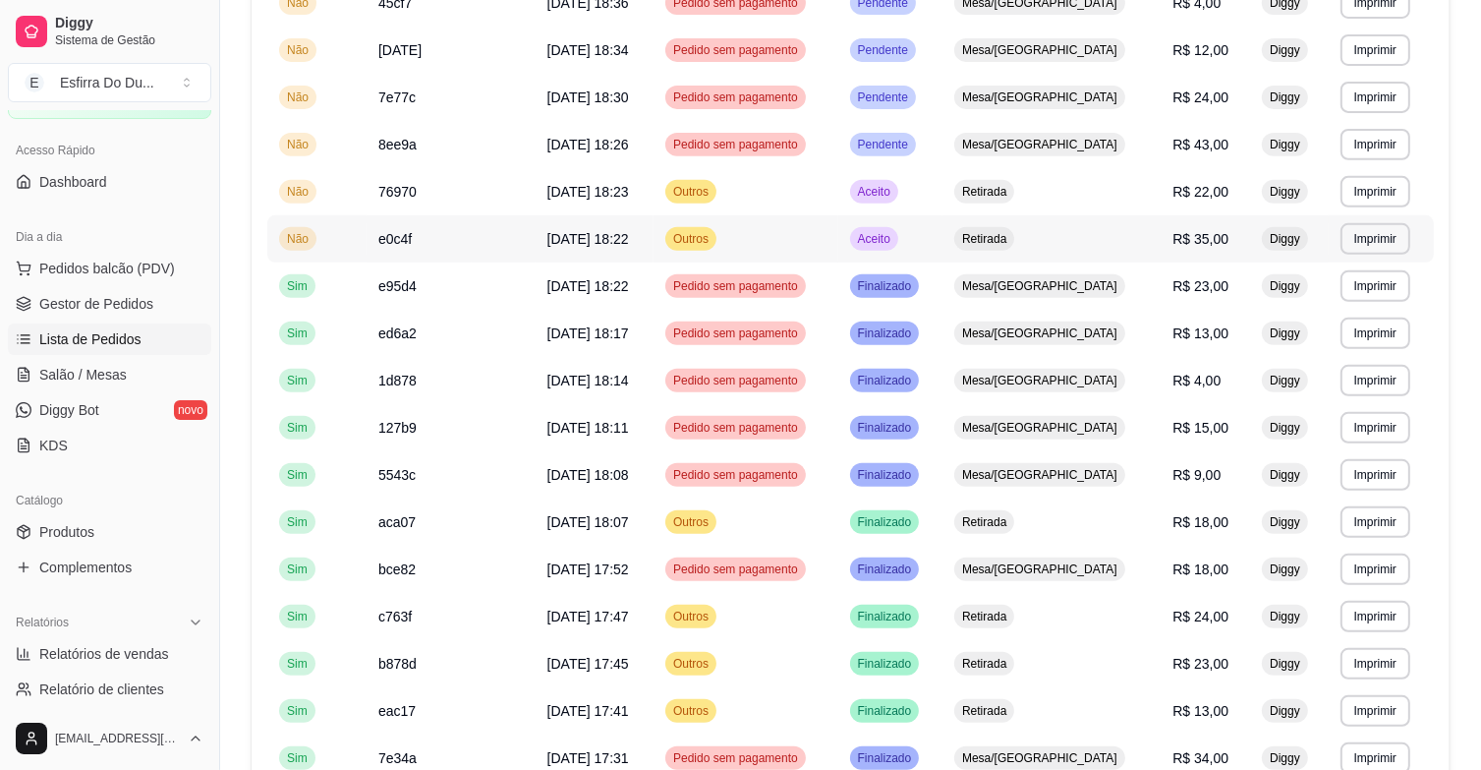
click at [894, 240] on span "Aceito" at bounding box center [874, 239] width 40 height 16
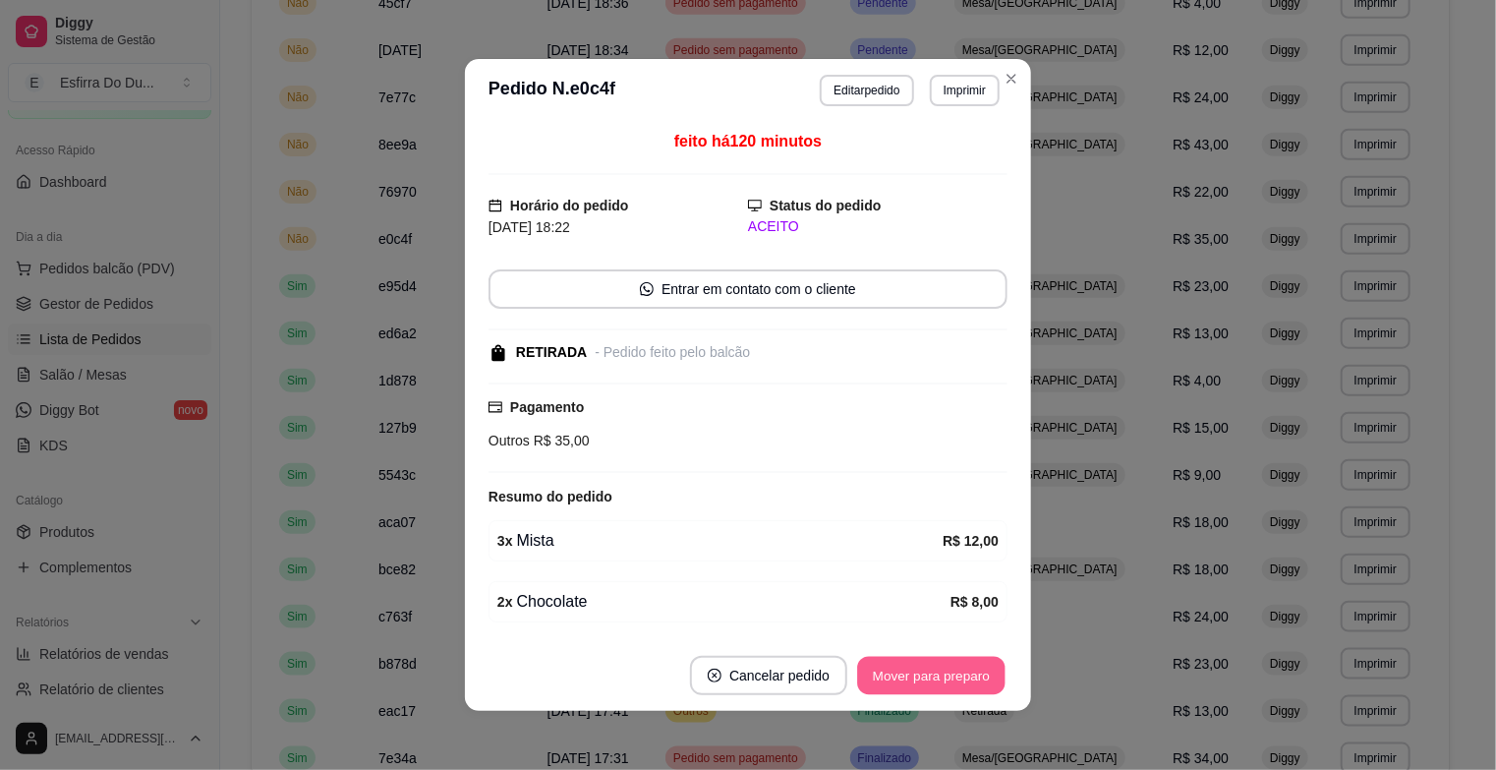
click at [941, 676] on button "Mover para preparo" at bounding box center [930, 676] width 147 height 38
click at [941, 676] on button "Mover para retirada disponível" at bounding box center [898, 676] width 210 height 38
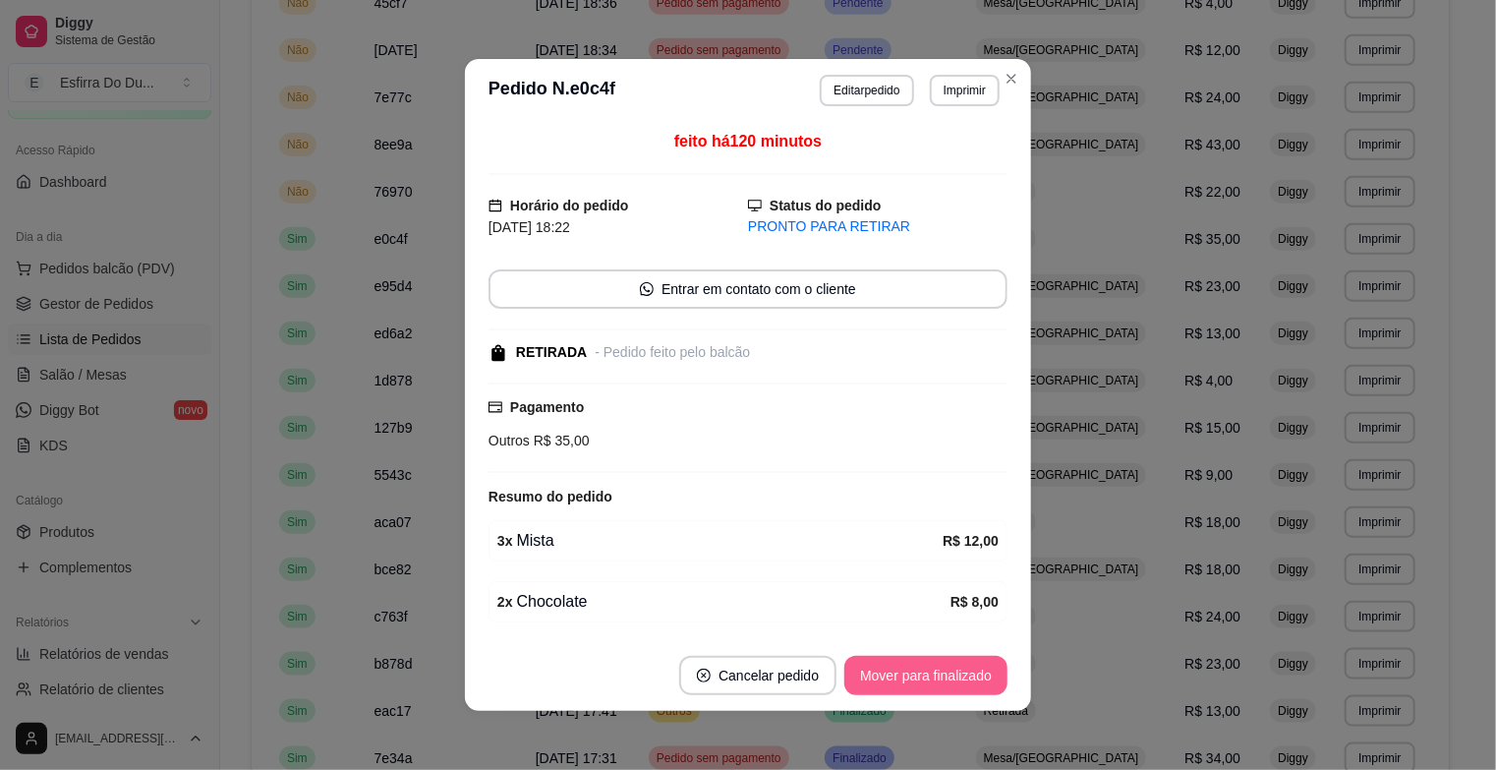
click at [941, 676] on button "Mover para finalizado" at bounding box center [925, 675] width 163 height 39
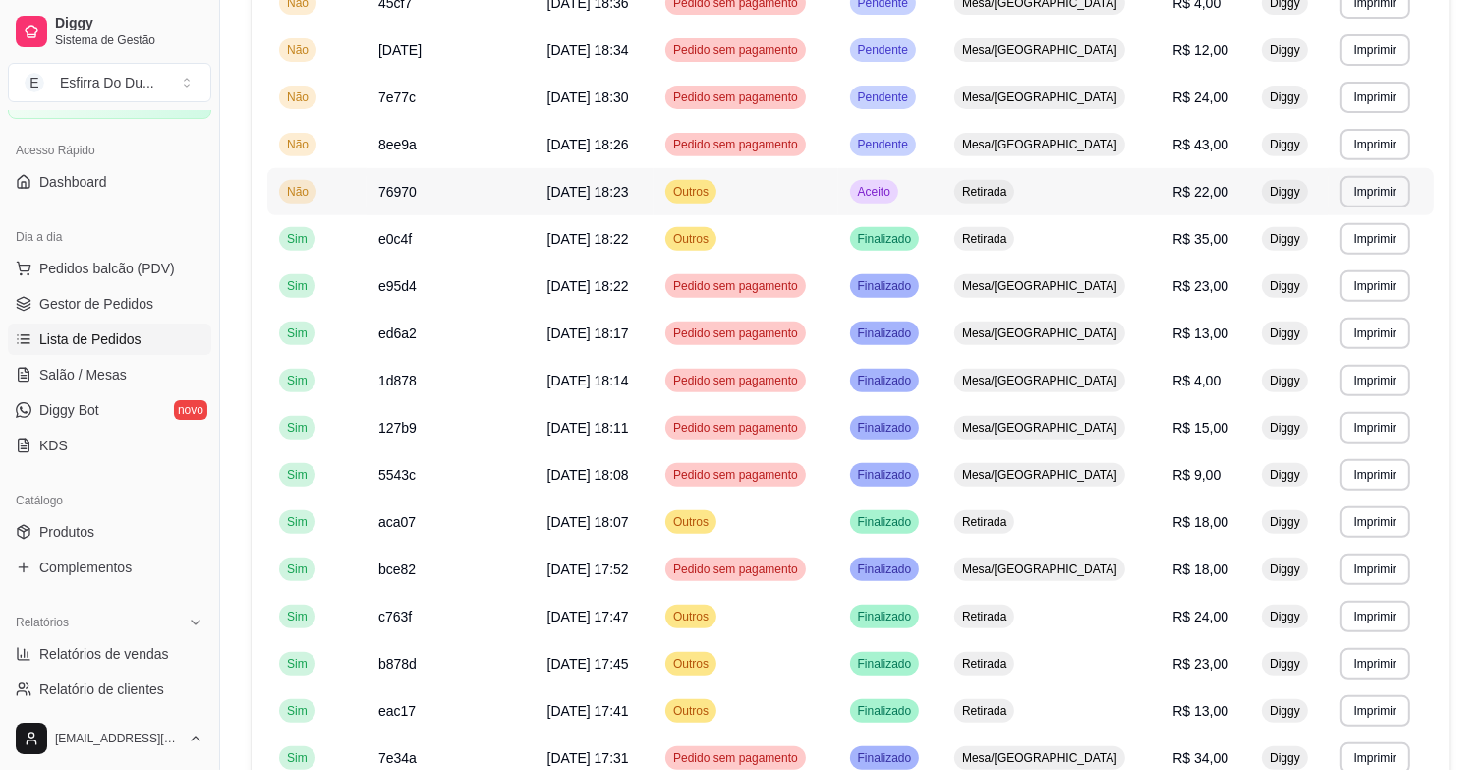
click at [894, 192] on span "Aceito" at bounding box center [874, 192] width 40 height 16
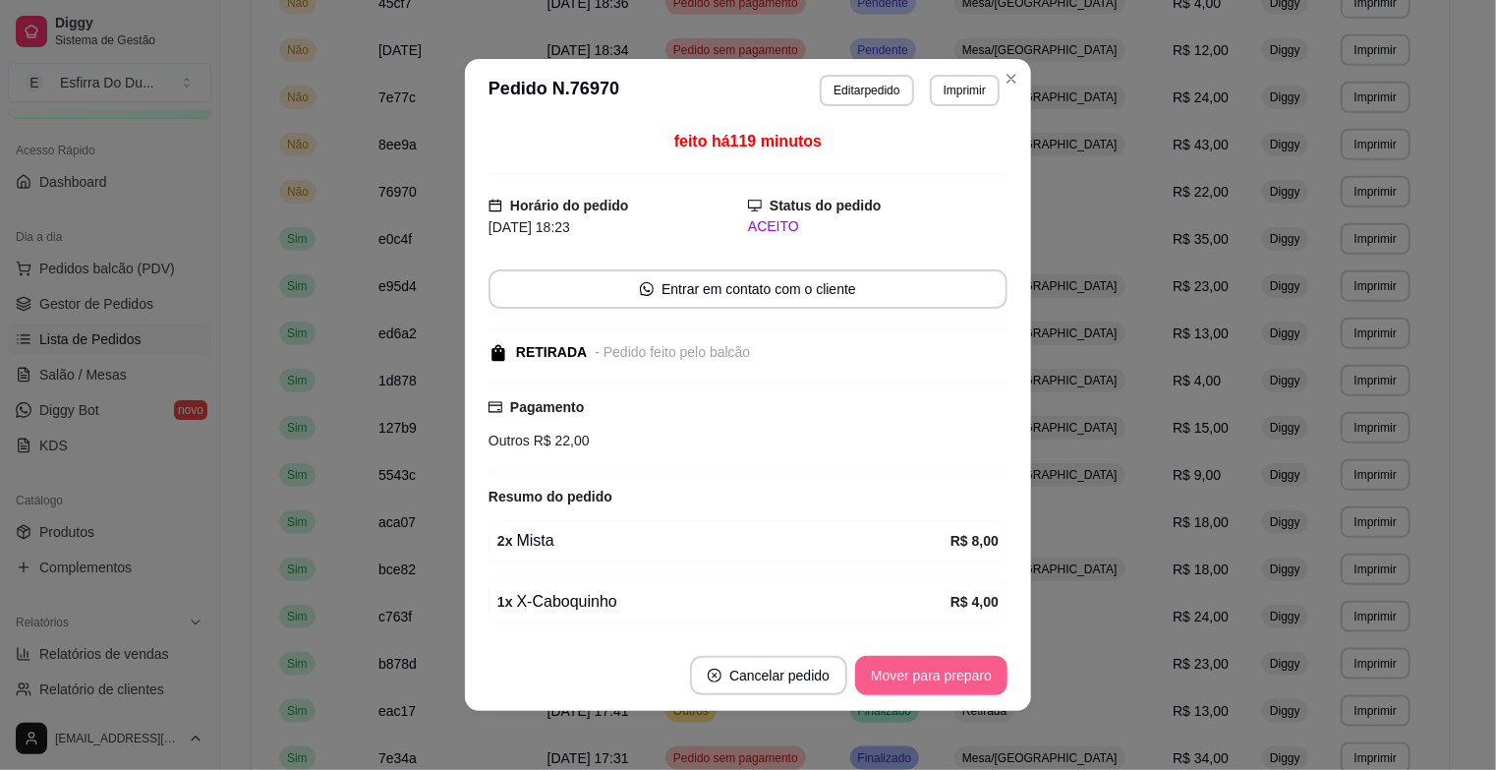
click at [920, 671] on button "Mover para preparo" at bounding box center [931, 675] width 152 height 39
click at [920, 671] on button "Mover para retirada disponível" at bounding box center [898, 676] width 210 height 38
click at [920, 671] on button "Mover para finalizado" at bounding box center [926, 676] width 158 height 38
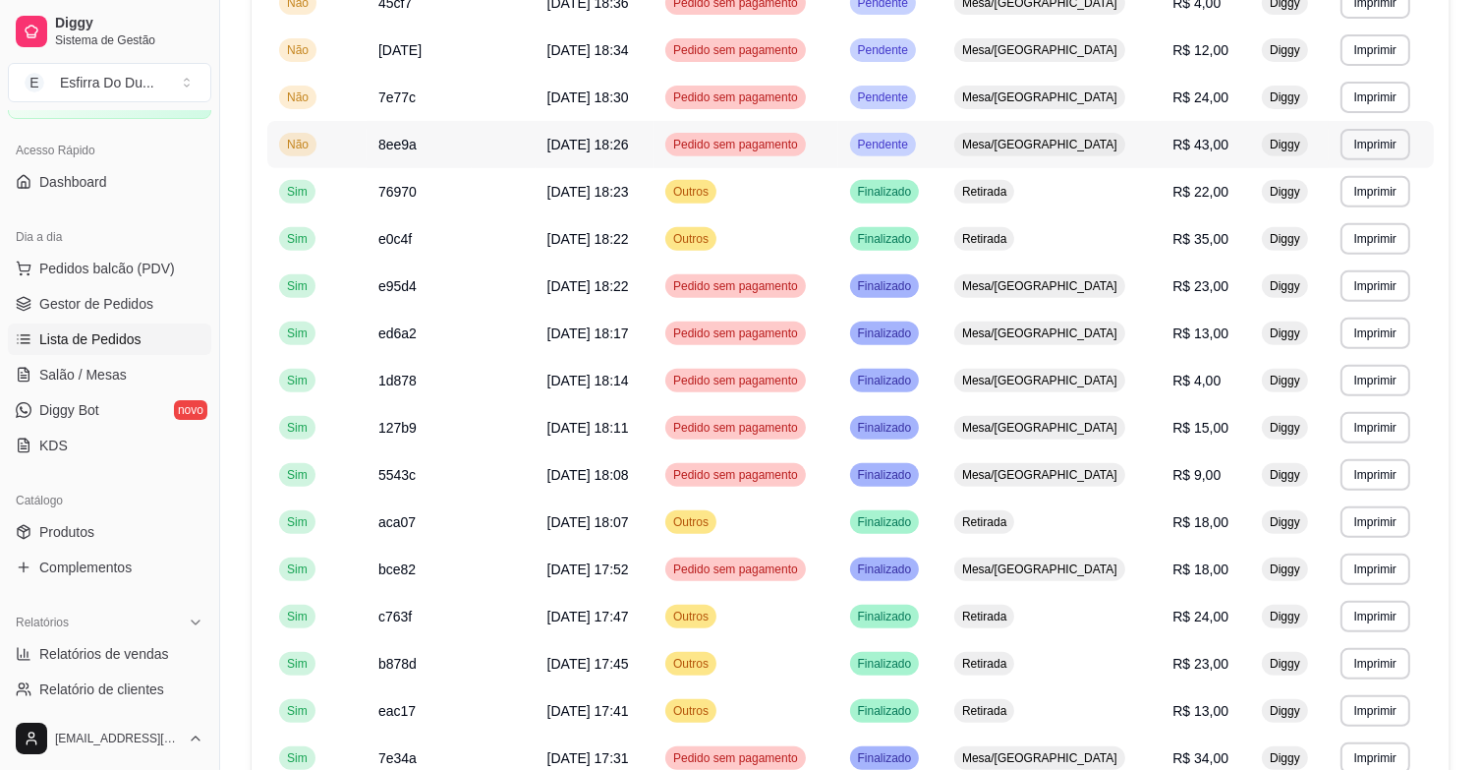
click at [912, 140] on span "Pendente" at bounding box center [883, 145] width 58 height 16
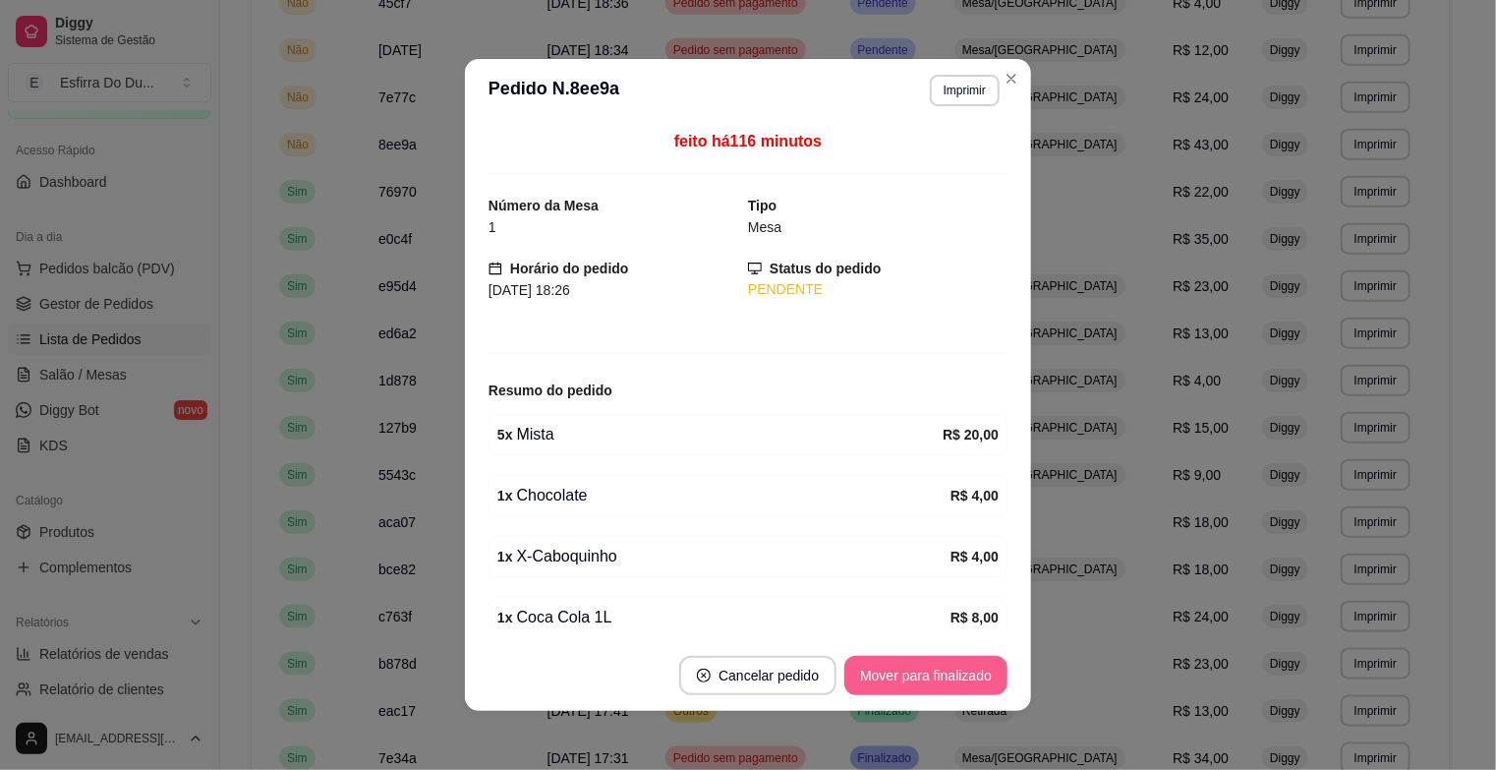
click at [962, 667] on button "Mover para finalizado" at bounding box center [925, 675] width 163 height 39
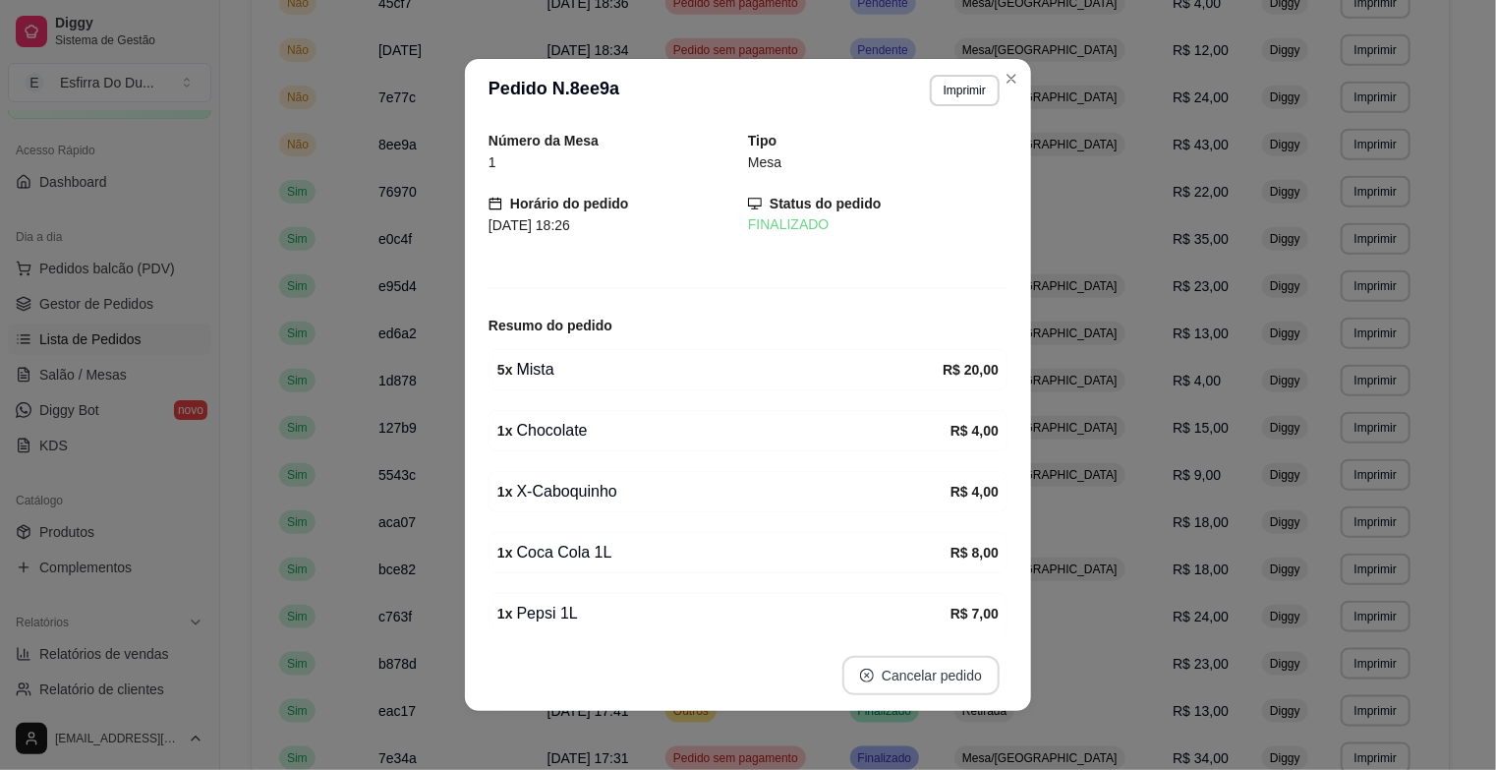
click at [962, 667] on button "Cancelar pedido" at bounding box center [920, 675] width 157 height 39
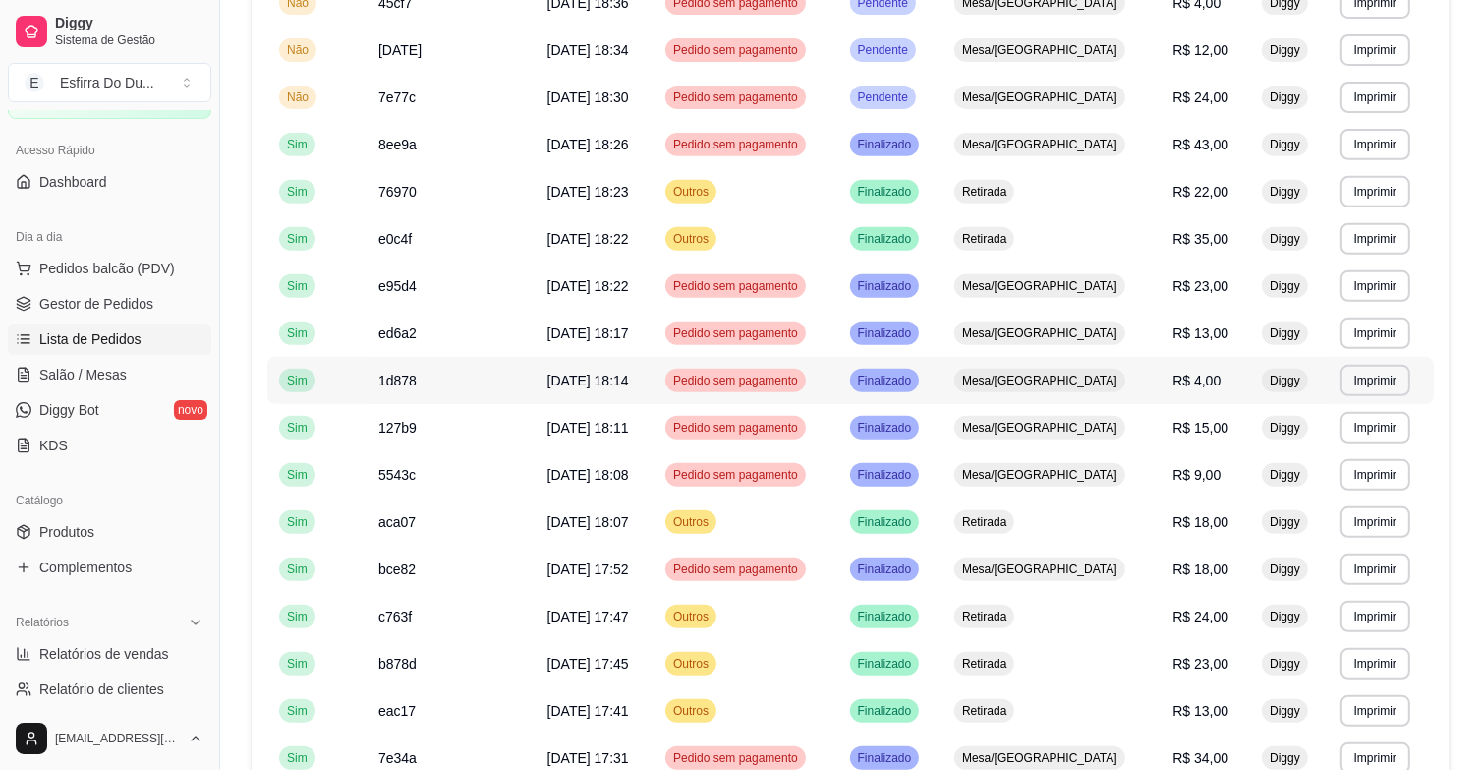
scroll to position [678, 0]
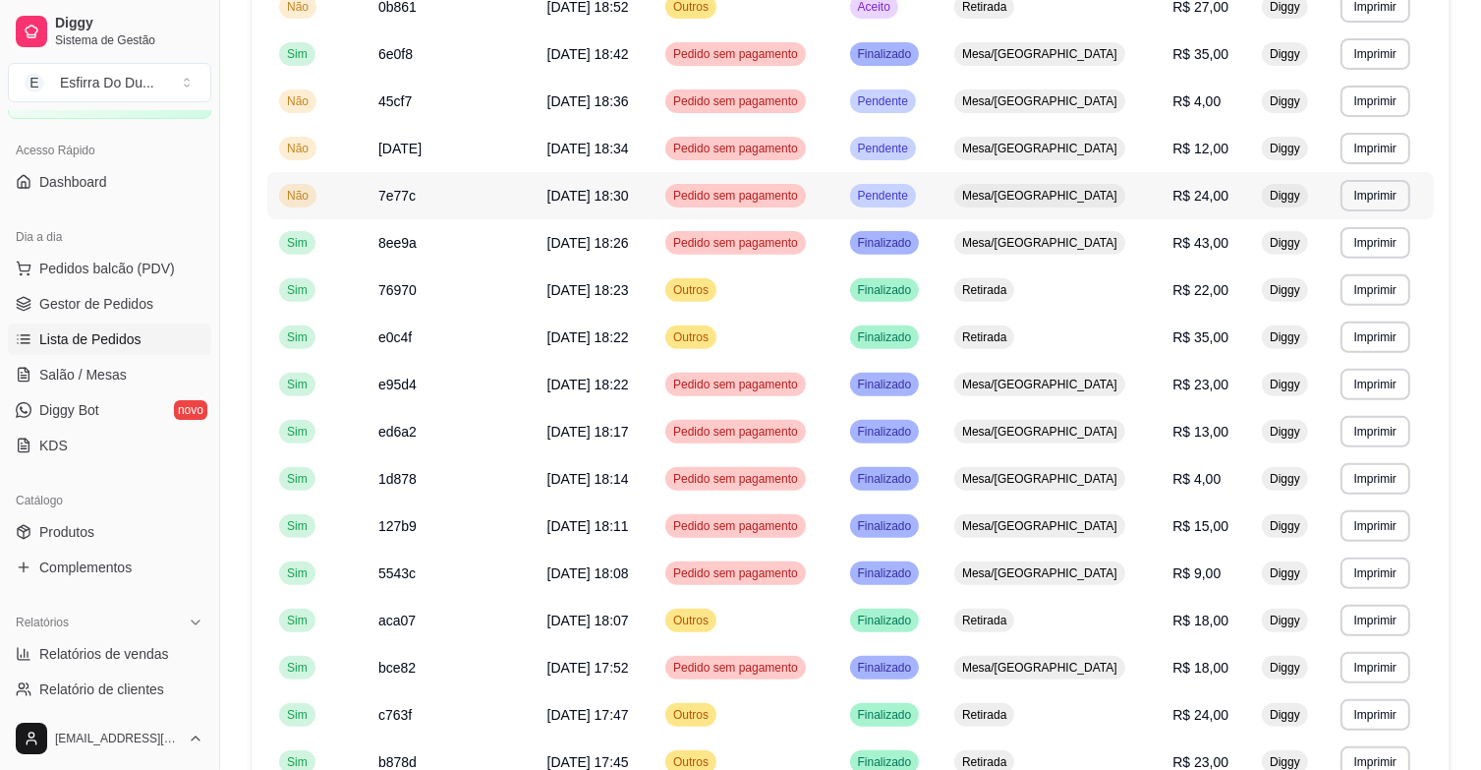
click at [916, 204] on div "Pendente" at bounding box center [883, 196] width 66 height 24
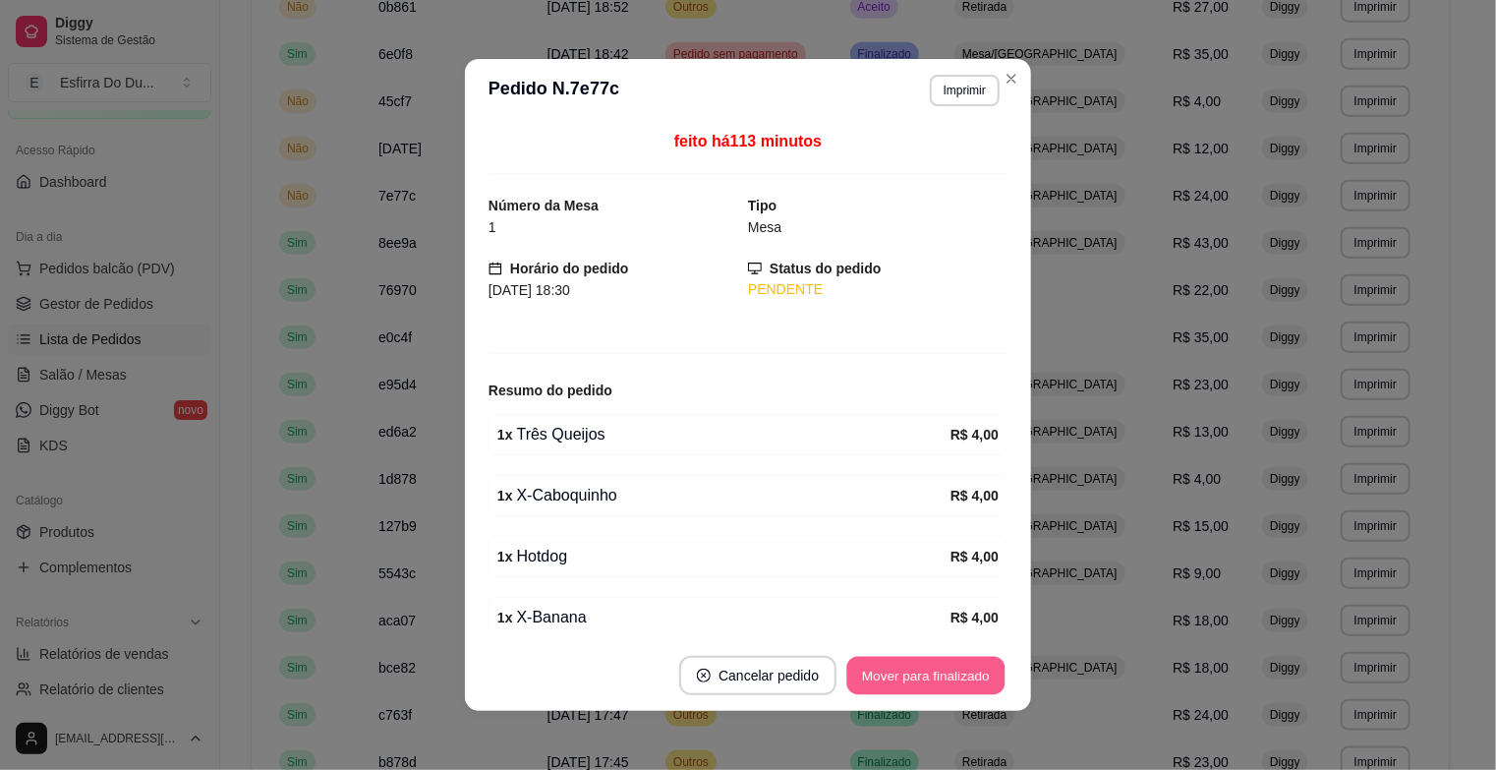
click at [908, 671] on button "Mover para finalizado" at bounding box center [926, 676] width 158 height 38
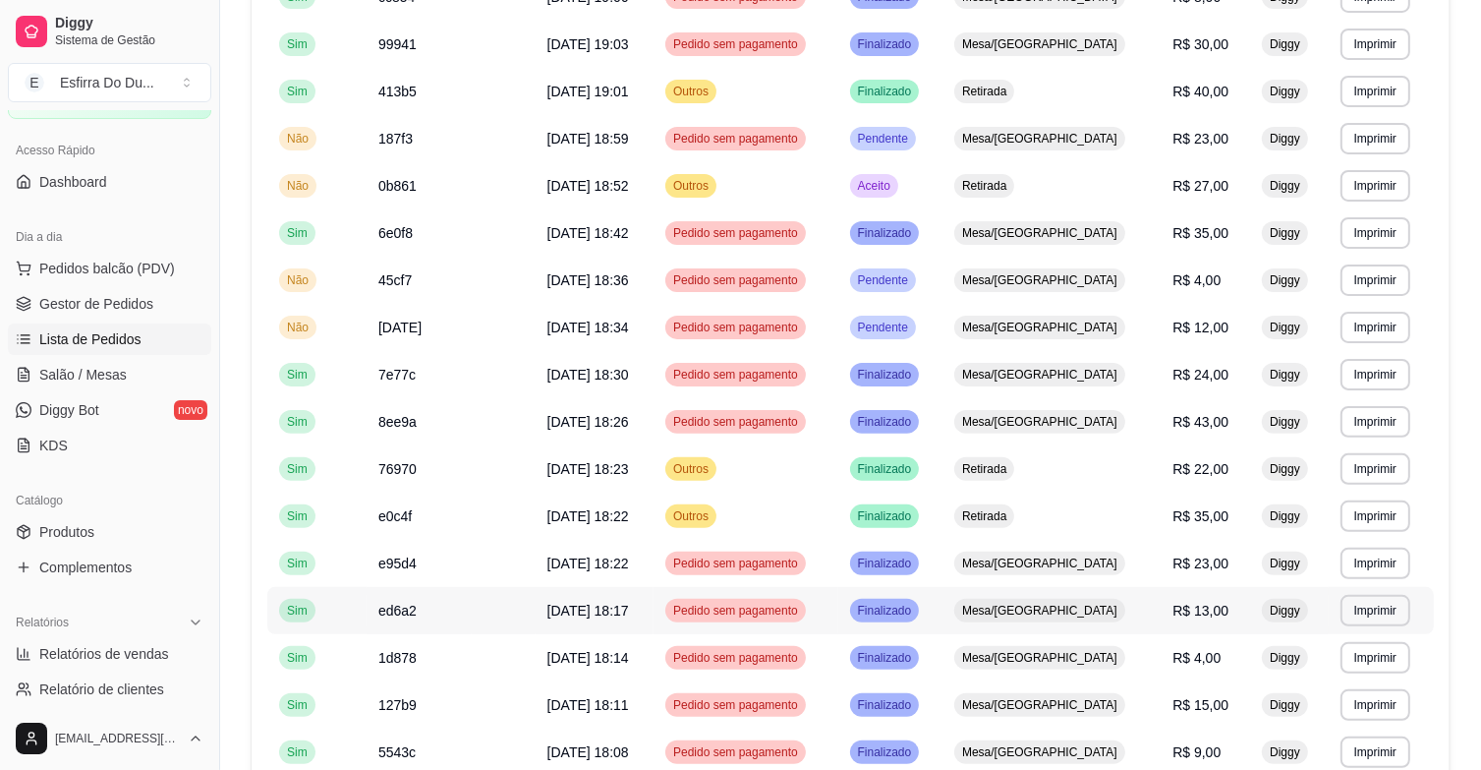
scroll to position [383, 0]
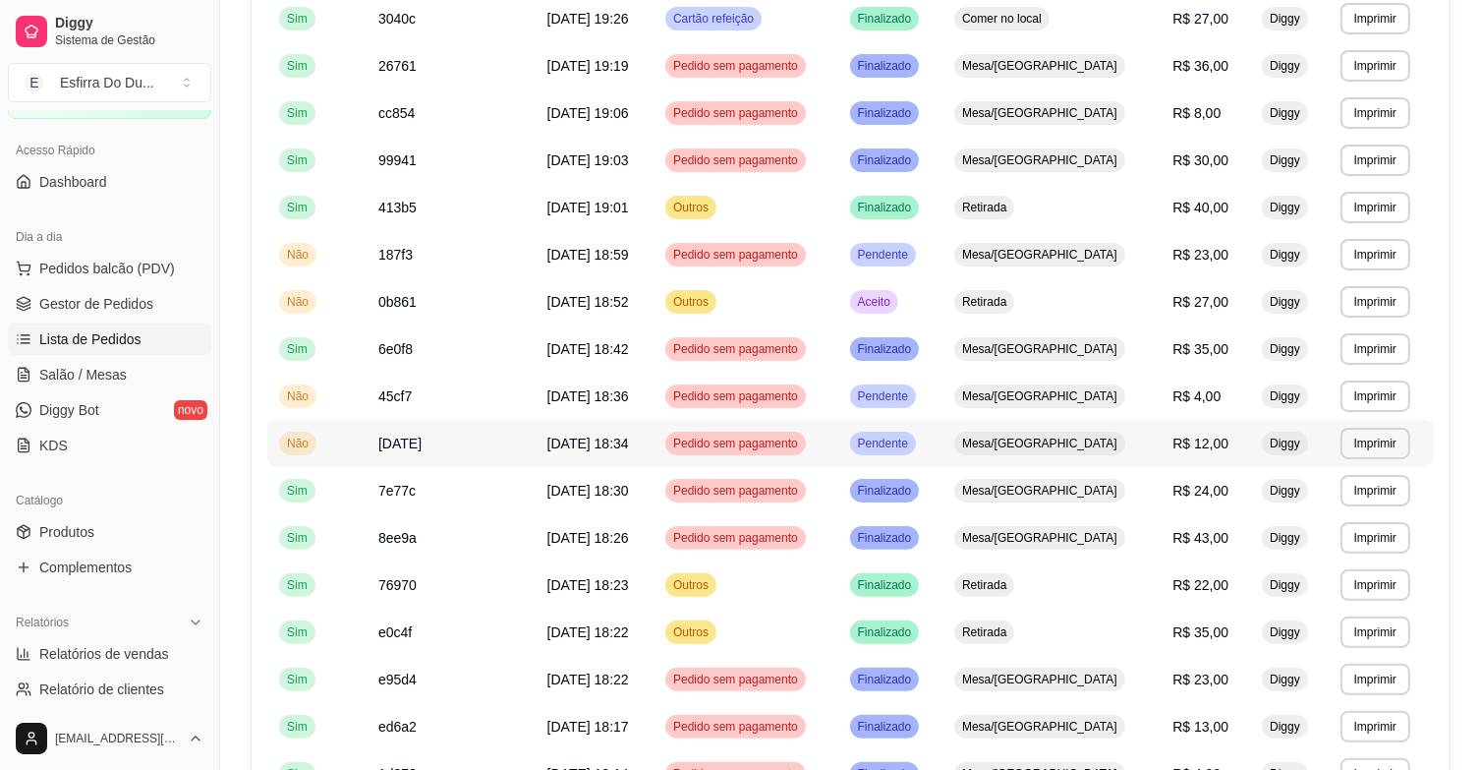
click at [912, 435] on span "Pendente" at bounding box center [883, 443] width 58 height 16
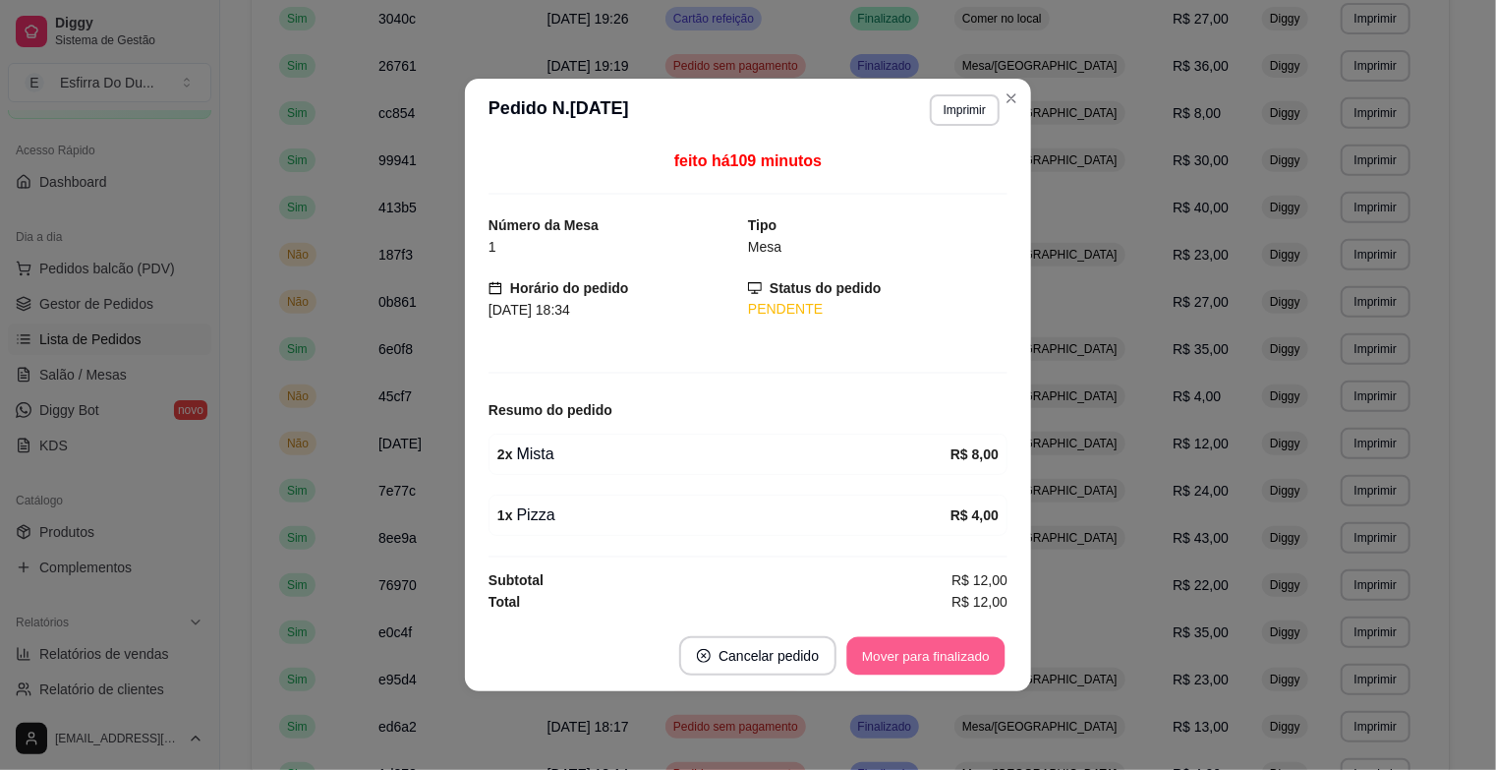
click at [940, 648] on button "Mover para finalizado" at bounding box center [926, 656] width 158 height 38
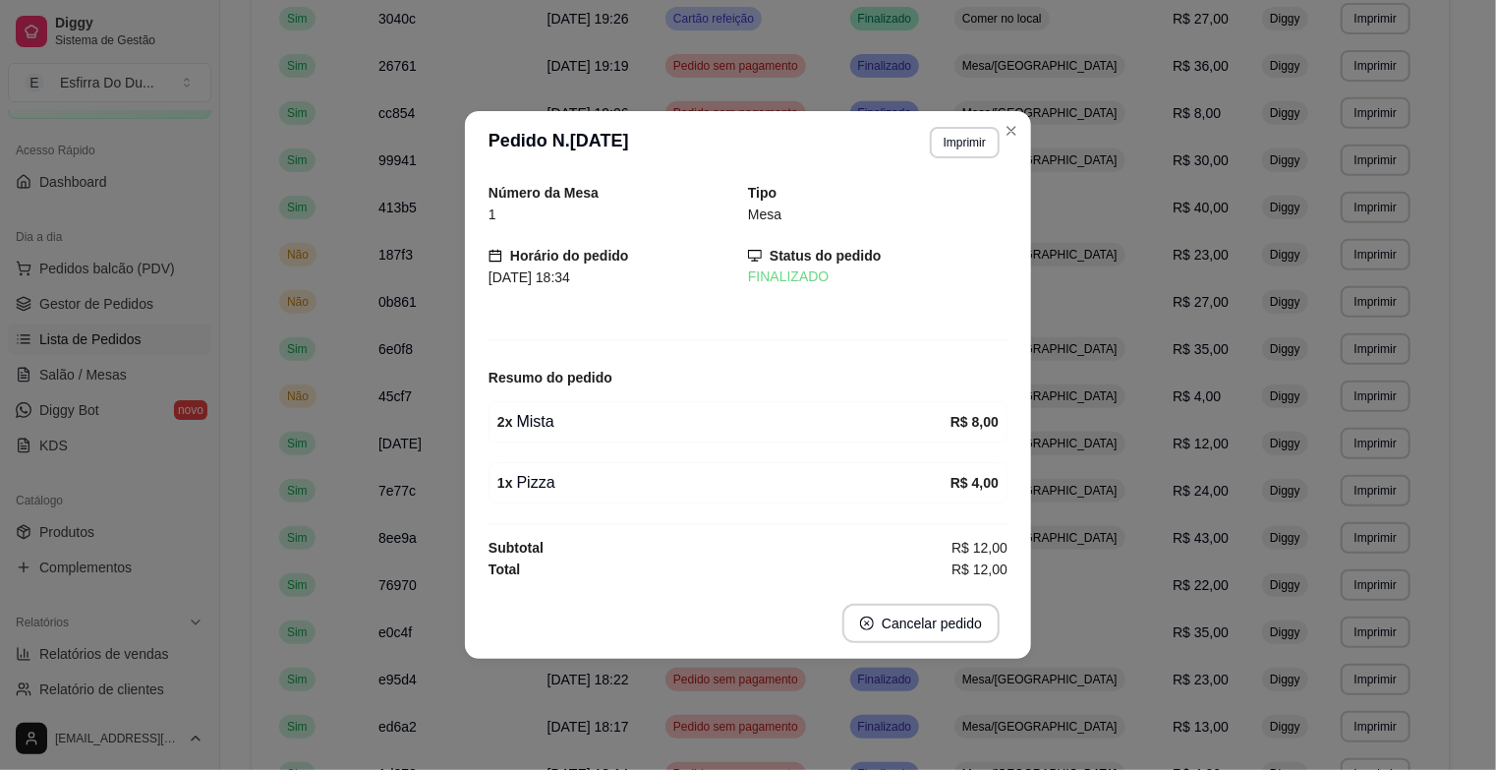
click at [940, 648] on footer "Cancelar pedido" at bounding box center [748, 623] width 566 height 71
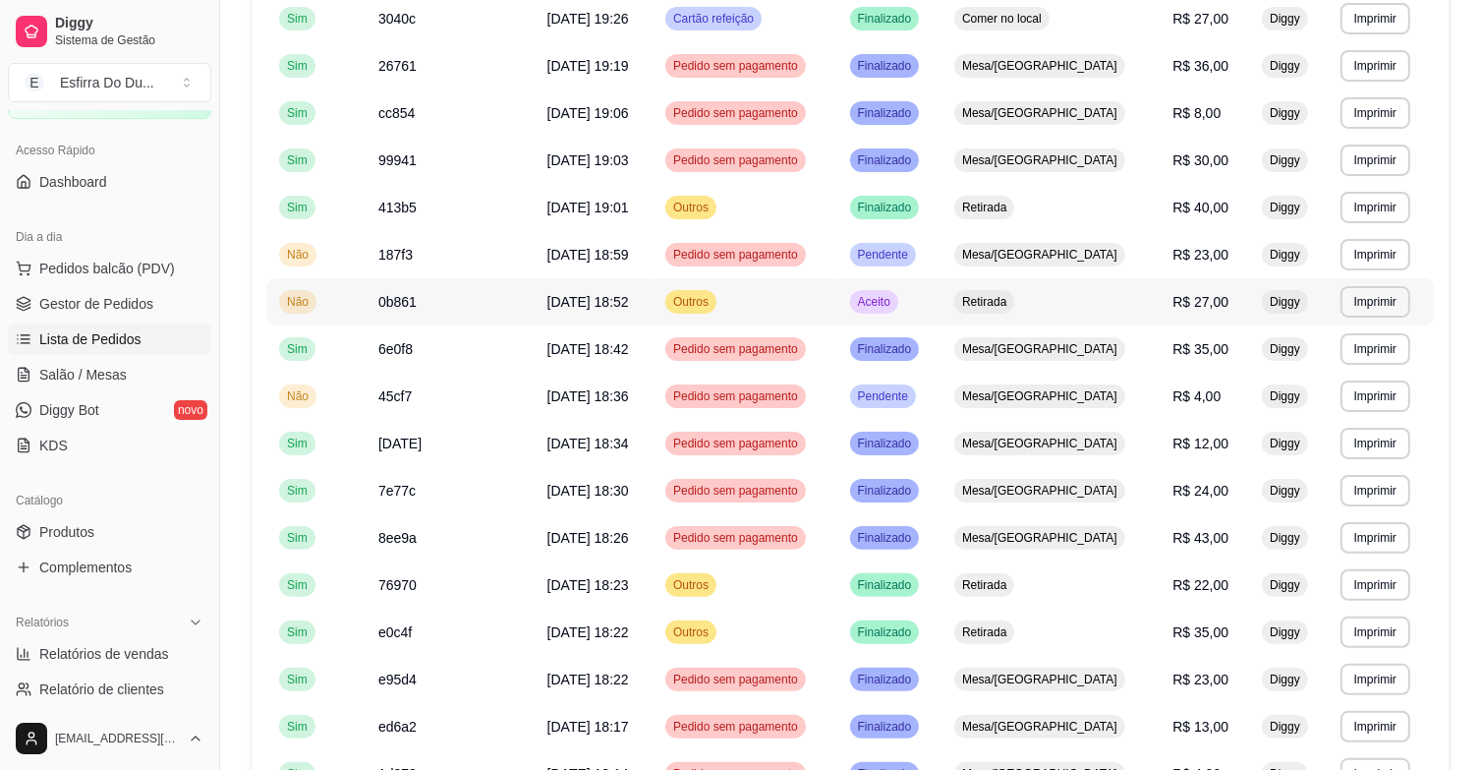
click at [894, 308] on span "Aceito" at bounding box center [874, 302] width 40 height 16
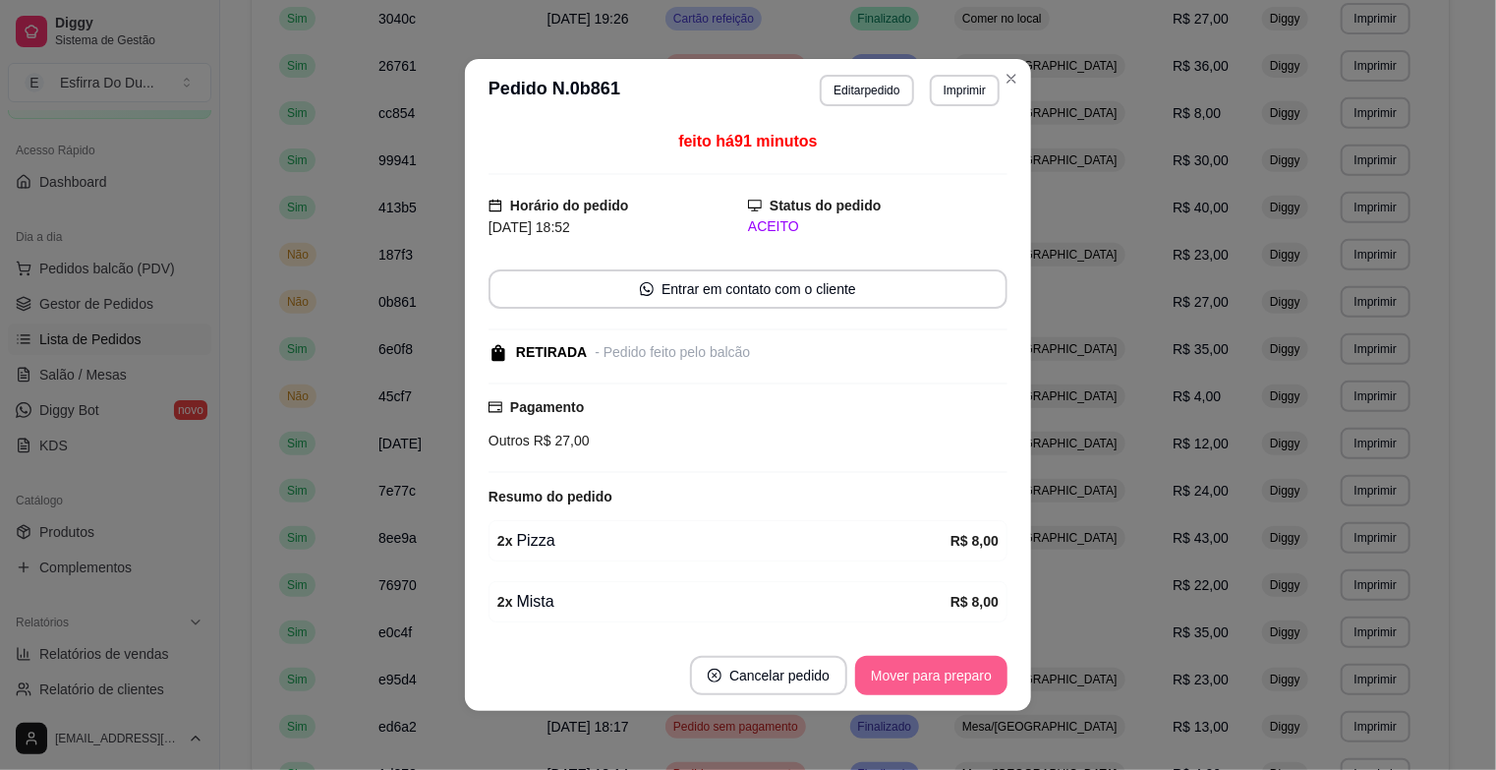
click at [931, 675] on button "Mover para preparo" at bounding box center [931, 675] width 152 height 39
click at [931, 675] on button "Mover para retirada disponível" at bounding box center [898, 676] width 210 height 38
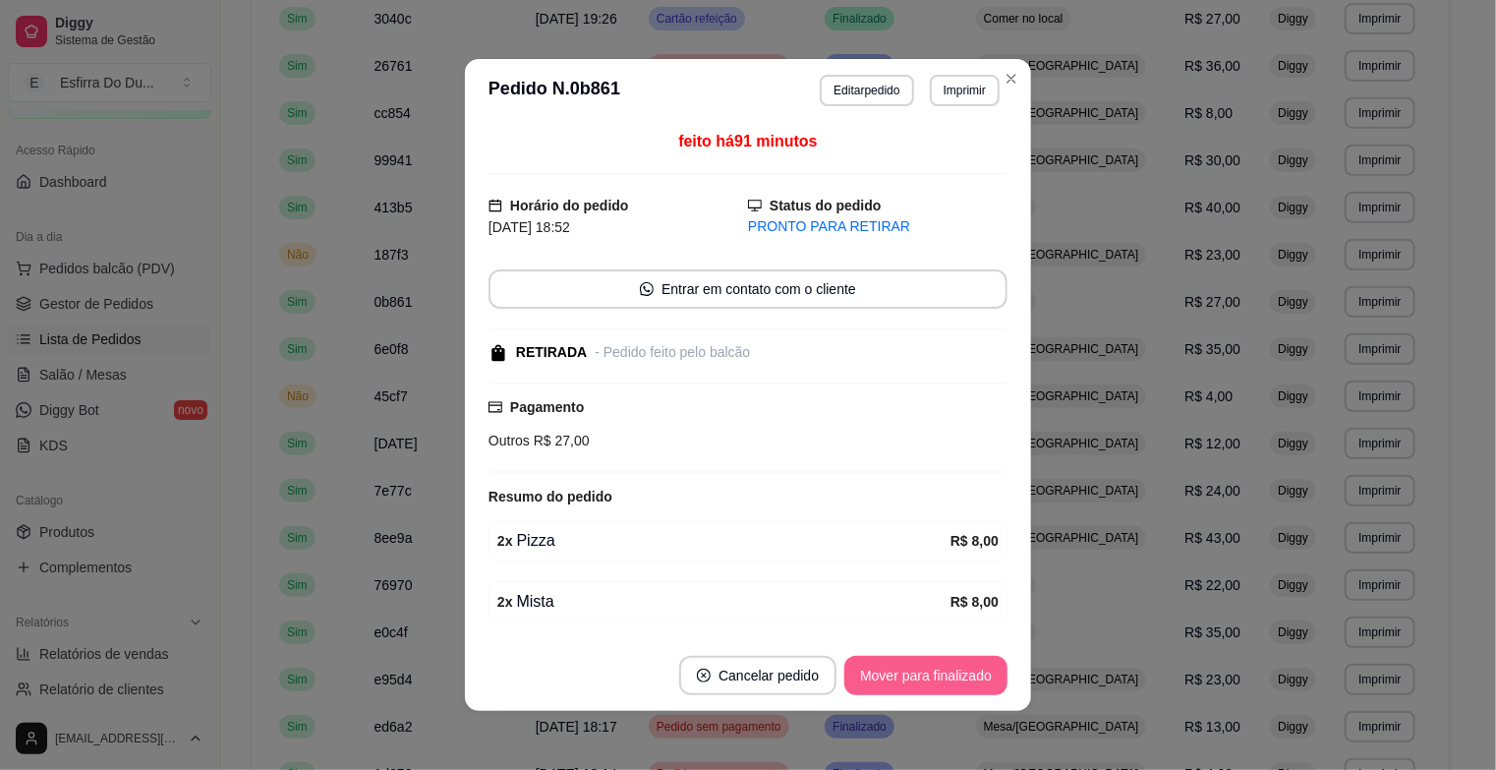
click at [931, 675] on button "Mover para finalizado" at bounding box center [925, 675] width 163 height 39
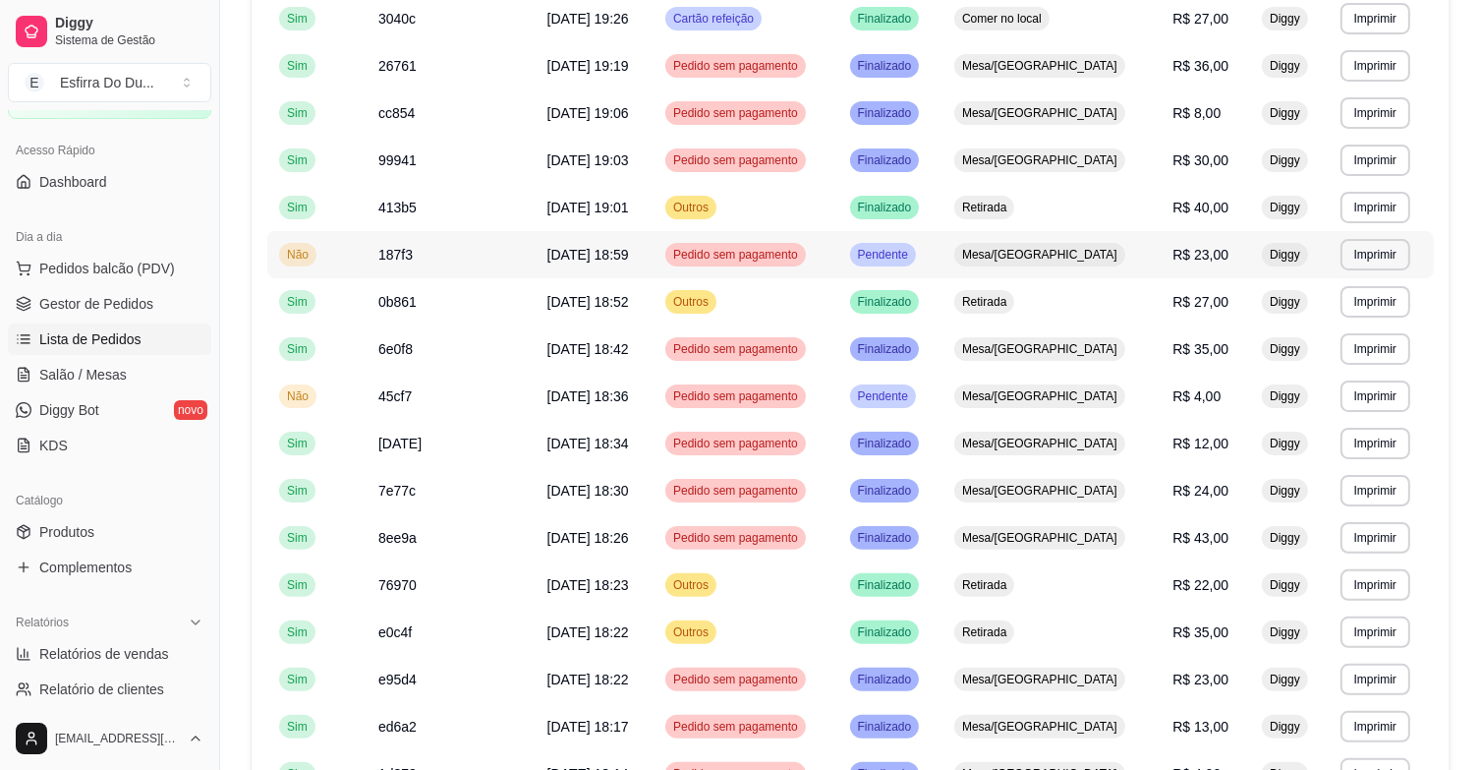
click at [912, 255] on span "Pendente" at bounding box center [883, 255] width 58 height 16
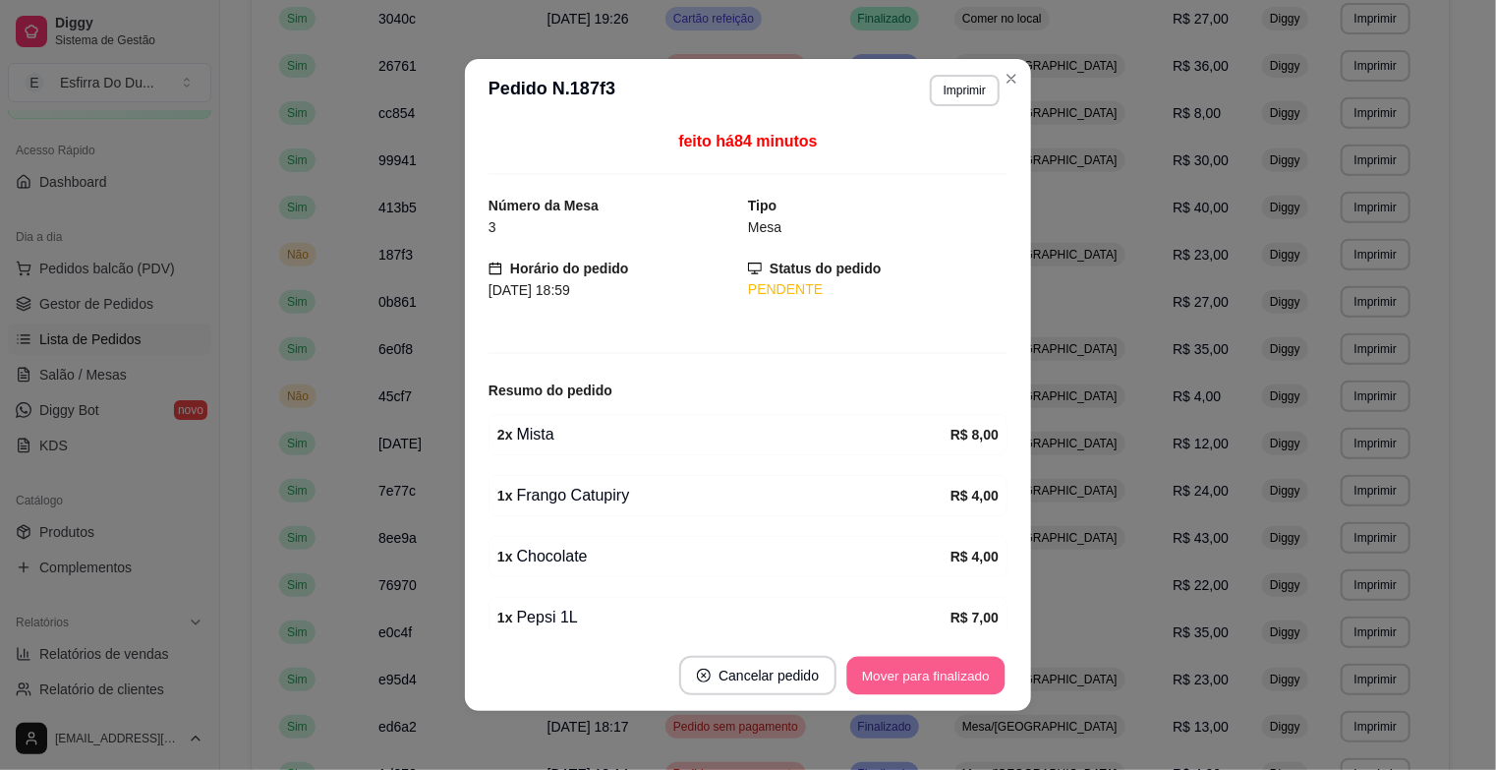
click at [932, 671] on button "Mover para finalizado" at bounding box center [926, 676] width 158 height 38
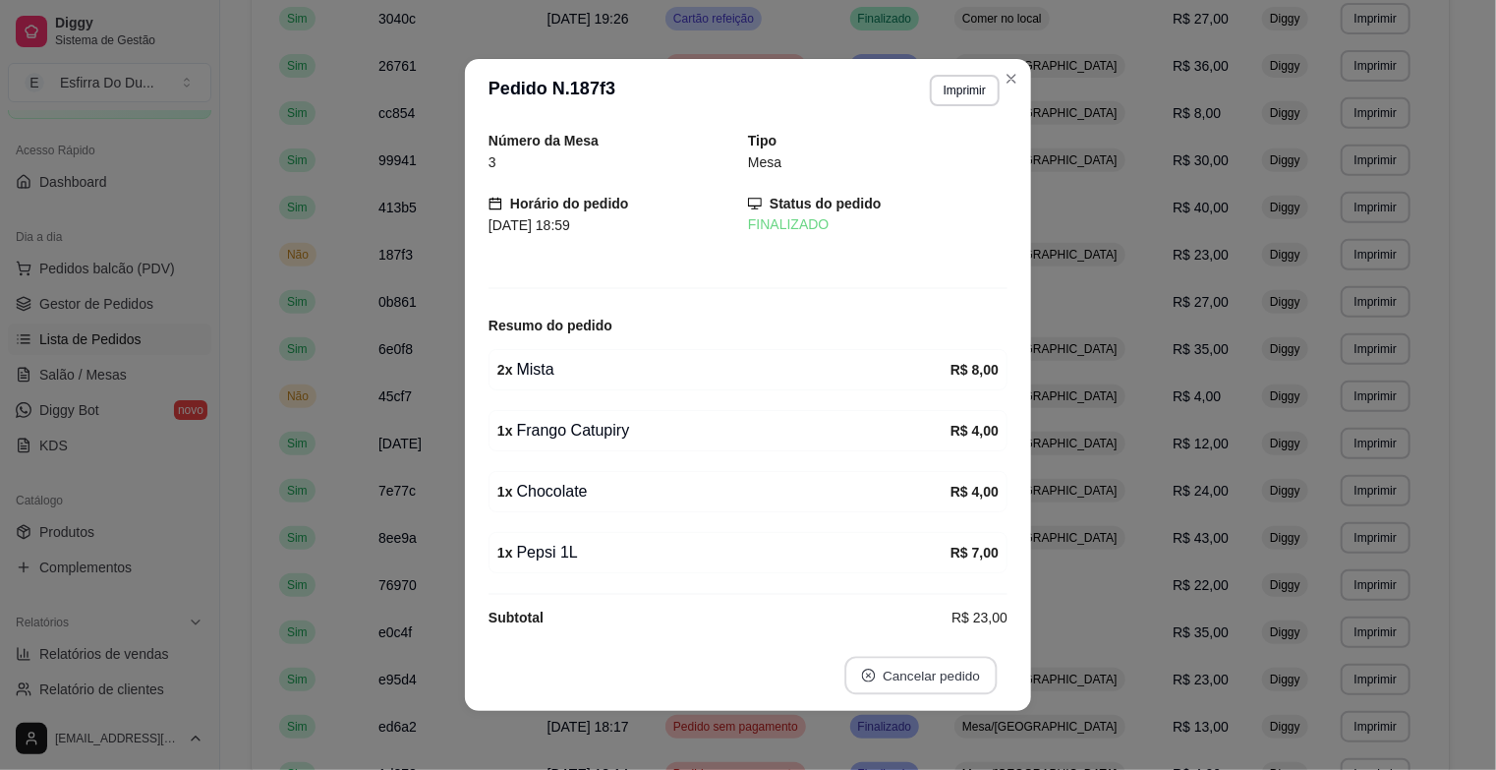
click at [932, 671] on button "Cancelar pedido" at bounding box center [920, 676] width 152 height 38
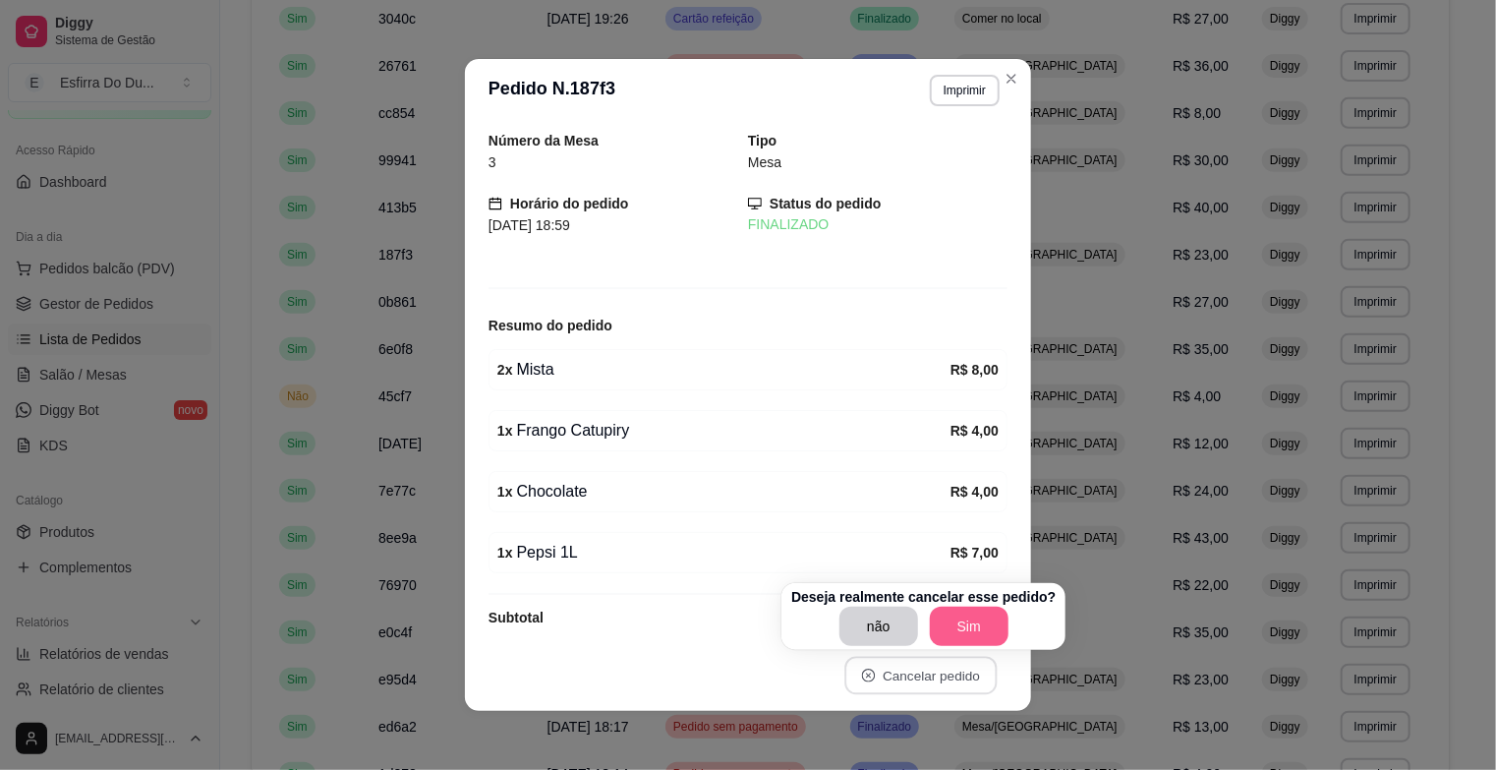
click at [965, 616] on button "Sim" at bounding box center [969, 625] width 79 height 39
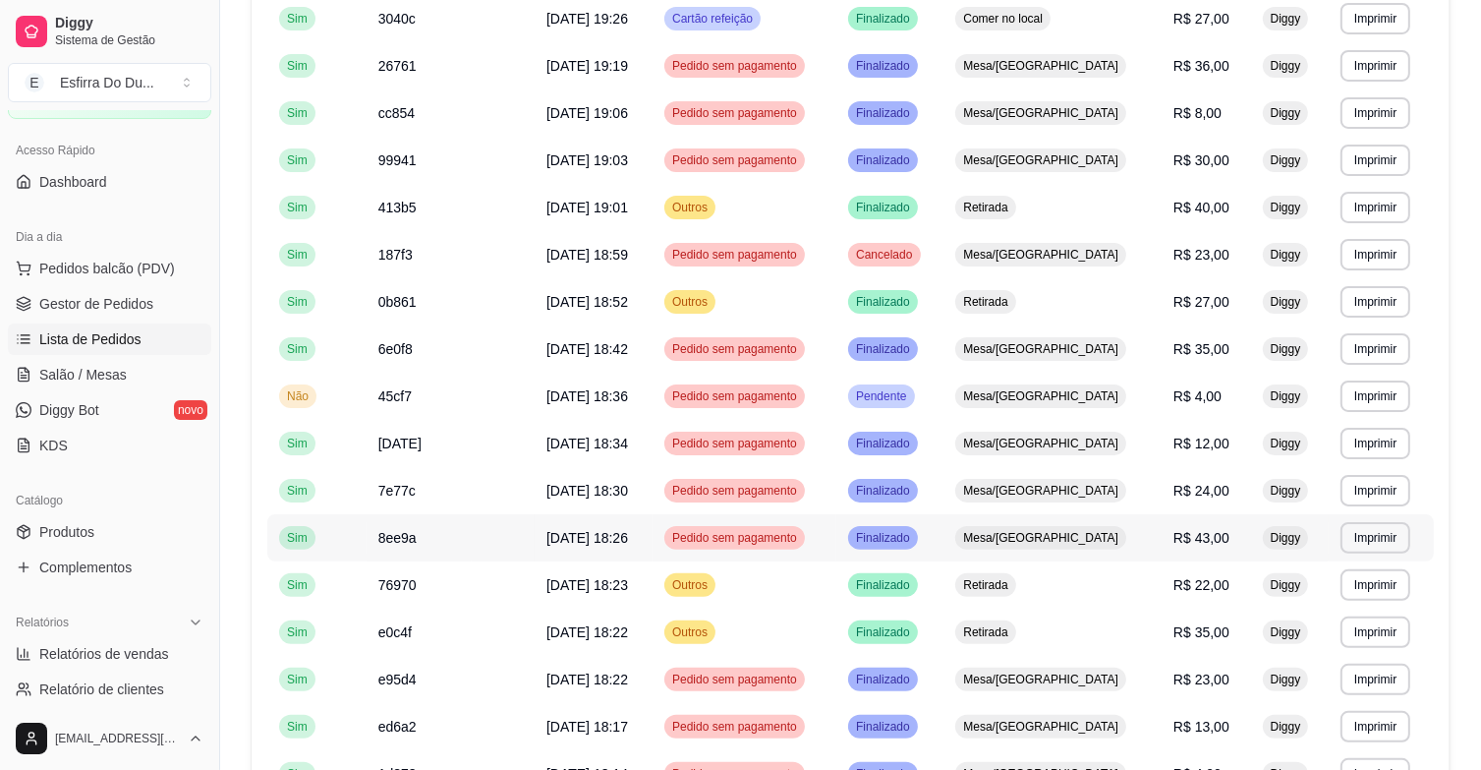
click at [1097, 533] on span "Mesa/[GEOGRAPHIC_DATA]" at bounding box center [1040, 538] width 163 height 16
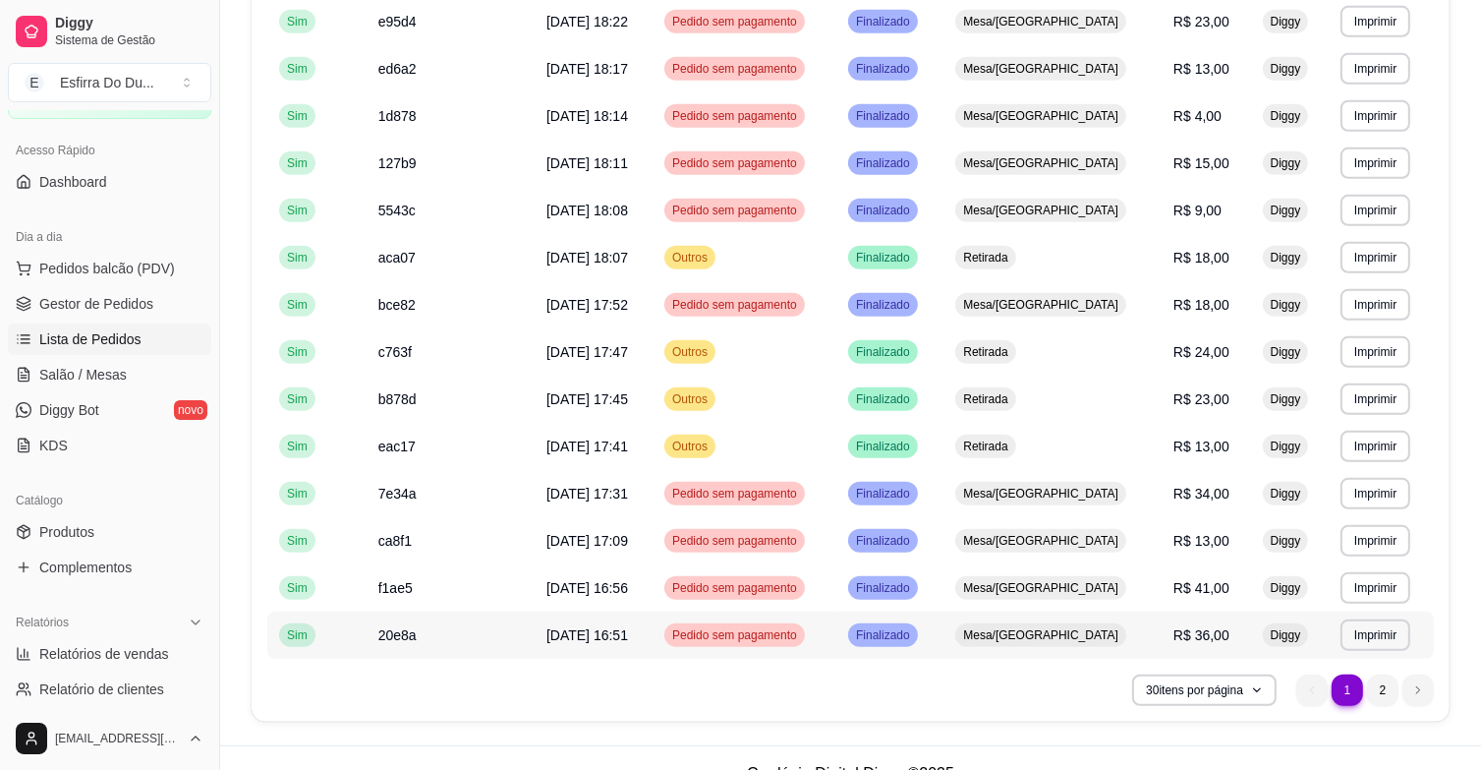
scroll to position [1071, 0]
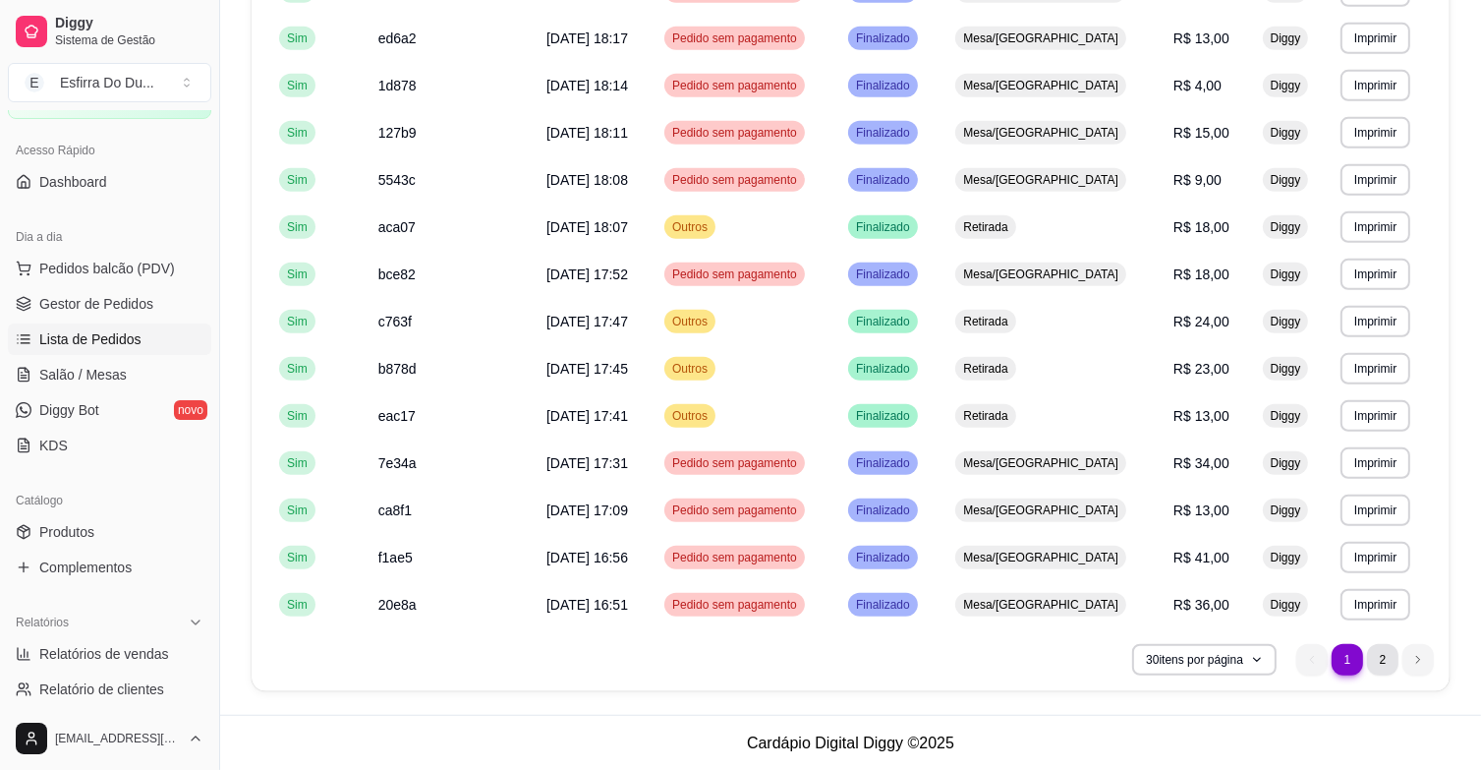
click at [1389, 660] on li "2" at bounding box center [1382, 659] width 31 height 31
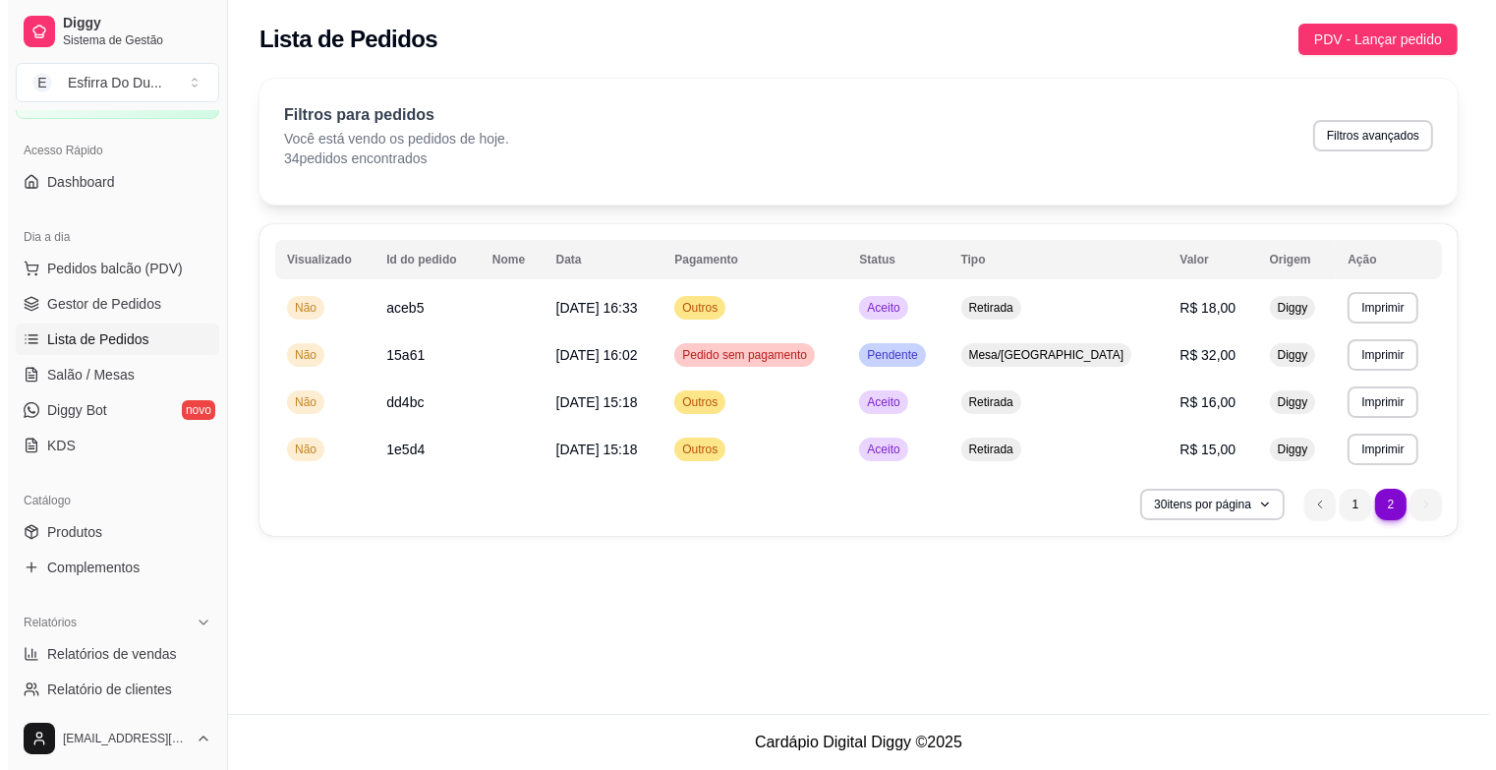
scroll to position [0, 0]
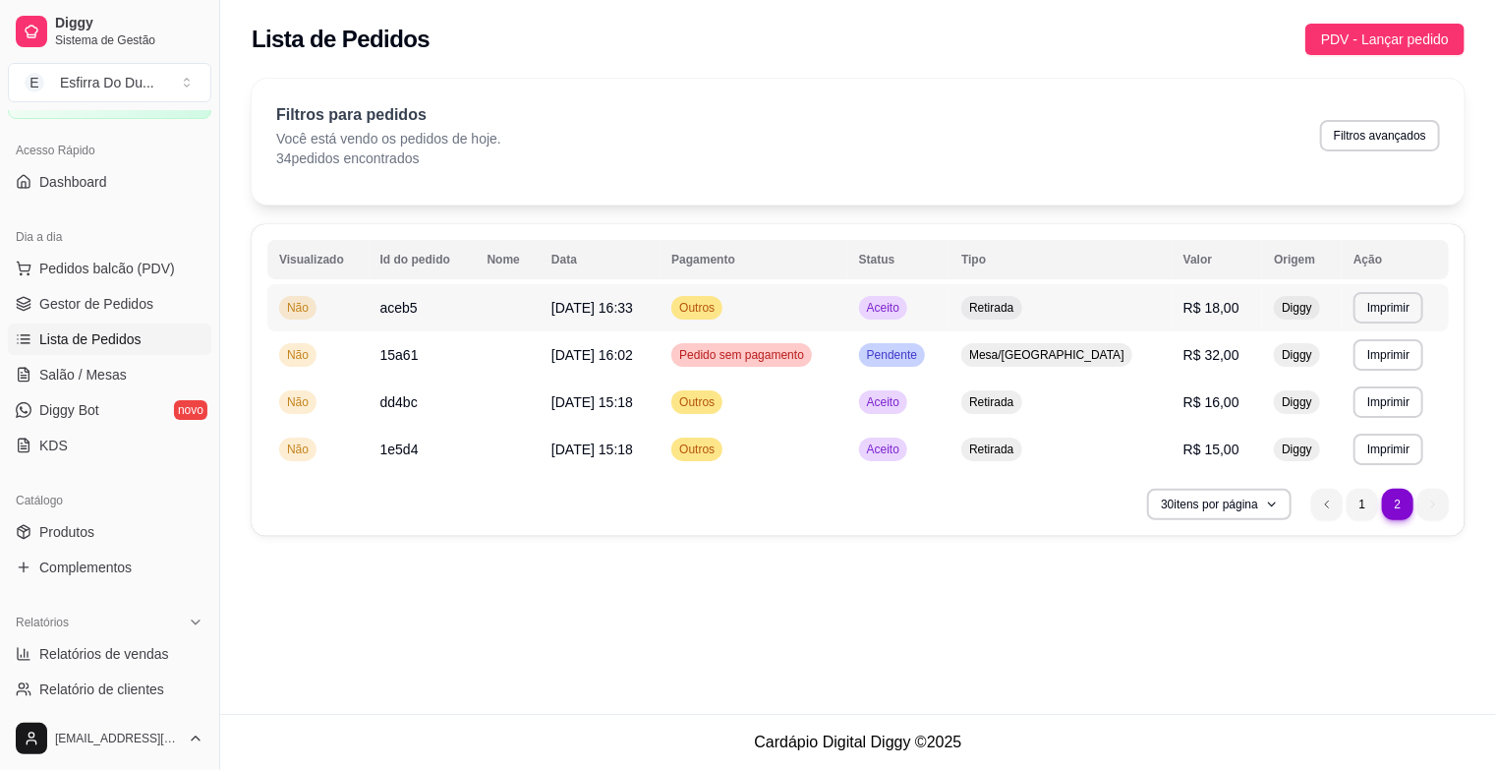
click at [903, 310] on span "Aceito" at bounding box center [883, 308] width 40 height 16
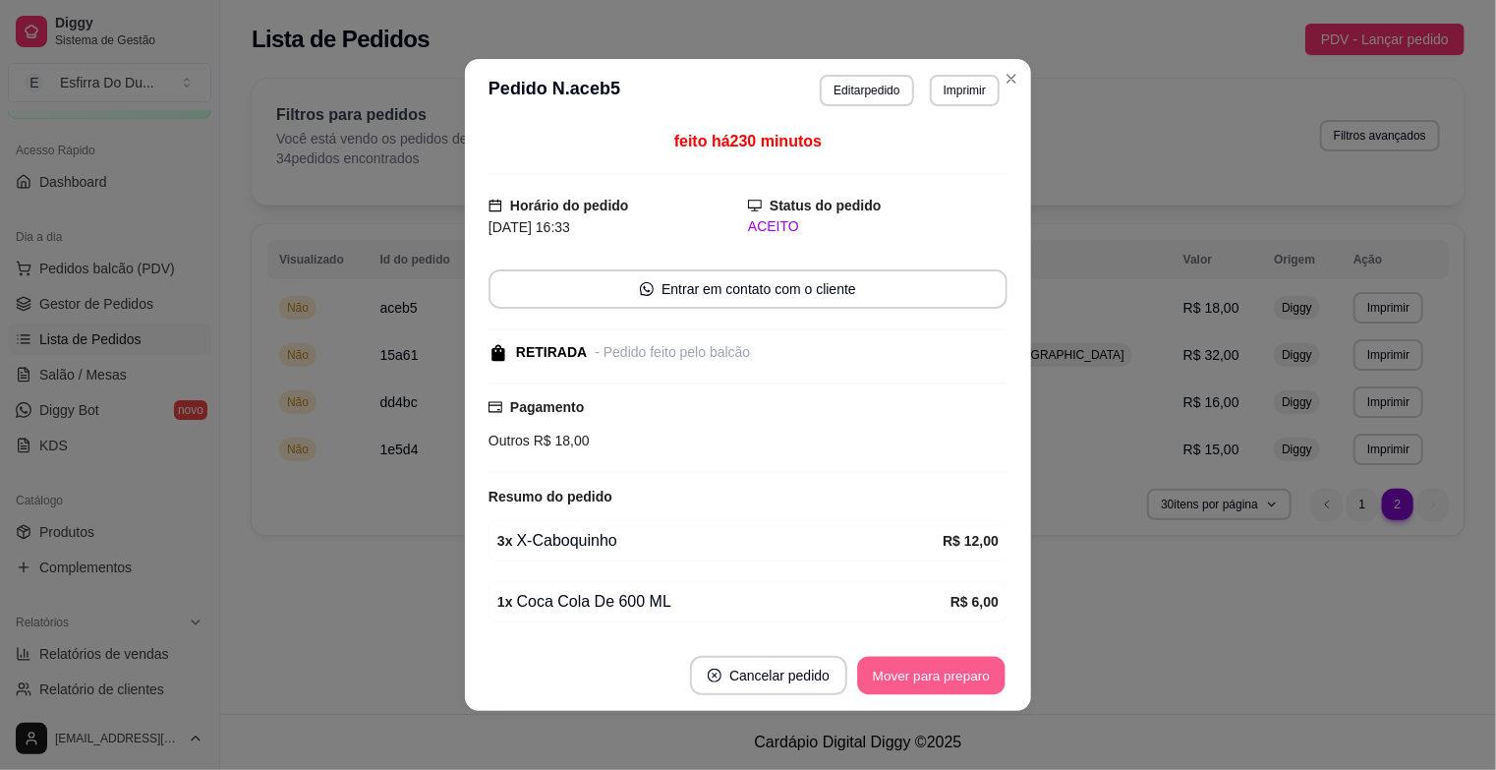
click at [941, 683] on button "Mover para preparo" at bounding box center [930, 676] width 147 height 38
click at [946, 667] on button "Mover para retirada disponível" at bounding box center [898, 675] width 217 height 39
click at [955, 666] on button "Mover para finalizado" at bounding box center [926, 676] width 158 height 38
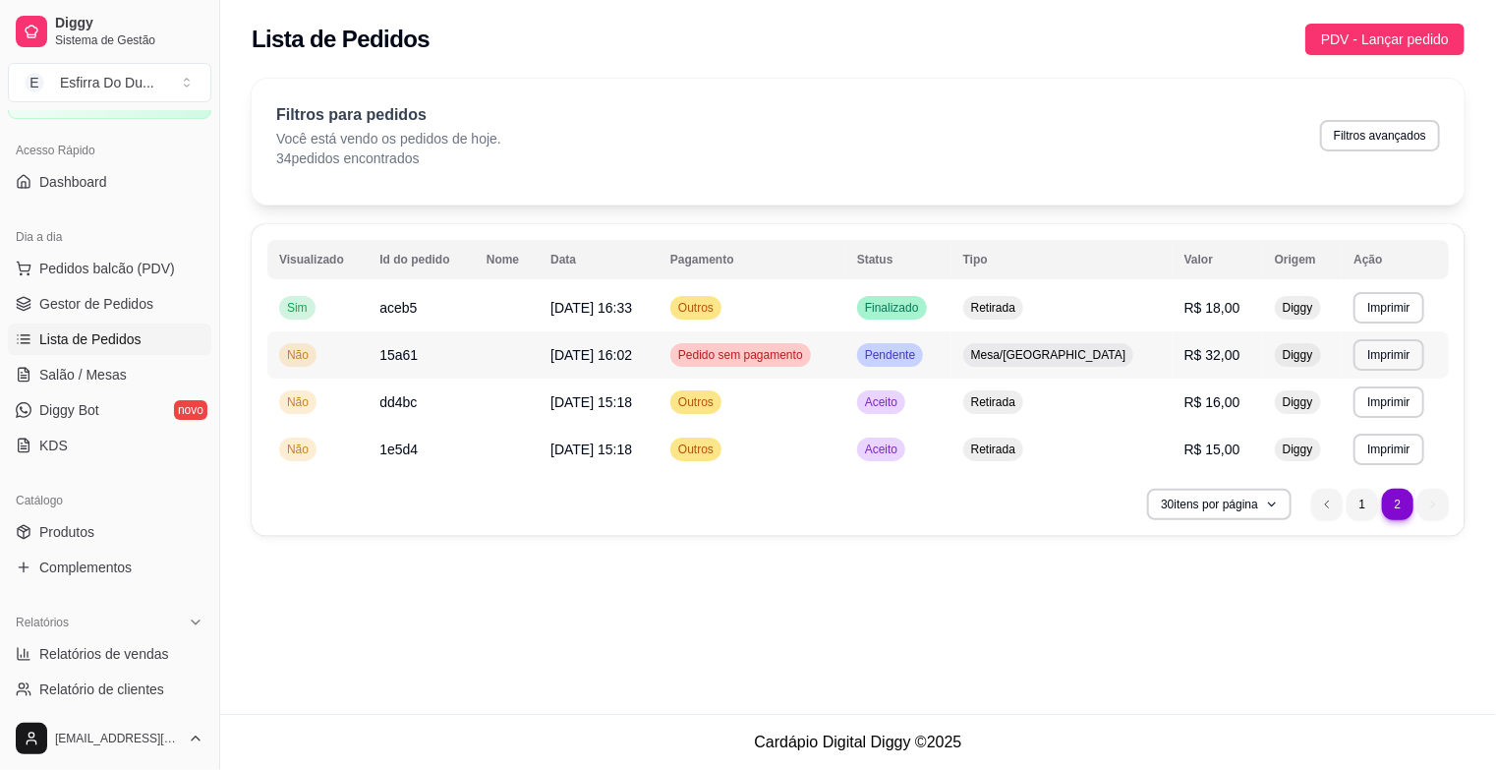
click at [919, 360] on span "Pendente" at bounding box center [890, 355] width 58 height 16
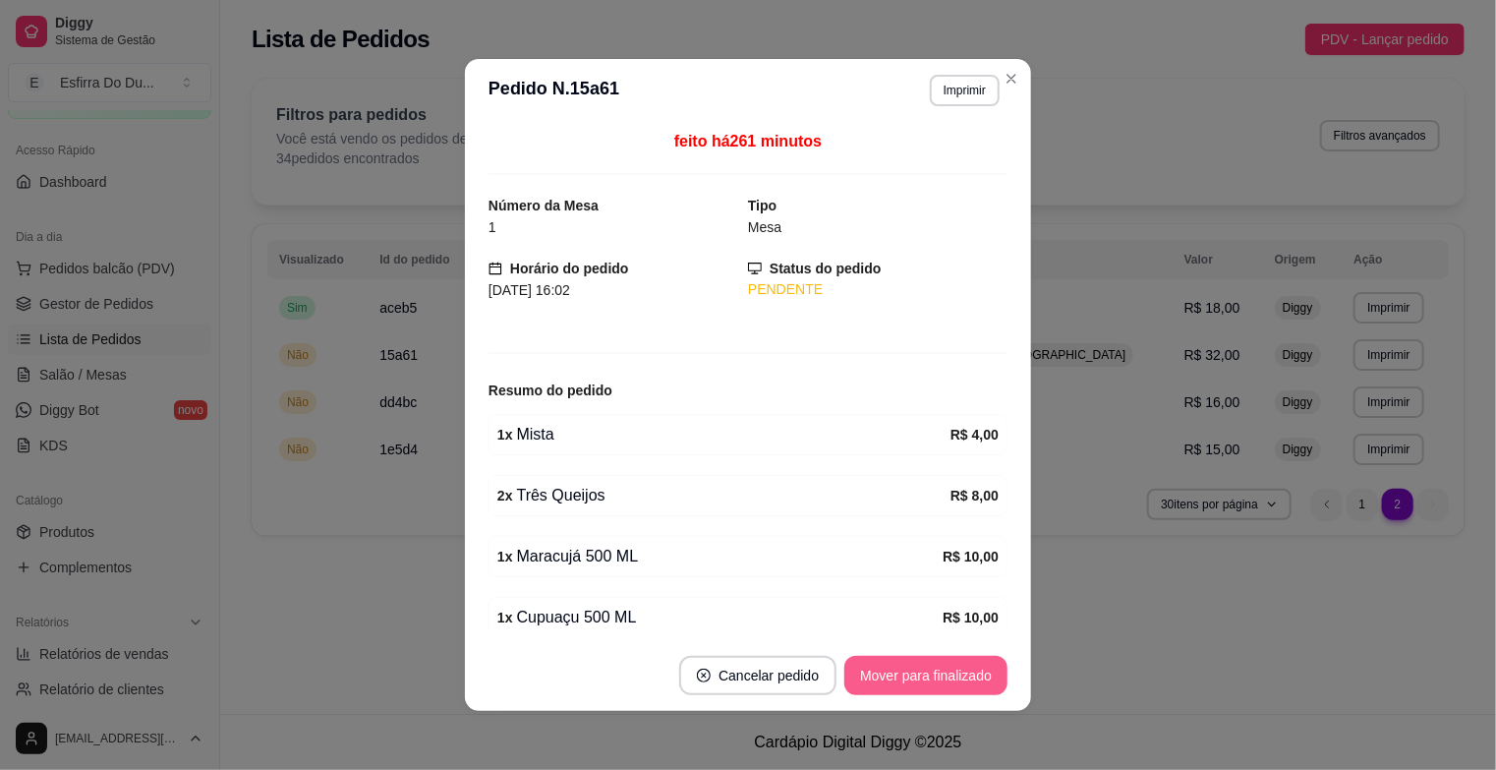
click at [889, 673] on button "Mover para finalizado" at bounding box center [925, 675] width 163 height 39
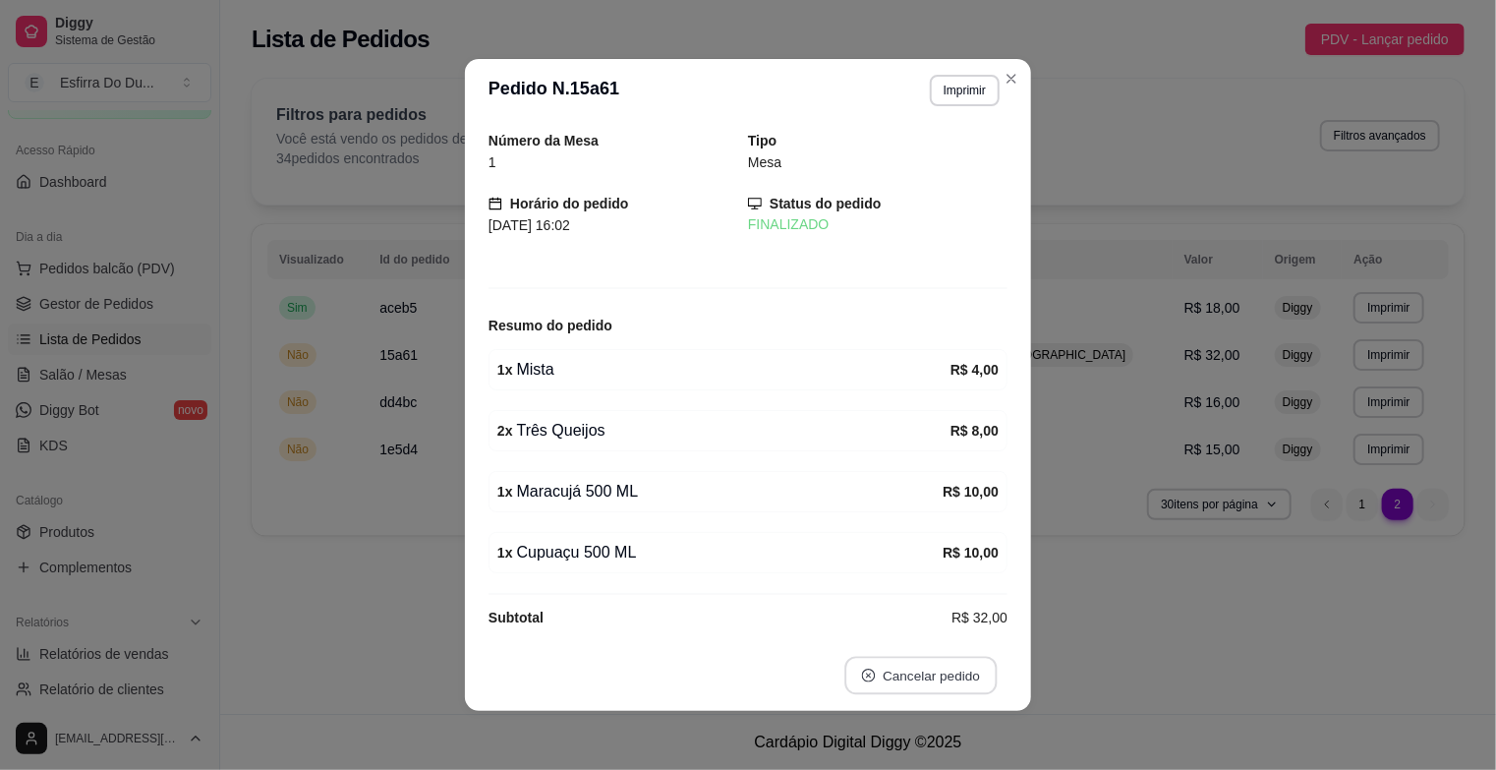
click at [889, 673] on button "Cancelar pedido" at bounding box center [920, 676] width 152 height 38
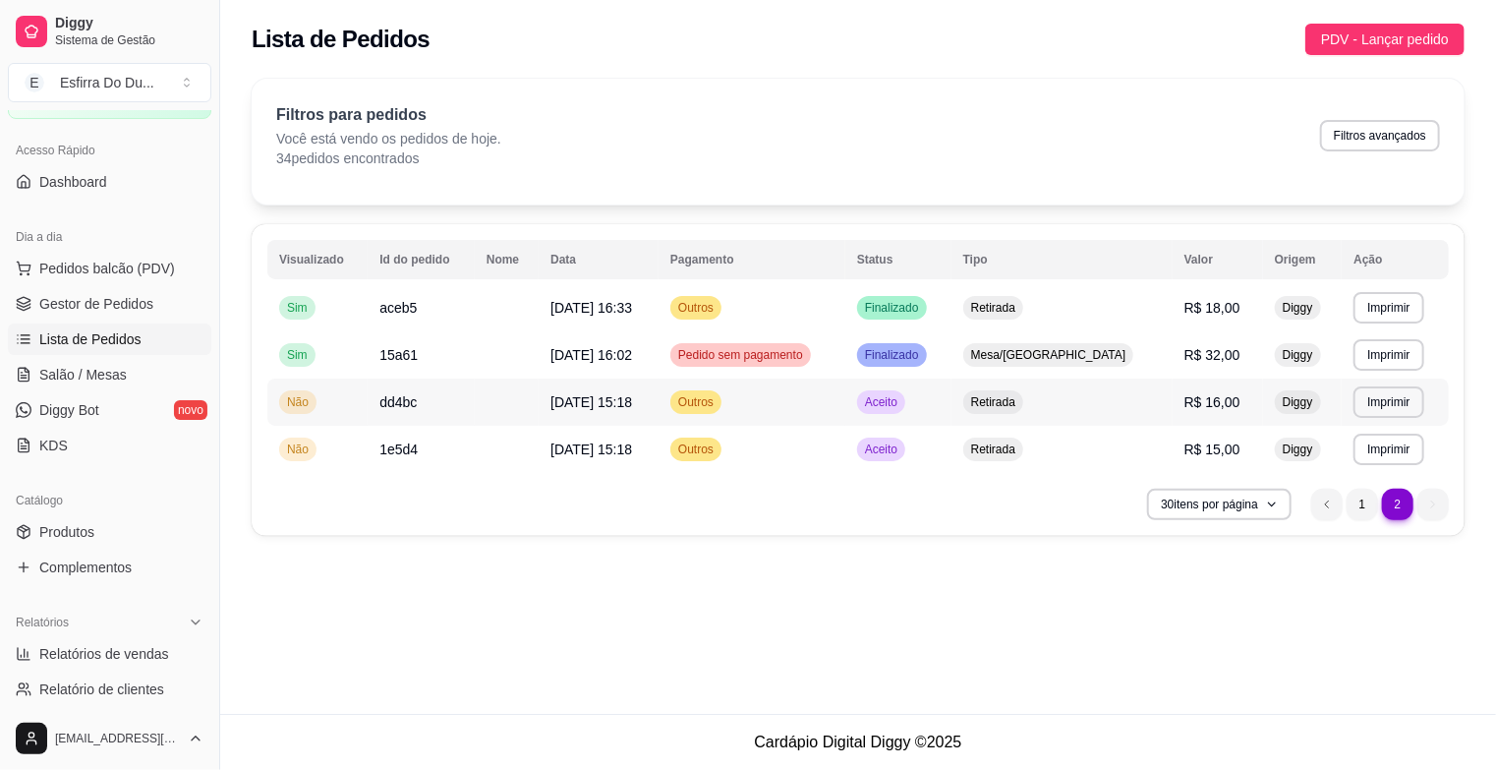
click at [901, 403] on span "Aceito" at bounding box center [881, 402] width 40 height 16
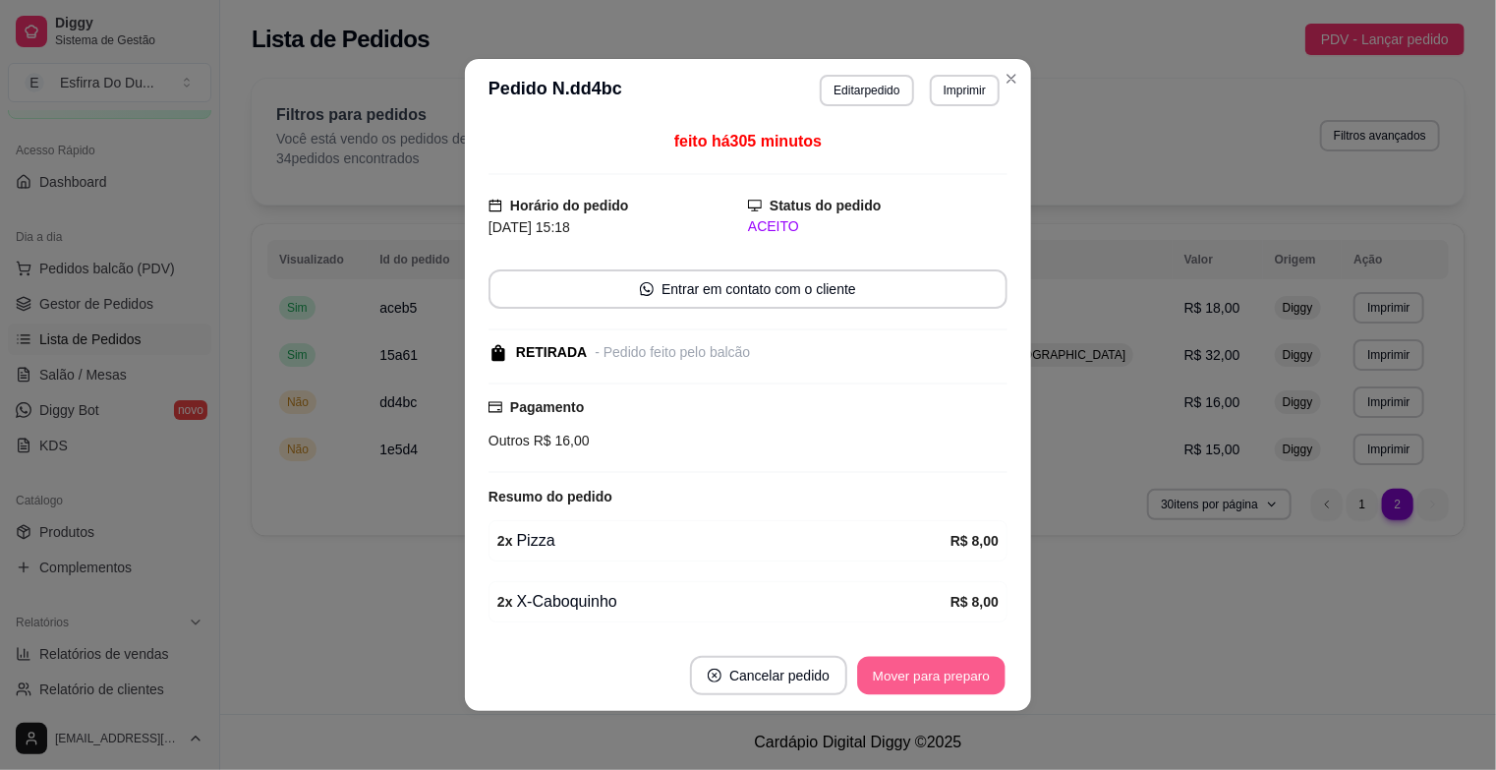
click at [899, 680] on button "Mover para preparo" at bounding box center [930, 676] width 147 height 38
click at [900, 680] on button "Mover para retirada disponível" at bounding box center [898, 675] width 217 height 39
click at [900, 680] on button "Mover para finalizado" at bounding box center [926, 676] width 158 height 38
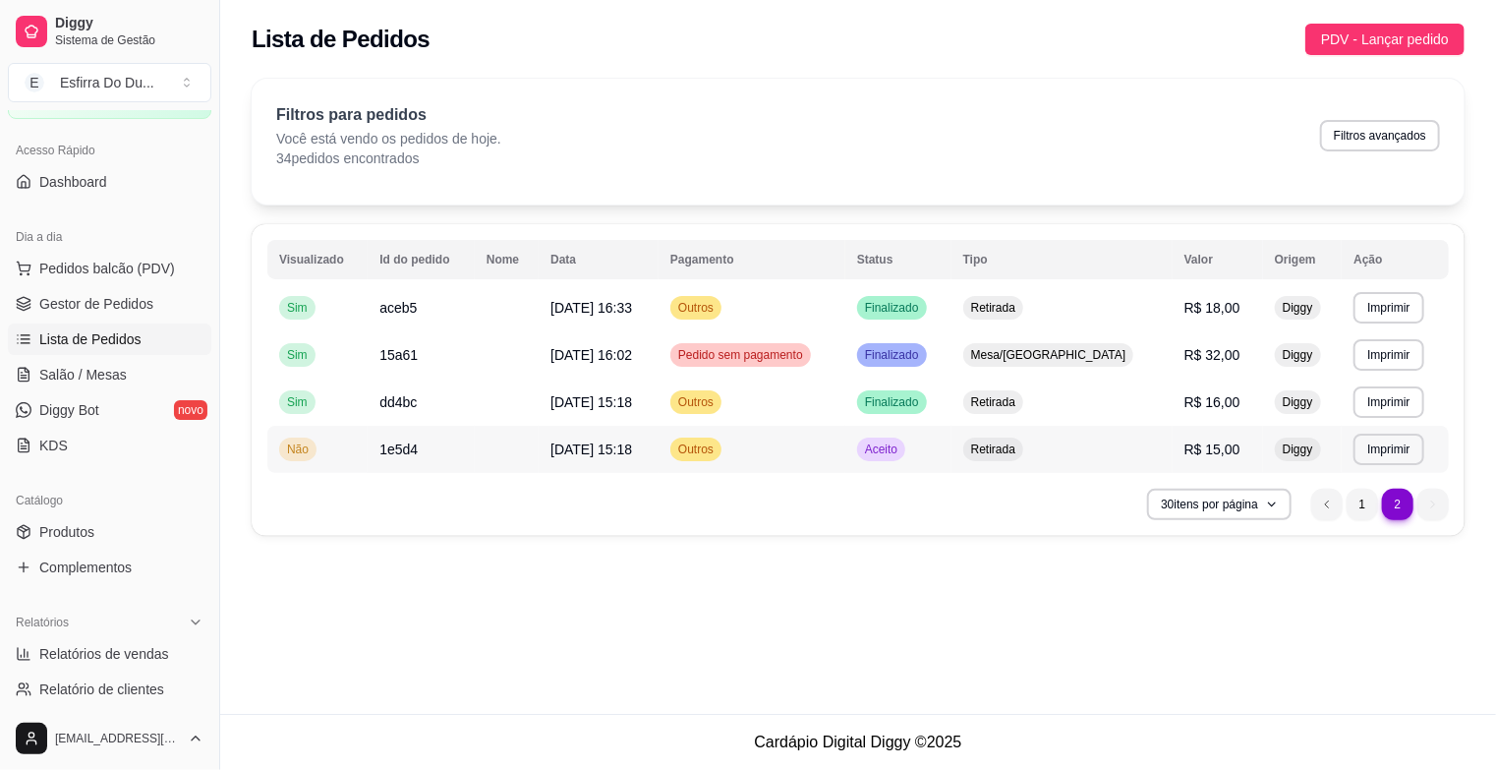
click at [901, 451] on span "Aceito" at bounding box center [881, 449] width 40 height 16
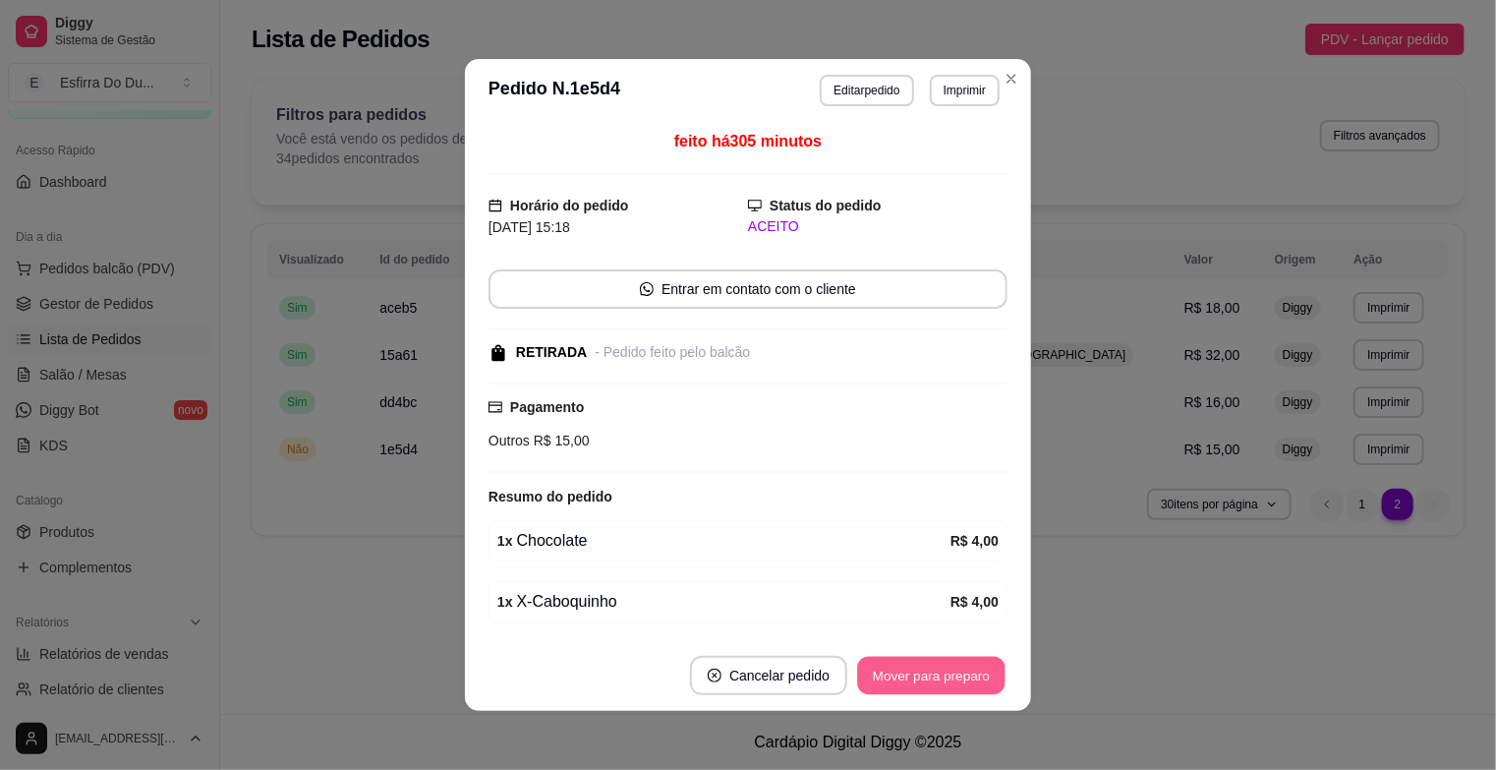
click at [928, 681] on button "Mover para preparo" at bounding box center [930, 676] width 147 height 38
click at [928, 681] on button "Mover para retirada disponível" at bounding box center [898, 675] width 217 height 39
click at [928, 681] on button "Mover para finalizado" at bounding box center [926, 676] width 158 height 38
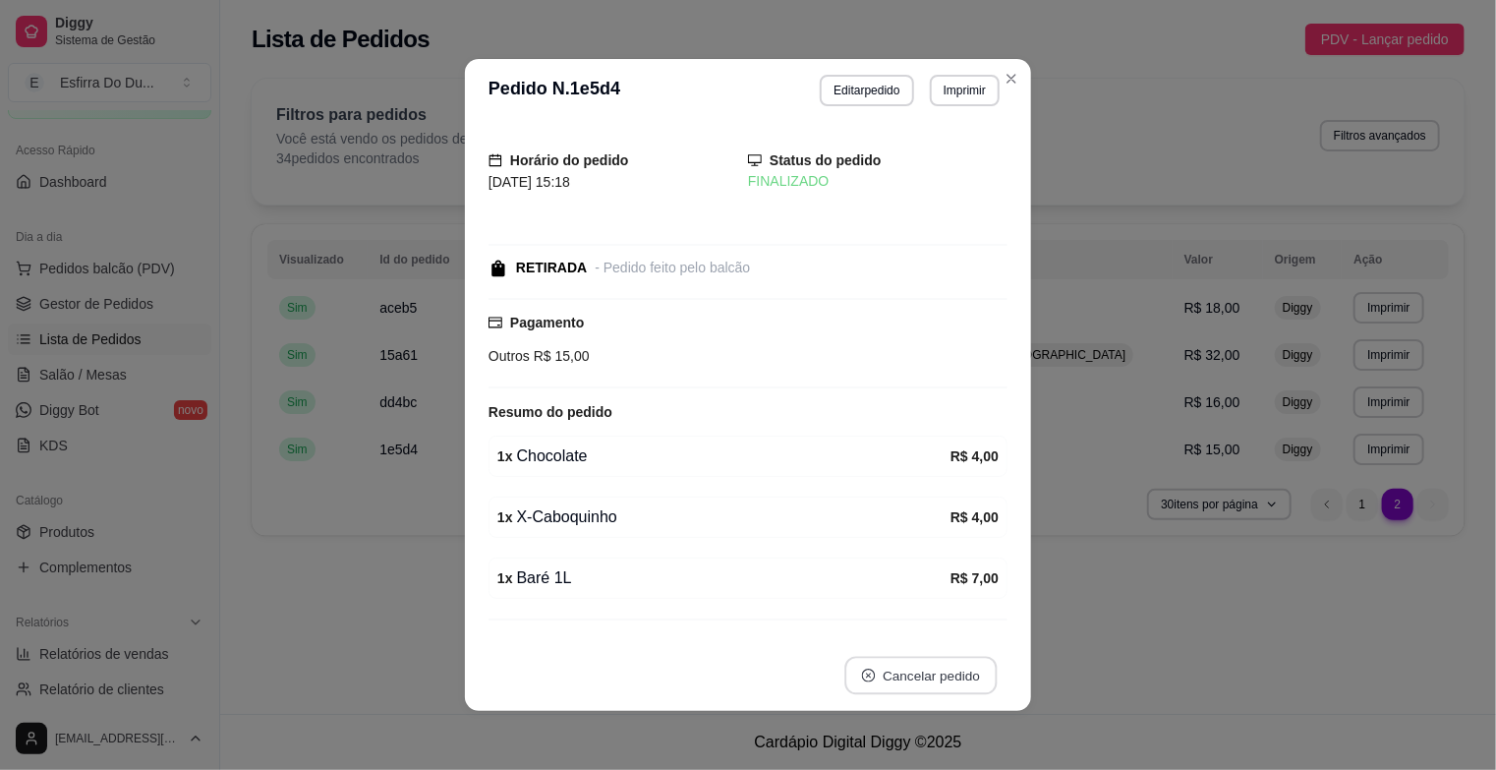
click at [945, 675] on button "Cancelar pedido" at bounding box center [920, 676] width 152 height 38
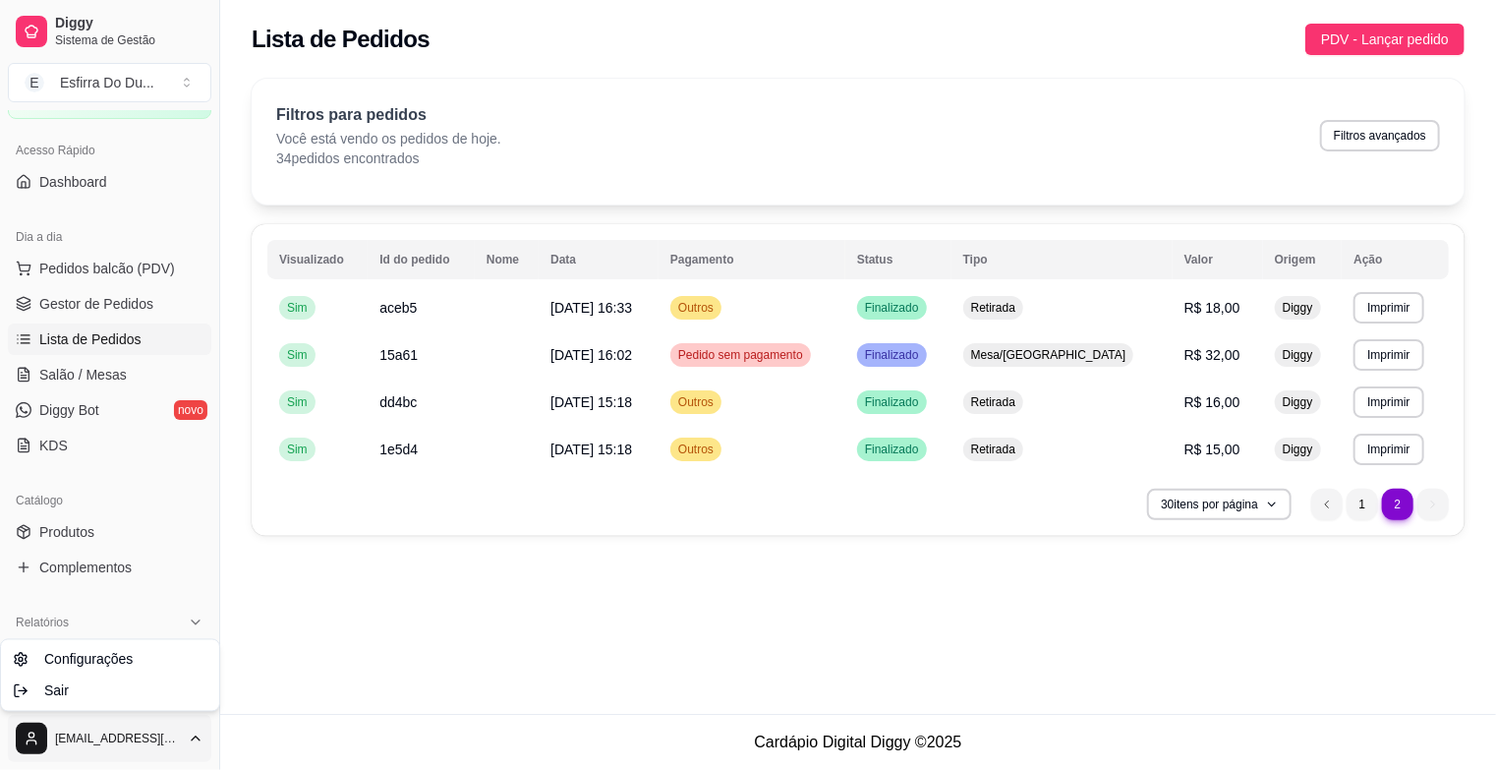
click at [33, 729] on html "**********" at bounding box center [748, 385] width 1496 height 770
click at [98, 690] on div "Sair" at bounding box center [110, 690] width 210 height 31
